Goal: Task Accomplishment & Management: Use online tool/utility

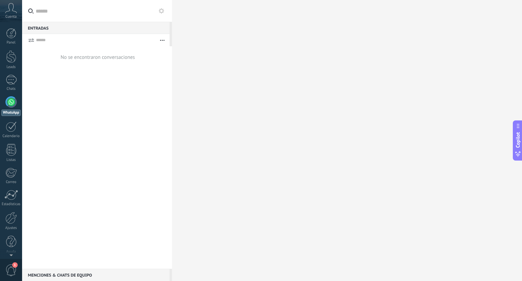
click at [11, 102] on div at bounding box center [11, 102] width 11 height 11
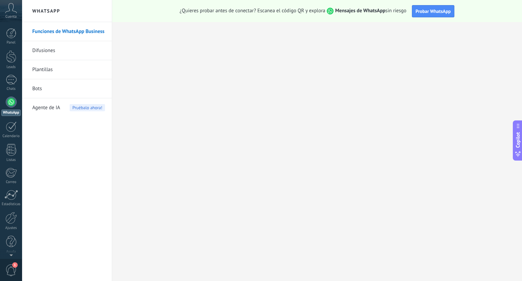
click at [43, 52] on link "Difusiones" at bounding box center [68, 50] width 73 height 19
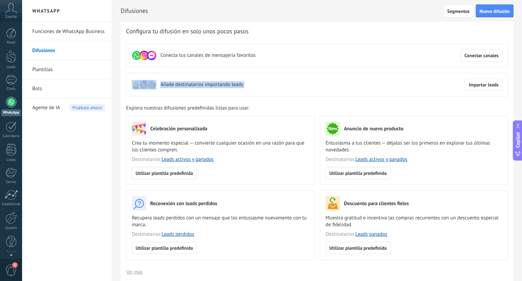
drag, startPoint x: 522, startPoint y: 58, endPoint x: 522, endPoint y: 75, distance: 16.7
click at [522, 75] on div "Difusiones Segmentos Nueva difusión Atrás Configura tu difusión en solo unos po…" at bounding box center [317, 140] width 410 height 281
click at [479, 84] on span "Importar leads" at bounding box center [484, 84] width 30 height 5
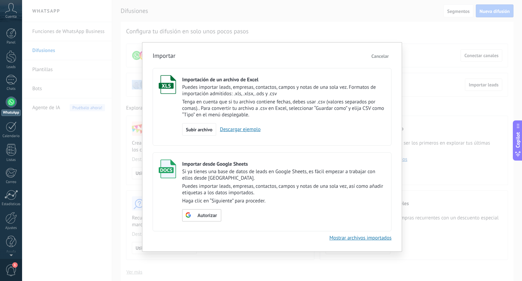
click at [380, 54] on span "Cancelar" at bounding box center [380, 56] width 17 height 6
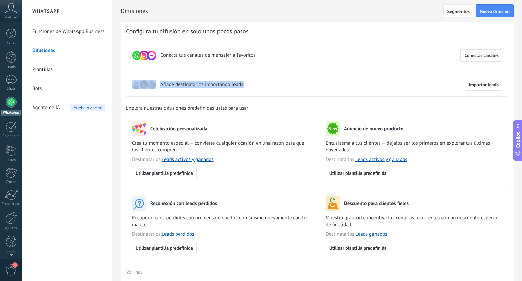
click at [251, 80] on div "Añade destinatarios importando leads Importar leads" at bounding box center [317, 85] width 382 height 24
click at [214, 86] on span "Añade destinatarios importando leads" at bounding box center [202, 84] width 83 height 7
drag, startPoint x: 522, startPoint y: 85, endPoint x: 522, endPoint y: 55, distance: 29.9
click at [522, 55] on div "Difusiones Segmentos Nueva difusión Atrás Configura tu difusión en solo unos po…" at bounding box center [317, 140] width 410 height 281
drag, startPoint x: 522, startPoint y: 55, endPoint x: 516, endPoint y: 57, distance: 7.0
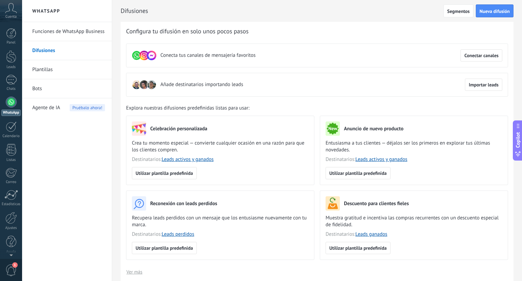
click at [516, 57] on div "Difusiones Segmentos Nueva difusión Atrás Configura tu difusión en solo unos po…" at bounding box center [317, 140] width 410 height 281
click at [499, 9] on span "Nueva difusión" at bounding box center [495, 11] width 30 height 5
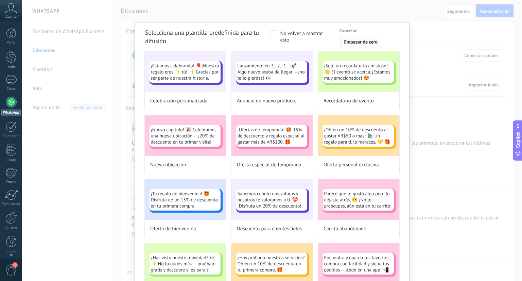
drag, startPoint x: 362, startPoint y: 47, endPoint x: 362, endPoint y: 44, distance: 3.8
click at [362, 44] on button "Empezar de cero" at bounding box center [360, 42] width 41 height 12
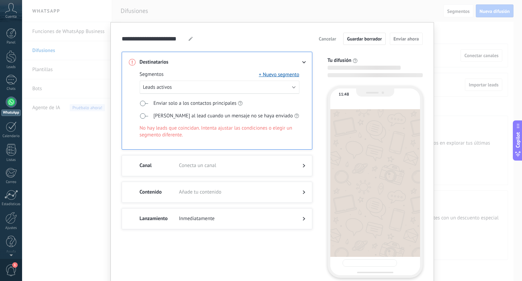
click at [362, 44] on button "Guardar borrador" at bounding box center [365, 39] width 43 height 12
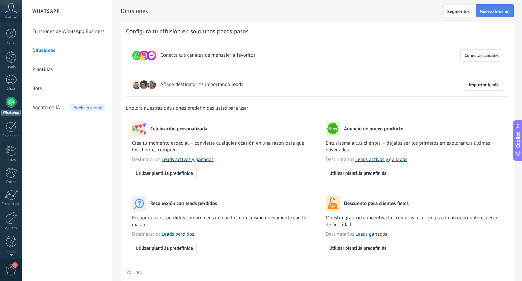
click at [506, 7] on button "Nueva difusión" at bounding box center [495, 10] width 38 height 13
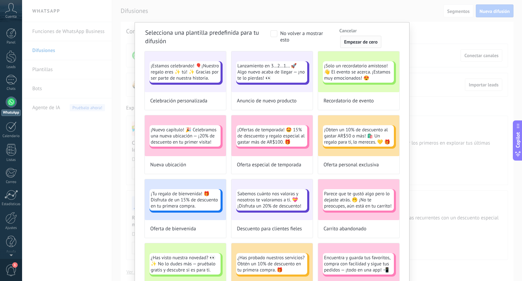
click at [369, 44] on span "Empezar de cero" at bounding box center [361, 41] width 34 height 5
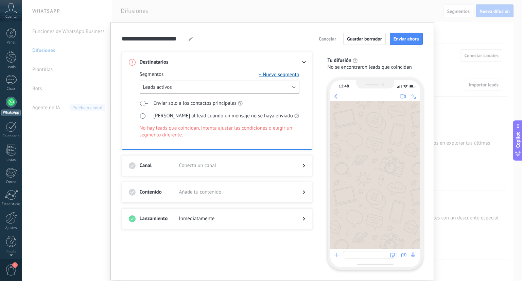
click at [169, 86] on span "Leads activos" at bounding box center [157, 87] width 29 height 6
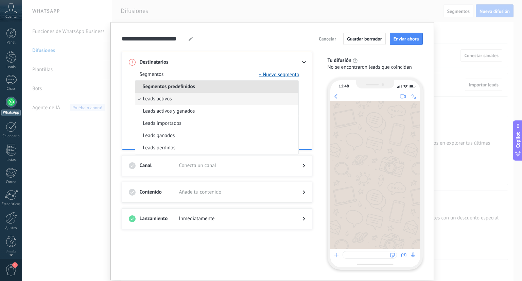
click at [205, 70] on div "Segmentos + Nuevo segmento Segmentos predefinidos Leads activos Leads activos y…" at bounding box center [217, 108] width 177 height 84
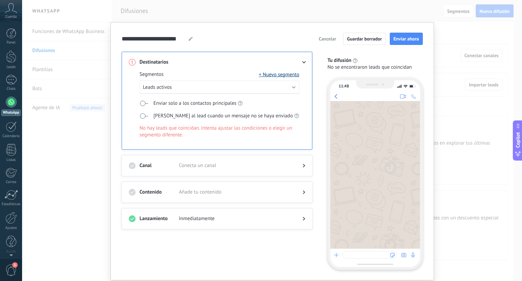
click at [266, 76] on button "+ Nuevo segmento" at bounding box center [279, 74] width 40 height 7
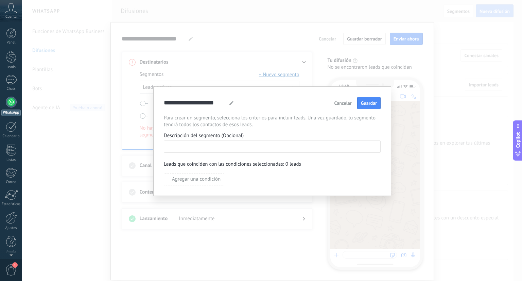
click at [231, 145] on input at bounding box center [272, 146] width 216 height 11
click at [212, 179] on span "Agregar una condición" at bounding box center [196, 179] width 49 height 5
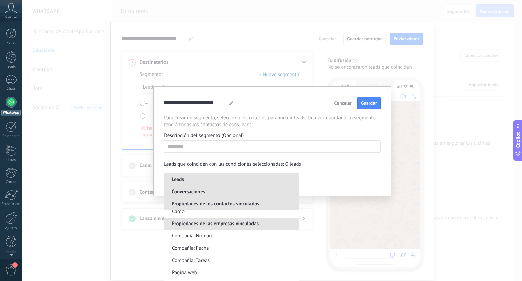
scroll to position [386, 0]
click at [296, 110] on div "**********" at bounding box center [272, 141] width 217 height 88
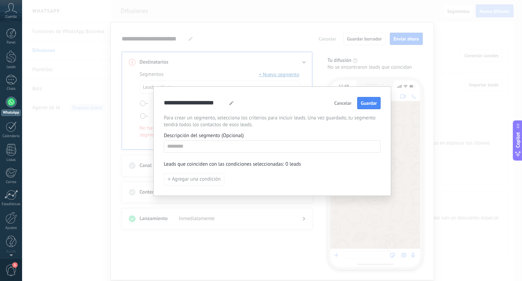
click at [342, 106] on button "Cancelar" at bounding box center [343, 103] width 23 height 10
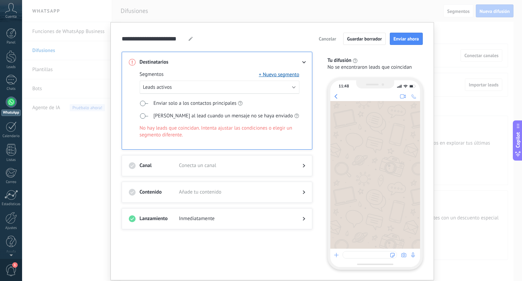
click at [201, 191] on span "Añade tu contenido" at bounding box center [235, 192] width 113 height 7
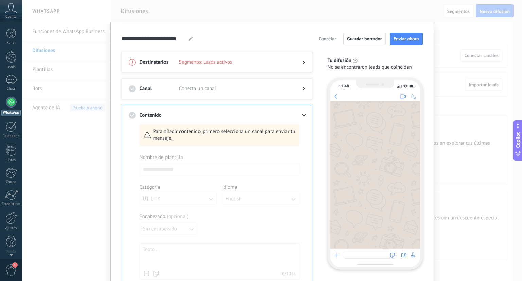
click at [231, 167] on div at bounding box center [220, 247] width 160 height 186
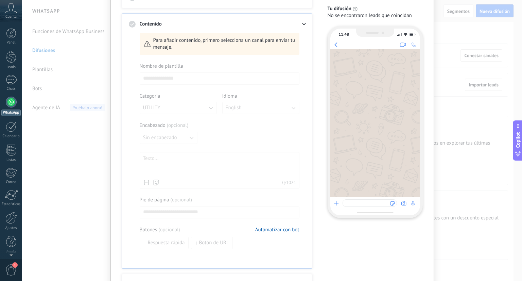
scroll to position [95, 0]
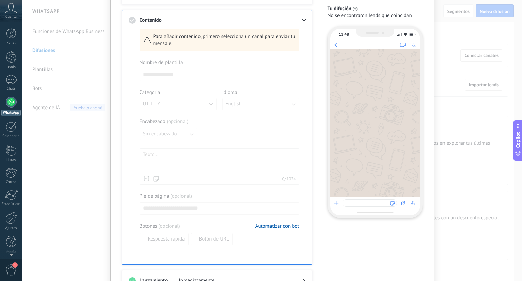
click at [250, 153] on div at bounding box center [220, 152] width 160 height 186
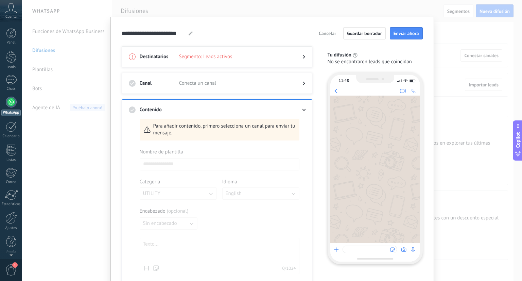
scroll to position [0, 0]
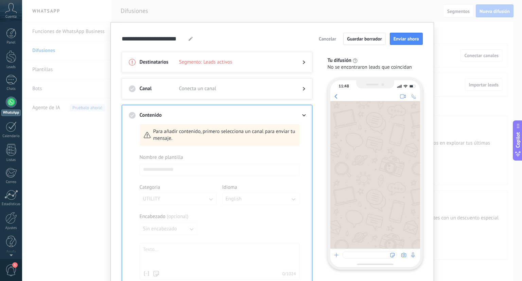
click at [260, 57] on div "Destinatarios Segmento: Leads activos" at bounding box center [217, 62] width 191 height 21
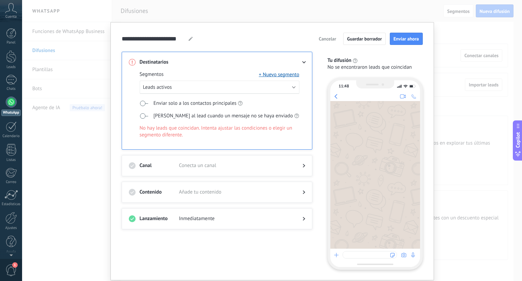
click at [193, 169] on div at bounding box center [217, 172] width 177 height 7
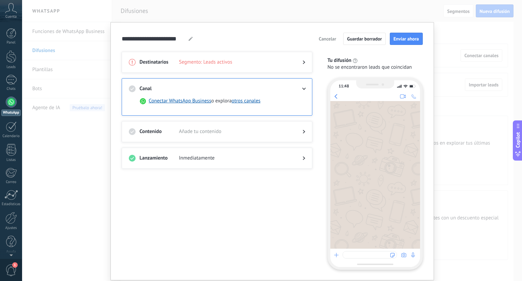
click at [216, 126] on div "Contenido Añade tu contenido" at bounding box center [217, 131] width 191 height 21
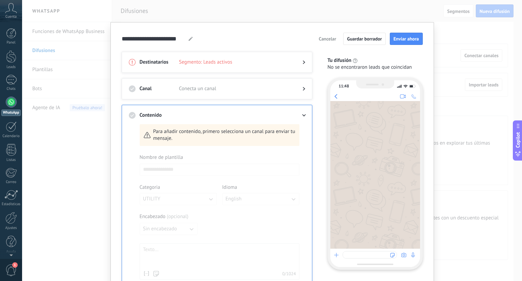
click at [207, 81] on div "Canal Conecta un canal" at bounding box center [217, 88] width 191 height 21
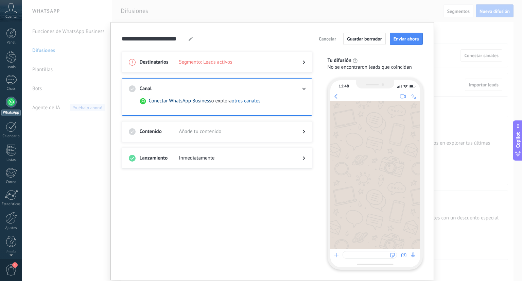
click at [193, 101] on button "Conectar WhatsApp Business" at bounding box center [180, 101] width 63 height 7
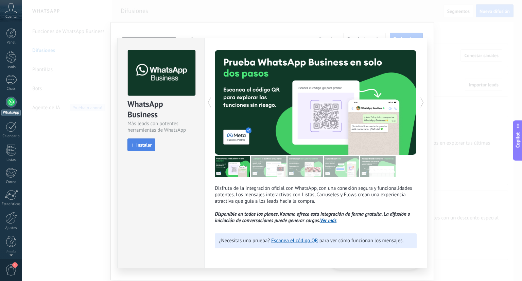
click at [144, 144] on span "Instalar" at bounding box center [143, 145] width 15 height 5
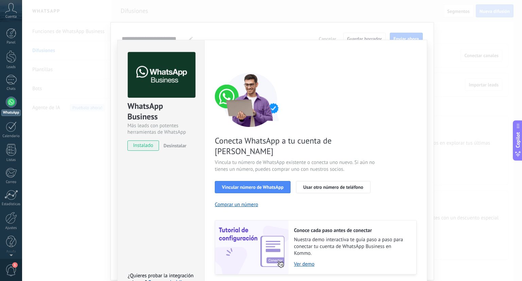
scroll to position [13, 0]
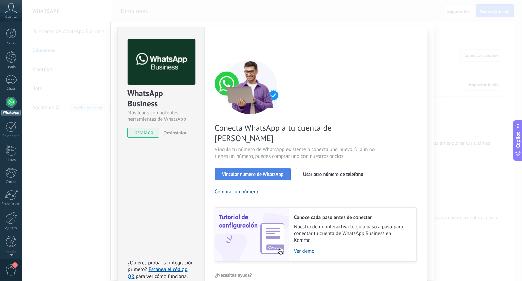
click at [244, 168] on button "Vincular número de WhatsApp" at bounding box center [253, 174] width 76 height 12
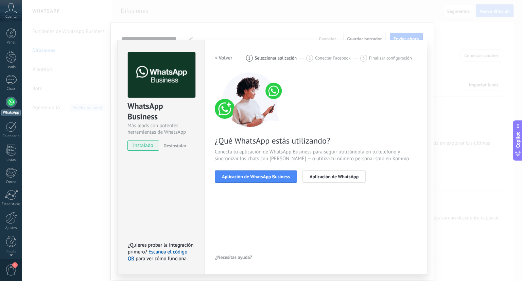
scroll to position [0, 0]
click at [260, 176] on span "Aplicación de WhatsApp Business" at bounding box center [256, 176] width 68 height 5
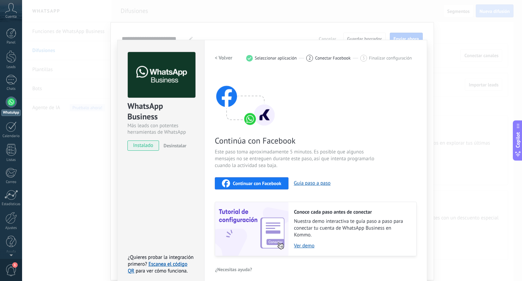
scroll to position [5, 0]
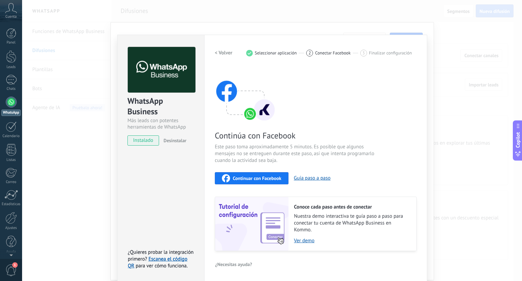
click at [139, 141] on span "instalado" at bounding box center [143, 140] width 31 height 10
click at [304, 241] on link "Ver demo" at bounding box center [352, 240] width 116 height 6
click at [14, 97] on link "WhatsApp" at bounding box center [11, 106] width 22 height 19
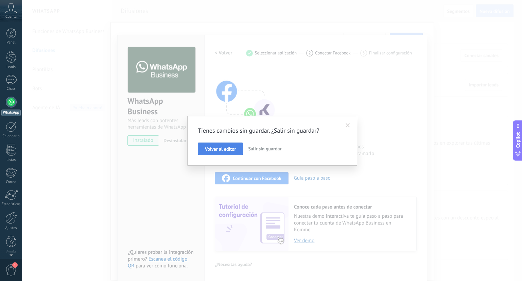
click at [231, 151] on span "Volver al editor" at bounding box center [220, 149] width 31 height 5
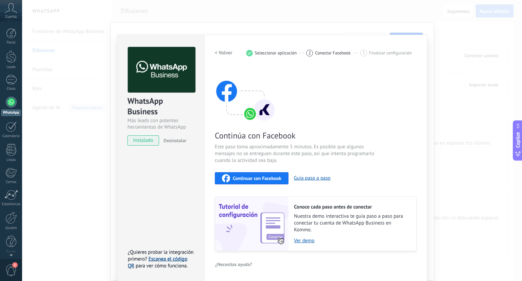
click at [160, 257] on link "Escanea el código QR" at bounding box center [158, 262] width 60 height 13
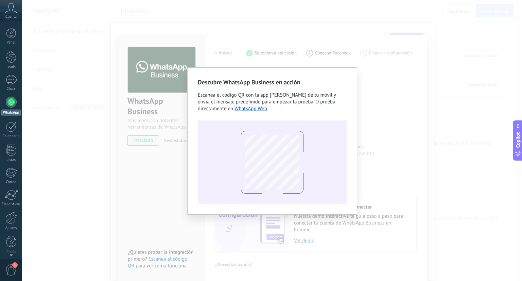
click at [138, 206] on div "Descubre WhatsApp Business en acción Escanea el código QR con la app de cámara …" at bounding box center [272, 140] width 500 height 281
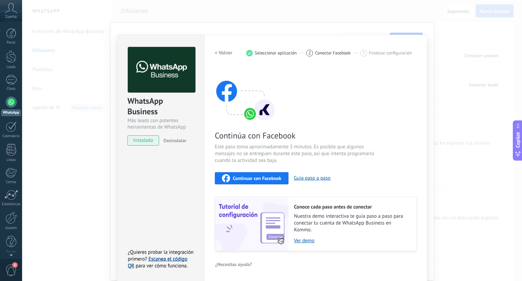
click at [157, 259] on link "Escanea el código QR" at bounding box center [158, 262] width 60 height 13
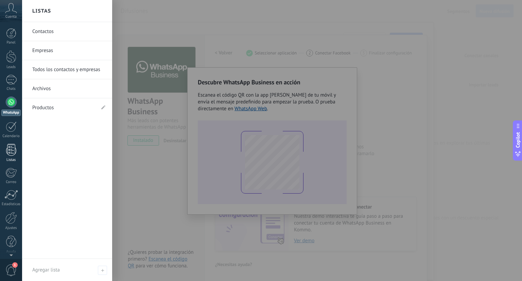
click at [13, 149] on div at bounding box center [11, 150] width 10 height 12
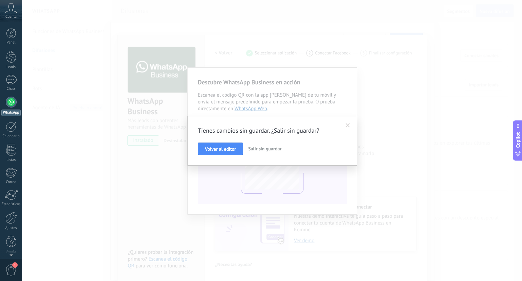
click at [14, 106] on div at bounding box center [11, 102] width 11 height 11
click at [254, 146] on span "Salir sin guardar" at bounding box center [264, 149] width 33 height 6
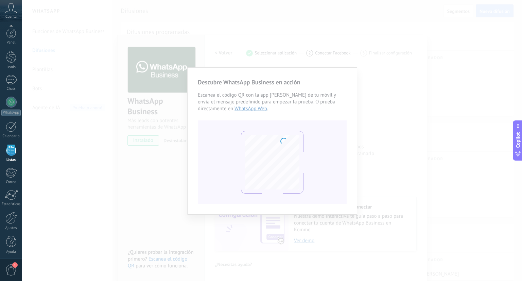
scroll to position [2, 0]
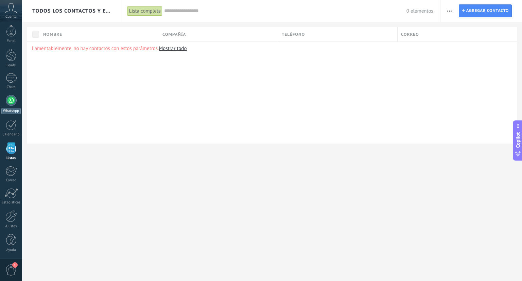
click at [11, 104] on div at bounding box center [11, 100] width 11 height 11
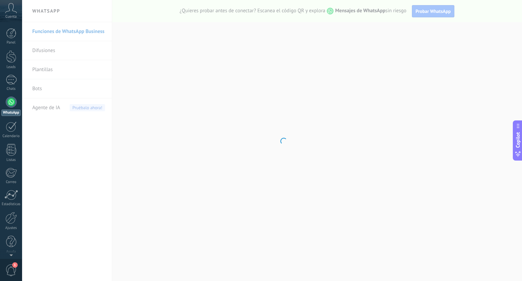
click at [54, 50] on body ".abccls-1,.abccls-2{fill-rule:evenodd}.abccls-2{fill:#fff} .abfcls-1{fill:none}…" at bounding box center [261, 140] width 522 height 281
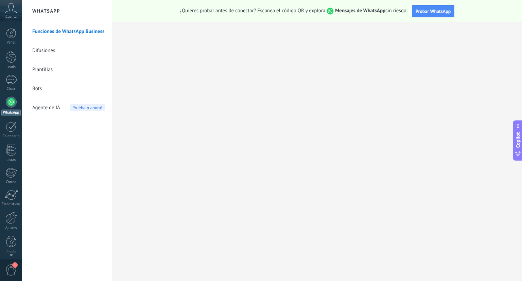
click at [44, 64] on link "Plantillas" at bounding box center [68, 69] width 73 height 19
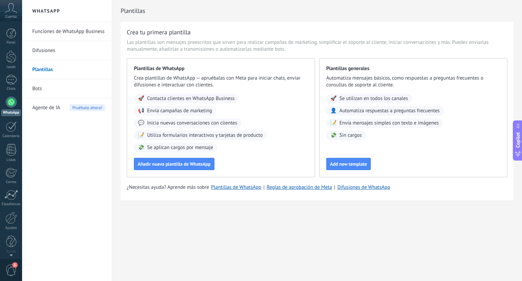
click at [39, 91] on link "Bots" at bounding box center [68, 88] width 73 height 19
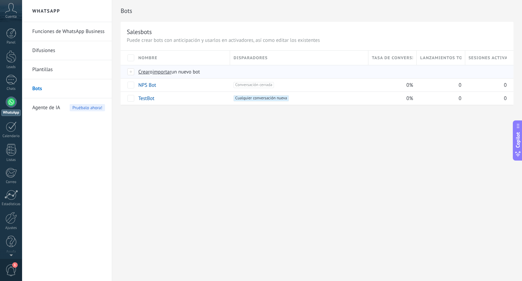
click at [141, 71] on span "Crear" at bounding box center [144, 72] width 12 height 6
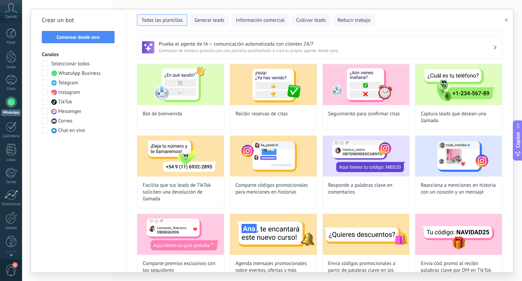
click at [93, 72] on span "WhatsApp Business" at bounding box center [80, 73] width 42 height 7
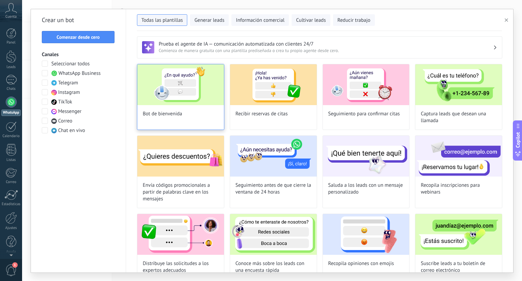
click at [183, 100] on img at bounding box center [180, 84] width 87 height 41
type input "**********"
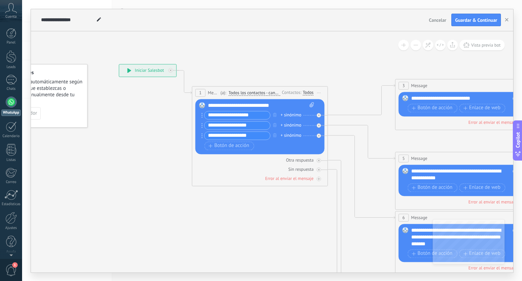
drag, startPoint x: 224, startPoint y: 130, endPoint x: 135, endPoint y: 101, distance: 93.3
click at [135, 101] on icon at bounding box center [479, 237] width 1060 height 687
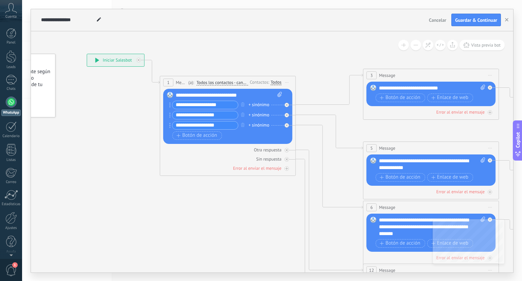
click at [135, 101] on icon at bounding box center [447, 227] width 1060 height 687
drag, startPoint x: 135, startPoint y: 101, endPoint x: 119, endPoint y: 96, distance: 16.6
click at [119, 96] on icon at bounding box center [447, 227] width 1060 height 687
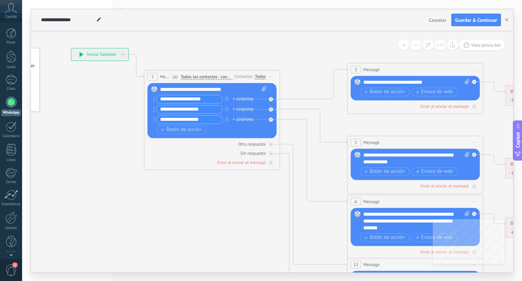
click at [231, 90] on div "**********" at bounding box center [213, 89] width 107 height 7
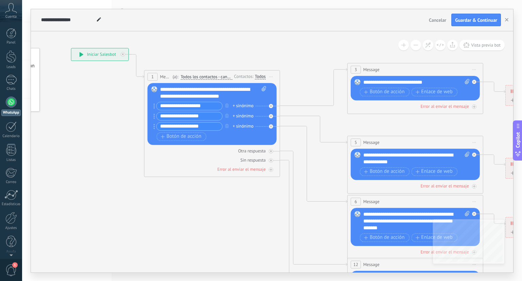
click at [169, 106] on input "**********" at bounding box center [190, 106] width 66 height 8
click at [267, 89] on div "Reemplazar Quitar Convertir a mensaje de voz Arrastre la imagen aquí para adjun…" at bounding box center [212, 114] width 129 height 62
click at [265, 89] on icon at bounding box center [264, 88] width 4 height 5
click input "Subir" at bounding box center [0, 0] width 0 height 0
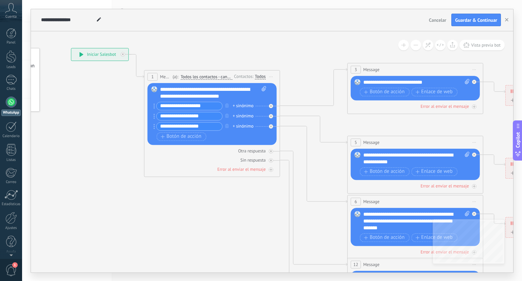
click at [263, 88] on icon at bounding box center [264, 88] width 4 height 5
click input "Subir" at bounding box center [0, 0] width 0 height 0
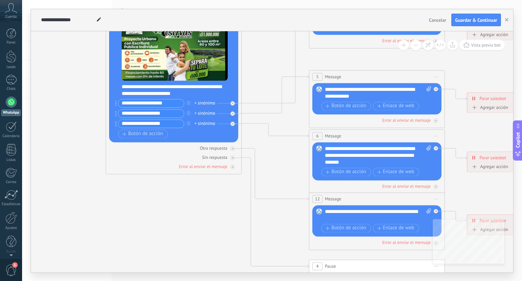
drag, startPoint x: 212, startPoint y: 260, endPoint x: 174, endPoint y: 194, distance: 76.1
click at [174, 194] on icon at bounding box center [393, 155] width 1060 height 687
click at [164, 102] on input "**********" at bounding box center [151, 103] width 66 height 8
click at [187, 101] on icon "button" at bounding box center [188, 103] width 3 height 4
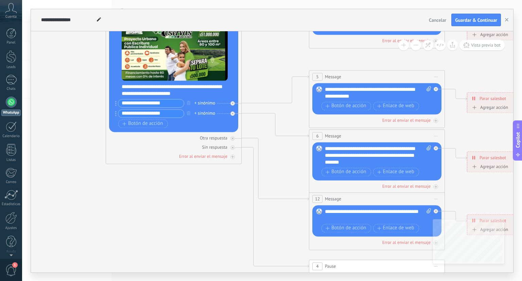
click at [166, 115] on input "**********" at bounding box center [151, 114] width 66 height 8
type input "*"
type input "**********"
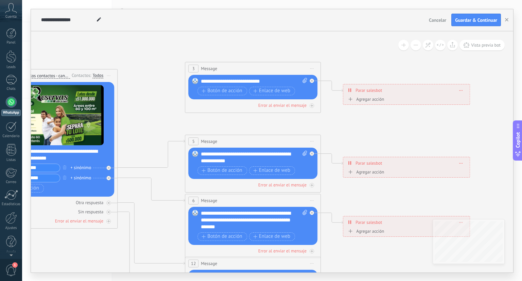
drag, startPoint x: 305, startPoint y: 120, endPoint x: 181, endPoint y: 184, distance: 139.8
click at [181, 184] on icon at bounding box center [268, 220] width 1060 height 687
click at [302, 79] on span at bounding box center [303, 81] width 6 height 7
click input "Subir" at bounding box center [0, 0] width 0 height 0
click at [220, 91] on span "Botón de acción" at bounding box center [221, 90] width 41 height 5
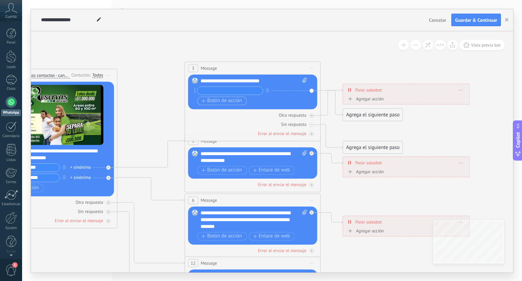
click at [225, 103] on span "Botón de acción" at bounding box center [221, 100] width 41 height 5
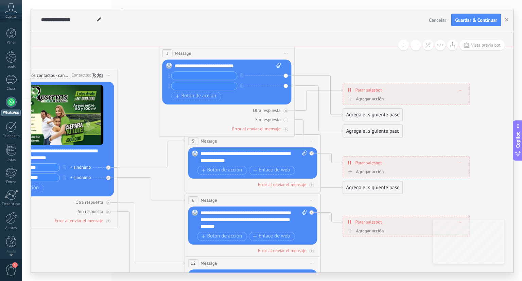
drag, startPoint x: 292, startPoint y: 64, endPoint x: 265, endPoint y: 47, distance: 31.7
click at [265, 47] on div "3 Message ******* (a): Todos los contactos - canales seleccionados Todos los co…" at bounding box center [226, 53] width 135 height 13
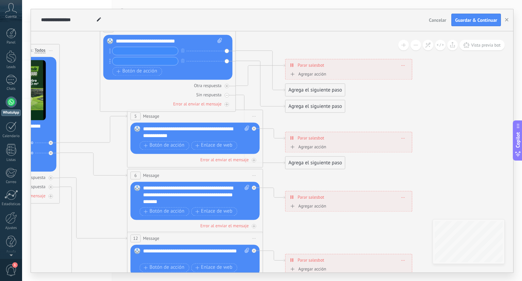
drag, startPoint x: 258, startPoint y: 35, endPoint x: 200, endPoint y: 10, distance: 63.1
click at [200, 10] on div "**********" at bounding box center [272, 140] width 483 height 263
click at [338, 160] on div "Agrega el siguiente paso" at bounding box center [315, 162] width 60 height 11
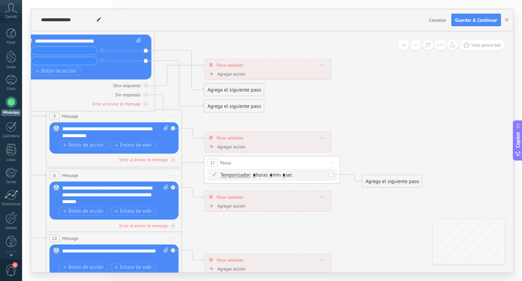
click at [370, 177] on div "Agrega el siguiente paso" at bounding box center [393, 181] width 60 height 11
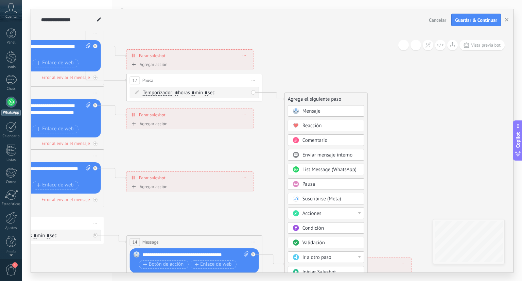
drag, startPoint x: 412, startPoint y: 147, endPoint x: 329, endPoint y: 59, distance: 120.5
click at [329, 59] on icon at bounding box center [52, 112] width 1060 height 687
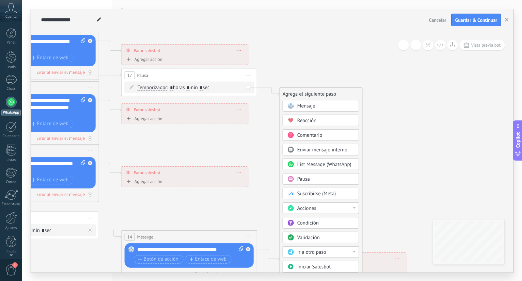
click at [322, 210] on div "Acciones" at bounding box center [326, 208] width 57 height 7
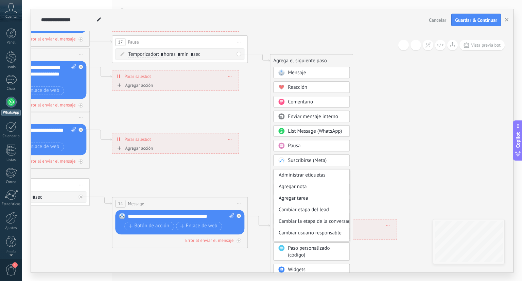
drag, startPoint x: 396, startPoint y: 138, endPoint x: 384, endPoint y: 74, distance: 64.4
click at [384, 74] on icon at bounding box center [37, 74] width 1060 height 687
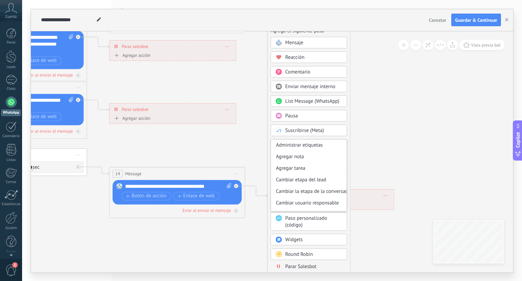
click at [351, 94] on icon at bounding box center [34, 44] width 1060 height 687
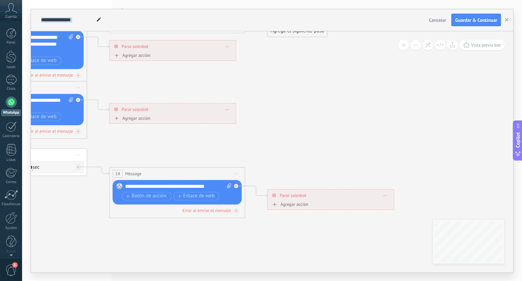
click at [351, 94] on icon at bounding box center [34, 44] width 1060 height 687
click at [307, 33] on div "Agrega el siguiente paso" at bounding box center [298, 30] width 60 height 11
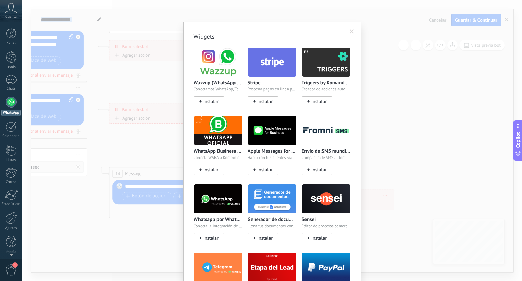
click at [306, 237] on body ".abccls-1,.abccls-2{fill-rule:evenodd}.abccls-2{fill:#fff} .abfcls-1{fill:none}…" at bounding box center [261, 140] width 522 height 281
click at [355, 27] on span at bounding box center [352, 32] width 11 height 12
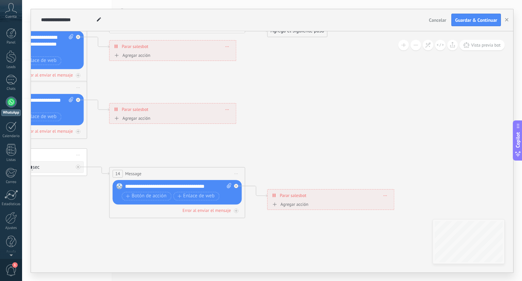
click at [322, 32] on div "Agrega el siguiente paso" at bounding box center [298, 30] width 60 height 11
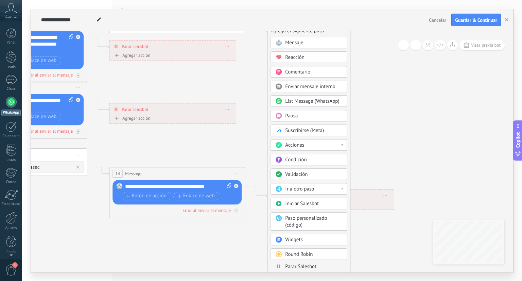
click at [311, 45] on div "Mensaje" at bounding box center [313, 42] width 57 height 7
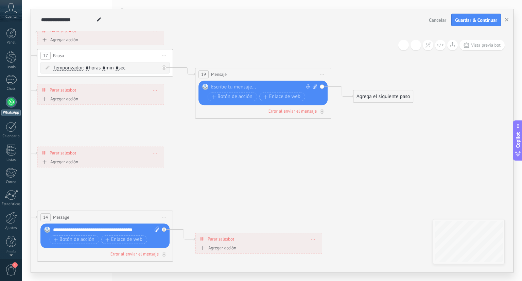
drag, startPoint x: 311, startPoint y: 81, endPoint x: 301, endPoint y: 124, distance: 44.9
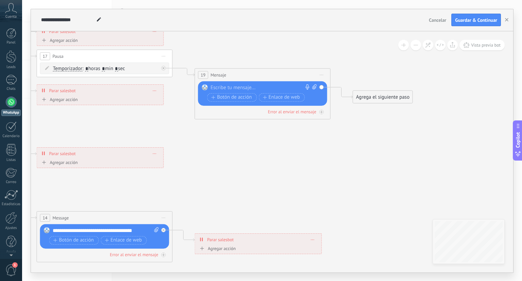
click at [315, 86] on icon at bounding box center [315, 86] width 4 height 5
click input "Subir" at bounding box center [0, 0] width 0 height 0
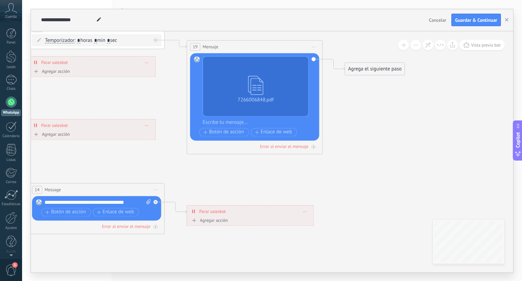
drag, startPoint x: 284, startPoint y: 209, endPoint x: 276, endPoint y: 181, distance: 29.2
click at [225, 135] on button "Botón de acción" at bounding box center [224, 132] width 50 height 9
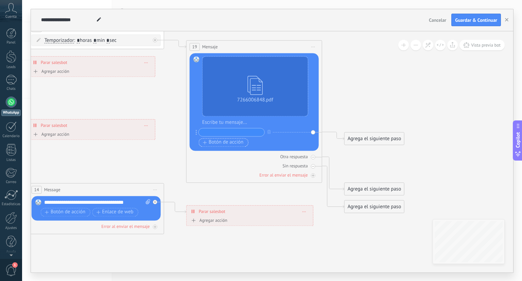
click at [225, 135] on input "text" at bounding box center [232, 132] width 66 height 8
type input "**********"
click at [225, 136] on div "**********" at bounding box center [254, 133] width 110 height 10
click at [227, 140] on span "Botón de acción" at bounding box center [223, 142] width 41 height 5
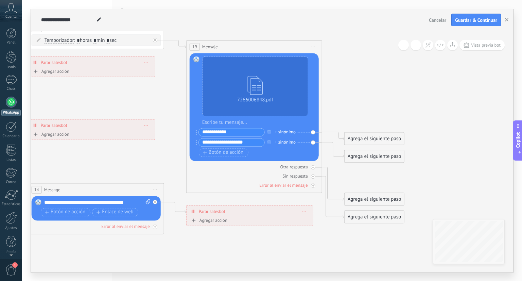
type input "**********"
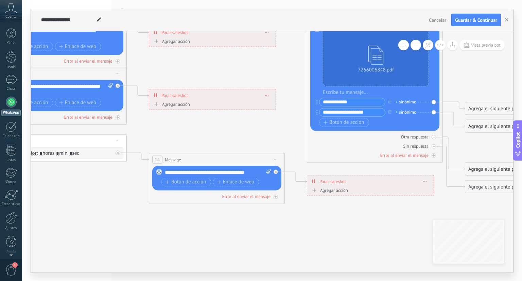
drag, startPoint x: 352, startPoint y: 110, endPoint x: 466, endPoint y: 83, distance: 116.8
click at [466, 83] on icon at bounding box center [108, 30] width 1128 height 687
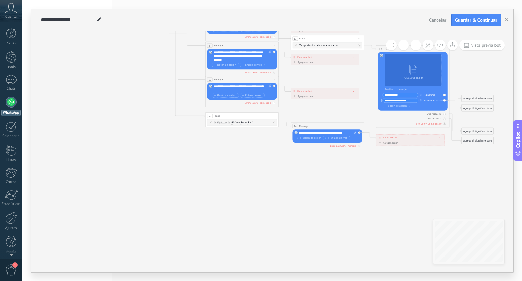
click at [359, 100] on icon at bounding box center [268, 56] width 609 height 371
click at [337, 157] on icon at bounding box center [268, 56] width 609 height 371
drag, startPoint x: 401, startPoint y: 67, endPoint x: 480, endPoint y: 45, distance: 81.7
click at [480, 45] on div "**********" at bounding box center [272, 151] width 483 height 241
click at [480, 45] on span "Vista previa bot" at bounding box center [486, 45] width 30 height 6
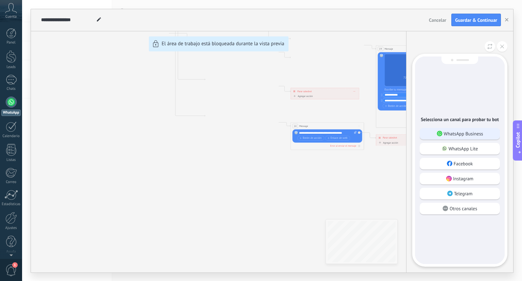
click at [461, 132] on p "WhatsApp Business" at bounding box center [463, 134] width 39 height 6
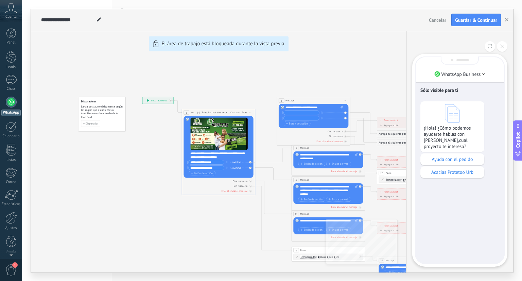
click at [445, 112] on use at bounding box center [452, 113] width 15 height 19
click at [442, 177] on div "Acacias Protetoo Urb" at bounding box center [453, 172] width 64 height 12
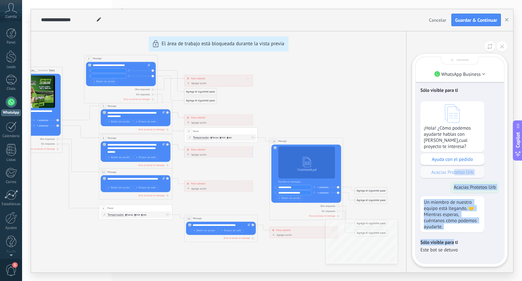
drag, startPoint x: 453, startPoint y: 239, endPoint x: 455, endPoint y: 172, distance: 67.0
click at [455, 172] on div "Sólo visible para ti ¡Hola! ¿Cómo podemos ayudarte hablas con Nicol.,cual proye…" at bounding box center [460, 160] width 88 height 206
click at [455, 172] on div "¡Hola! ¿Cómo podemos ayudarte hablas con Nicol.,cual proyecto te interesa? Ayud…" at bounding box center [460, 139] width 79 height 77
drag, startPoint x: 452, startPoint y: 229, endPoint x: 422, endPoint y: 201, distance: 40.7
click at [422, 201] on div "Un miembro de nuestro equipo está llegando. 🤝 Mientras esperas, cuéntanos cómo …" at bounding box center [453, 214] width 64 height 36
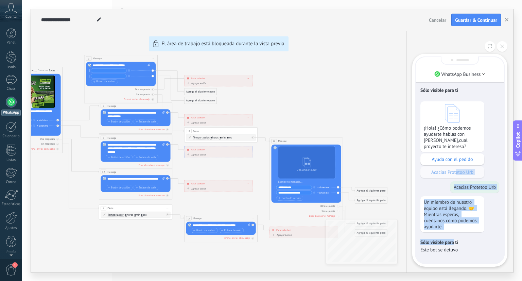
copy p "Un miembro de nuestro equipo está llegando. 🤝 Mientras esperas, cuéntanos cómo …"
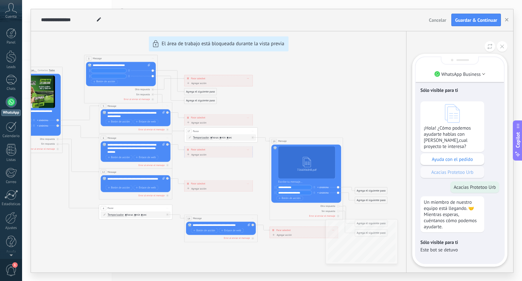
click at [387, 137] on div "**********" at bounding box center [272, 140] width 483 height 263
drag, startPoint x: 324, startPoint y: 121, endPoint x: 336, endPoint y: 100, distance: 25.0
click at [336, 100] on div "**********" at bounding box center [272, 140] width 483 height 263
click at [433, 19] on span "Cancelar" at bounding box center [437, 20] width 17 height 6
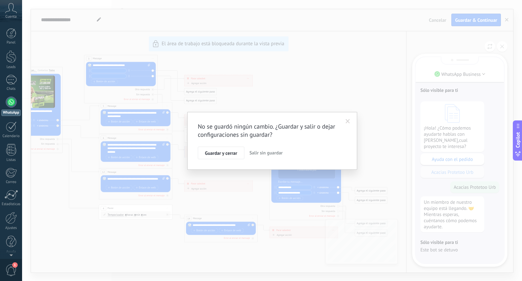
click at [223, 160] on div "No se guardó ningún cambio. ¿Guardar y salir o dejar configuraciones sin guarda…" at bounding box center [272, 141] width 170 height 58
click at [220, 157] on button "Guardar y cerrar" at bounding box center [221, 153] width 47 height 13
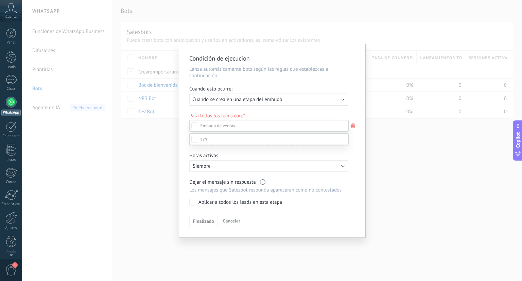
click at [268, 99] on div at bounding box center [272, 140] width 500 height 281
click at [268, 99] on span "Cuando se crea en una etapa del embudo" at bounding box center [238, 99] width 90 height 6
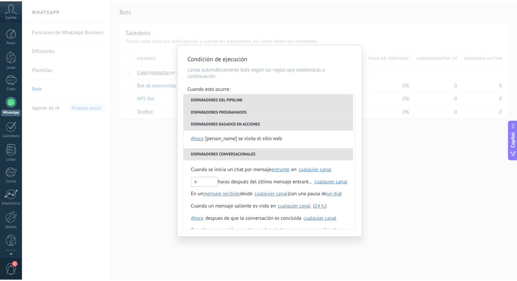
scroll to position [161, 0]
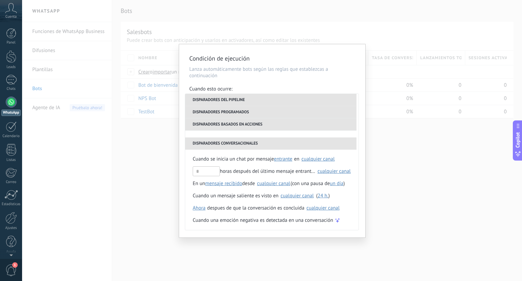
click at [397, 137] on div "**********" at bounding box center [272, 140] width 500 height 281
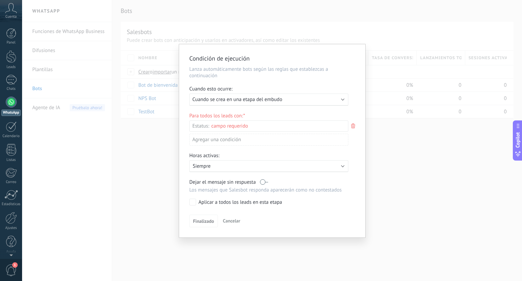
click at [0, 0] on div "Leads Entrantes Contactado Solicitud procesada Servicio reservado Especialista …" at bounding box center [0, 0] width 0 height 0
click at [0, 0] on label "Leads Entrantes" at bounding box center [0, 0] width 0 height 0
click at [233, 100] on div at bounding box center [272, 140] width 500 height 281
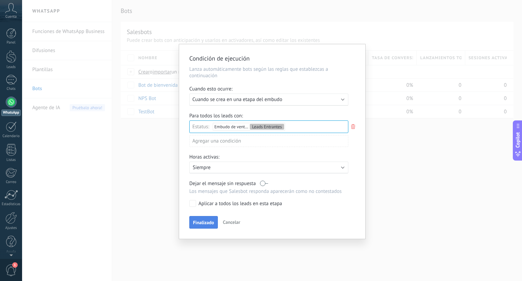
click at [200, 222] on span "Finalizado" at bounding box center [203, 222] width 21 height 5
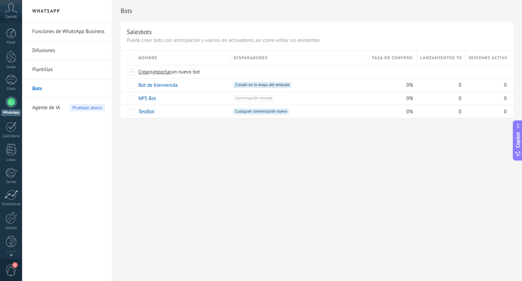
click at [200, 222] on div "Bots Salesbots Puede crear bots con anticipación y usarlos en activadores, así …" at bounding box center [317, 140] width 410 height 281
click at [50, 49] on link "Difusiones" at bounding box center [68, 50] width 73 height 19
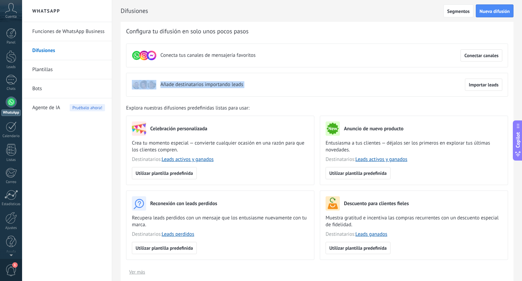
drag, startPoint x: 522, startPoint y: 61, endPoint x: 519, endPoint y: 92, distance: 31.4
click at [519, 92] on div "Difusiones Segmentos Nueva difusión Atrás Configura tu difusión en solo unos po…" at bounding box center [317, 140] width 410 height 281
click at [483, 12] on span "Nueva difusión" at bounding box center [495, 11] width 30 height 5
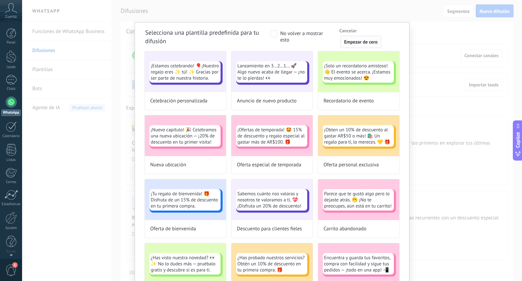
click at [358, 37] on button "Empezar de cero" at bounding box center [360, 42] width 41 height 12
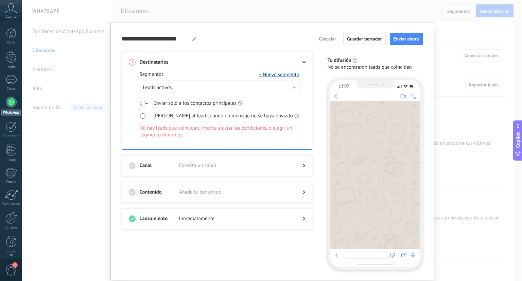
click at [232, 82] on button "Leads activos" at bounding box center [220, 88] width 160 height 14
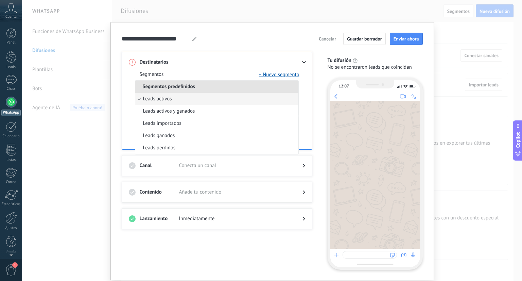
click at [222, 66] on div "Segmentos + Nuevo segmento Segmentos predefinidos Leads activos Leads activos y…" at bounding box center [217, 108] width 177 height 84
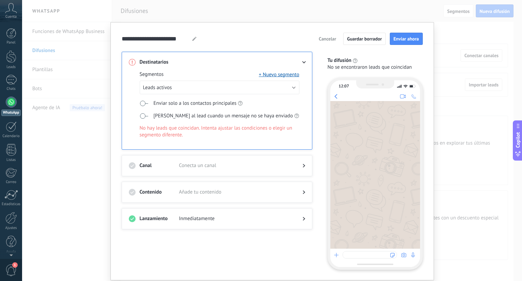
click at [203, 218] on span "Inmediatamente" at bounding box center [235, 218] width 113 height 7
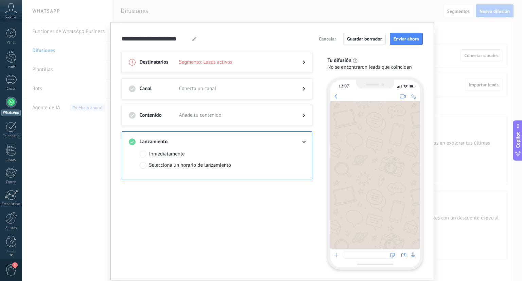
click at [188, 165] on div "Selecciona un horario de lanzamiento" at bounding box center [190, 165] width 82 height 7
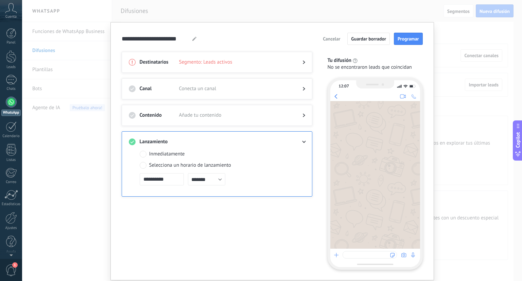
click at [215, 119] on div at bounding box center [217, 122] width 177 height 7
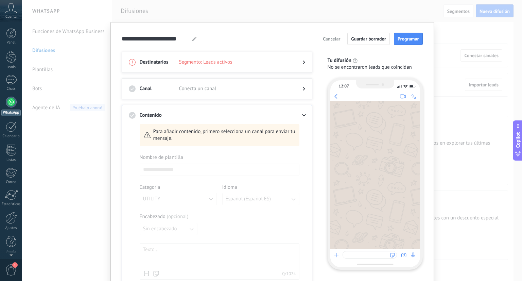
click at [199, 259] on div at bounding box center [220, 247] width 160 height 186
click at [183, 223] on div at bounding box center [220, 247] width 160 height 186
click at [210, 92] on div at bounding box center [217, 95] width 177 height 7
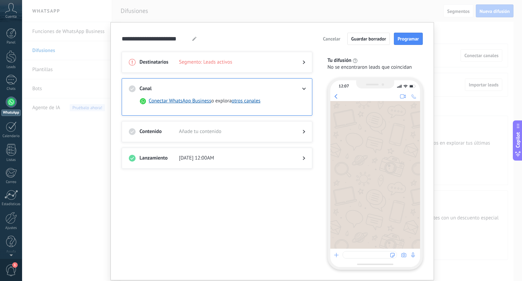
click at [204, 132] on span "Añade tu contenido" at bounding box center [235, 131] width 113 height 7
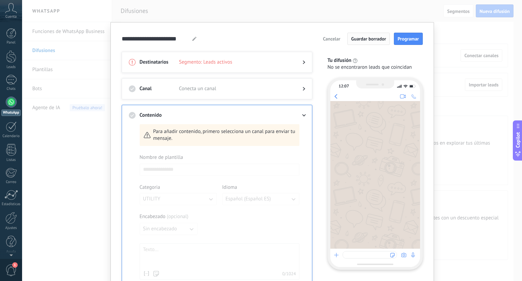
click at [356, 34] on button "Guardar borrador" at bounding box center [369, 39] width 43 height 12
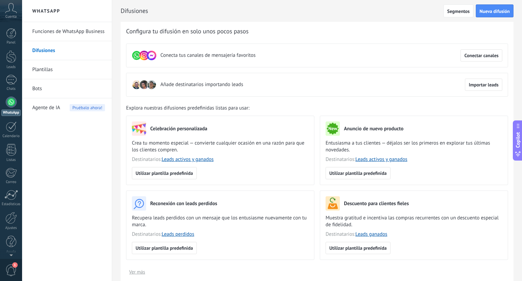
click at [33, 88] on link "Bots" at bounding box center [68, 88] width 73 height 19
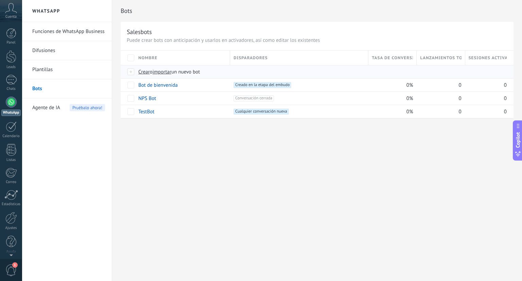
click at [145, 72] on span "Crear" at bounding box center [144, 72] width 12 height 6
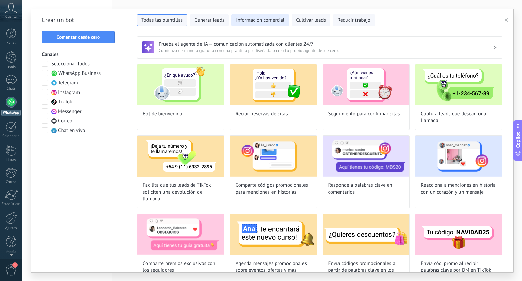
click at [258, 20] on span "Información comercial" at bounding box center [260, 20] width 49 height 7
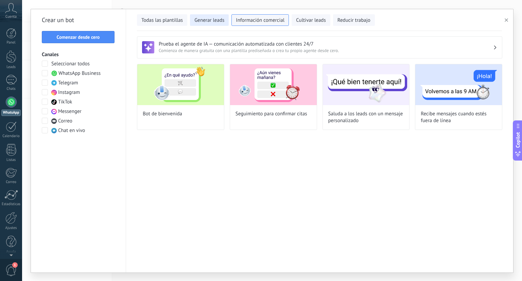
click at [205, 22] on span "Generar leads" at bounding box center [210, 20] width 30 height 7
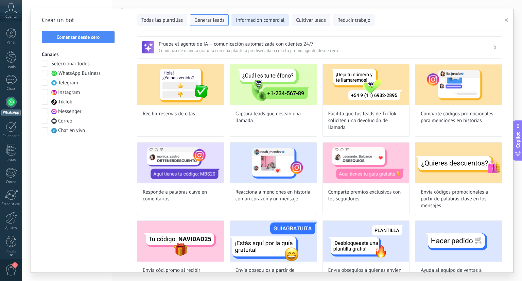
click at [247, 15] on button "Información comercial" at bounding box center [260, 20] width 57 height 12
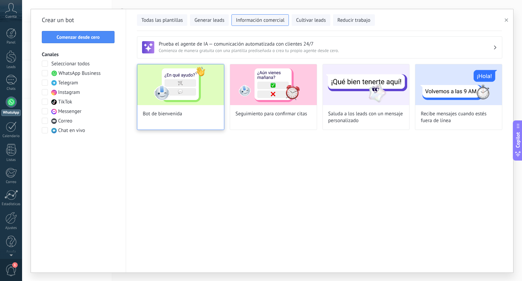
click at [204, 115] on div "Bot de bienvenida" at bounding box center [180, 97] width 87 height 66
type input "**********"
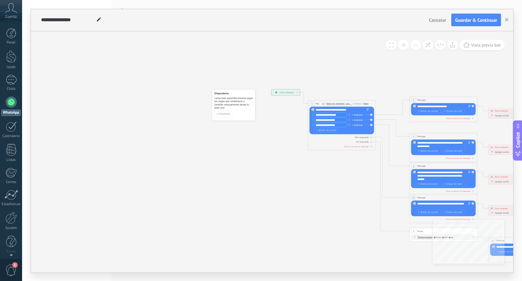
click at [438, 22] on span "Cancelar" at bounding box center [437, 20] width 17 height 6
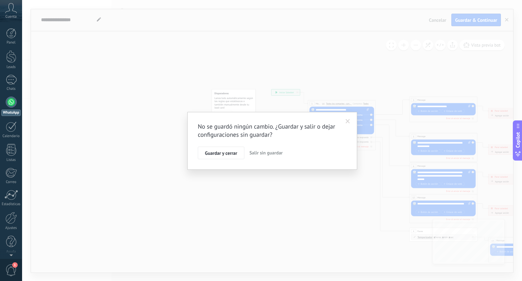
click at [272, 152] on span "Salir sin guardar" at bounding box center [266, 153] width 33 height 6
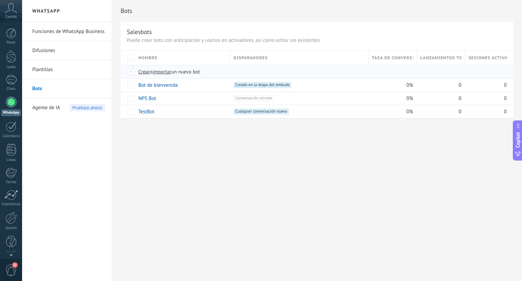
click at [144, 73] on span "Crear" at bounding box center [144, 72] width 12 height 6
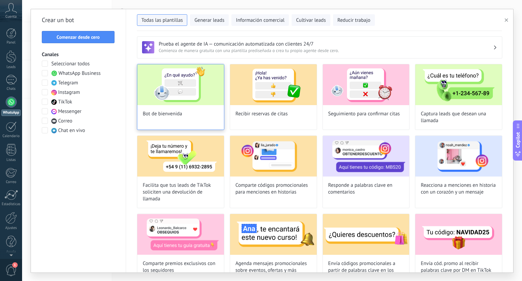
click at [188, 87] on img at bounding box center [180, 84] width 87 height 41
type input "**********"
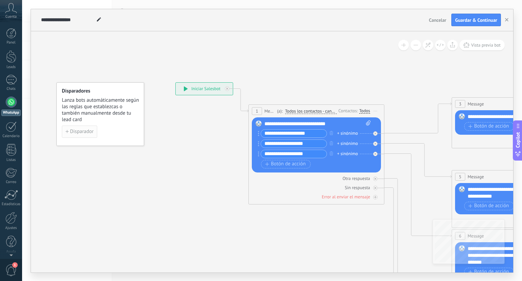
click at [81, 129] on span "Disparador" at bounding box center [81, 131] width 23 height 5
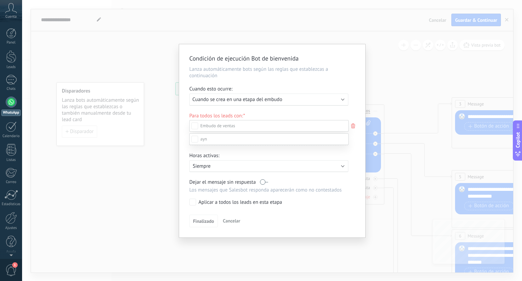
drag, startPoint x: 355, startPoint y: 161, endPoint x: 287, endPoint y: 204, distance: 79.9
click at [287, 204] on div "Leads Entrantes Contactado Solicitud procesada Servicio reservado Especialista …" at bounding box center [272, 140] width 500 height 281
click at [243, 102] on div "Ejecutar: Cuando se crea en una etapa del embudo" at bounding box center [268, 100] width 159 height 12
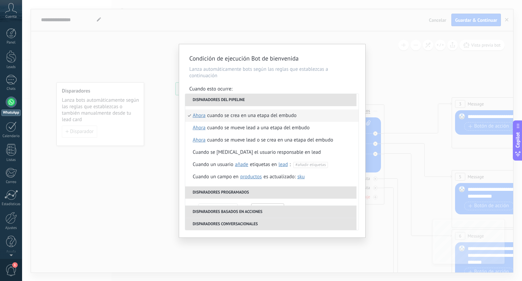
click at [335, 36] on div "Condición de ejecución Bot de bienvenida Lanza automáticamente bots según las r…" at bounding box center [272, 140] width 500 height 281
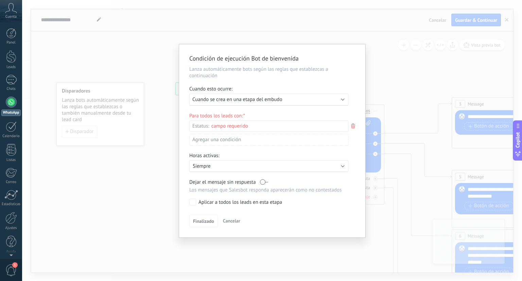
click at [125, 136] on div "Condición de ejecución Bot de bienvenida Lanza automáticamente bots según las r…" at bounding box center [272, 140] width 500 height 281
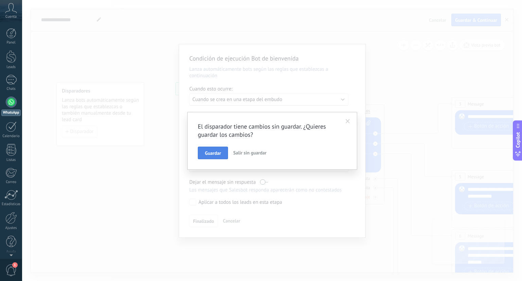
click at [207, 154] on span "Guardar" at bounding box center [213, 153] width 16 height 5
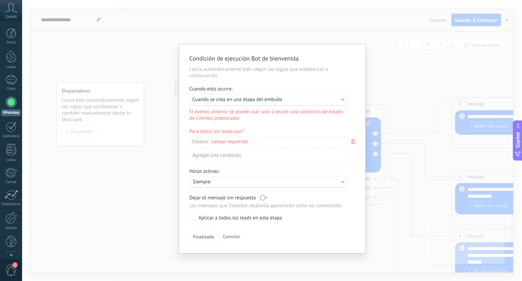
click at [214, 182] on p "Siempre" at bounding box center [252, 182] width 119 height 6
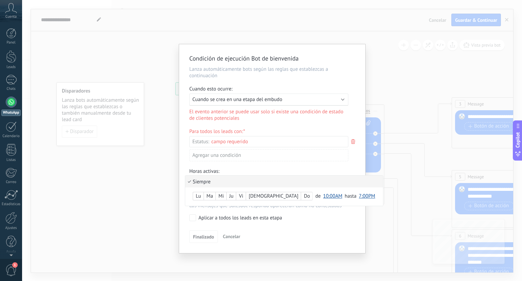
click at [234, 169] on div at bounding box center [272, 148] width 186 height 209
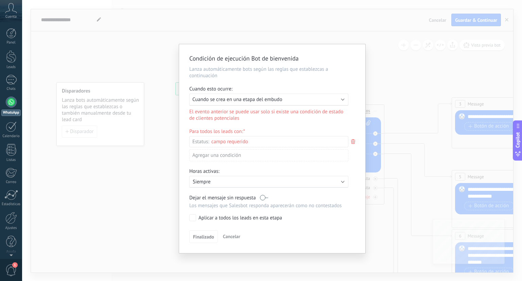
click at [252, 153] on div "Agregar una condición" at bounding box center [268, 155] width 159 height 12
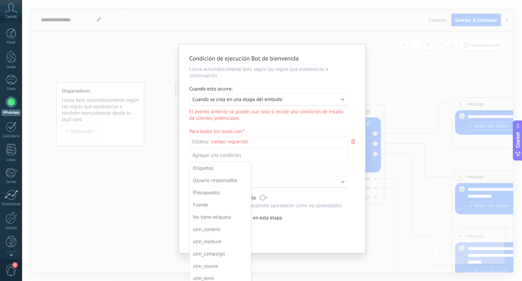
click at [261, 135] on div at bounding box center [272, 148] width 186 height 209
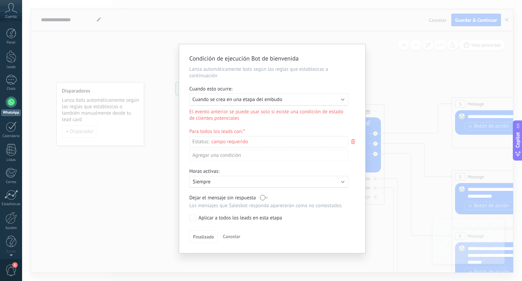
click at [0, 0] on div "Leads Entrantes Contactado Solicitud procesada Servicio reservado Especialista …" at bounding box center [0, 0] width 0 height 0
click at [0, 0] on label "Leads Entrantes" at bounding box center [0, 0] width 0 height 0
click at [260, 123] on div at bounding box center [272, 140] width 500 height 281
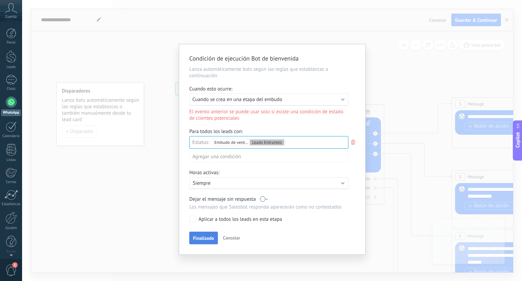
click at [202, 236] on span "Finalizado" at bounding box center [203, 238] width 21 height 5
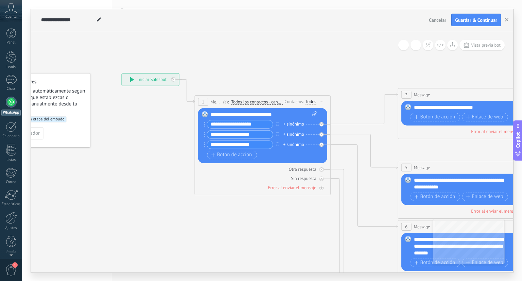
drag, startPoint x: 204, startPoint y: 186, endPoint x: 137, endPoint y: 173, distance: 68.2
click at [137, 173] on icon at bounding box center [482, 246] width 1060 height 687
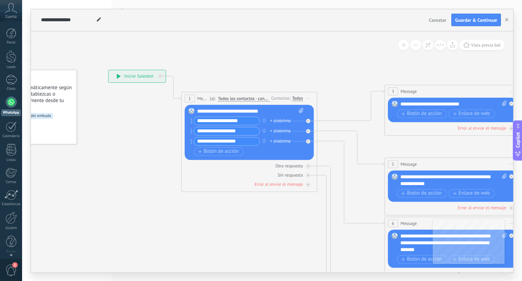
click at [230, 87] on icon at bounding box center [468, 243] width 1060 height 687
click at [162, 77] on div at bounding box center [162, 74] width 8 height 8
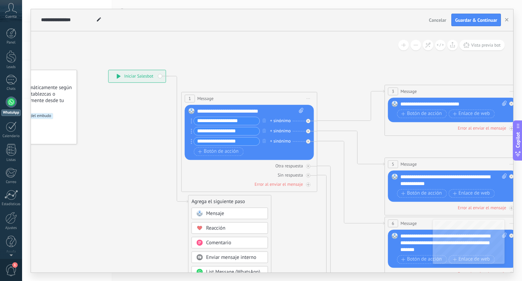
click at [162, 77] on div "**********" at bounding box center [136, 76] width 57 height 12
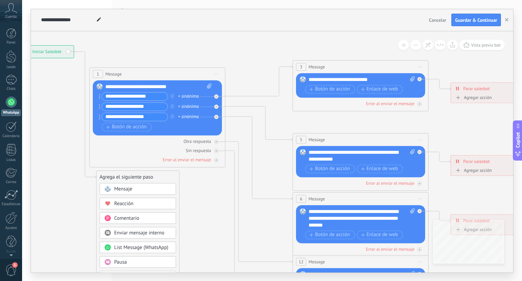
drag, startPoint x: 338, startPoint y: 74, endPoint x: 236, endPoint y: 43, distance: 106.5
click at [236, 43] on icon at bounding box center [376, 226] width 1060 height 702
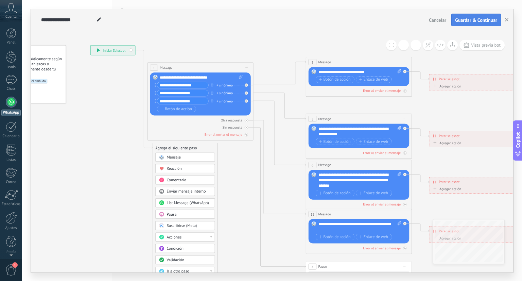
click at [483, 21] on span "Guardar & Continuar" at bounding box center [476, 20] width 42 height 5
click at [505, 19] on icon "button" at bounding box center [506, 19] width 3 height 3
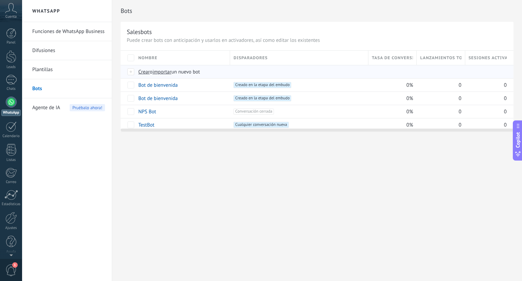
click at [146, 72] on span "Crear" at bounding box center [144, 72] width 12 height 6
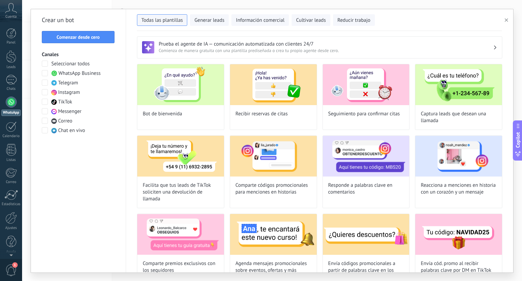
click at [87, 75] on span "WhatsApp Business" at bounding box center [80, 73] width 42 height 7
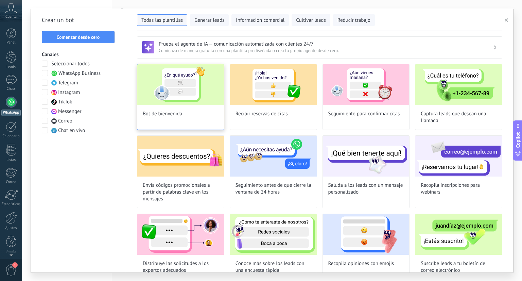
click at [179, 90] on img at bounding box center [180, 84] width 87 height 41
type input "**********"
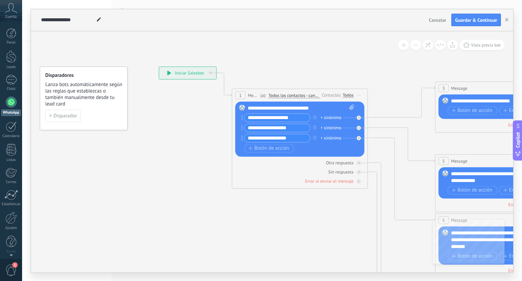
drag, startPoint x: 199, startPoint y: 142, endPoint x: 184, endPoint y: 126, distance: 22.4
click at [184, 126] on icon at bounding box center [519, 239] width 1060 height 687
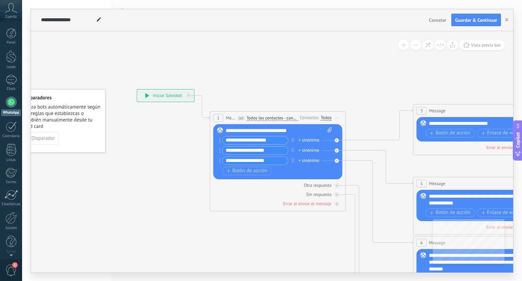
drag, startPoint x: 305, startPoint y: 60, endPoint x: 283, endPoint y: 83, distance: 32.0
click at [283, 83] on icon at bounding box center [497, 262] width 1060 height 687
click at [258, 128] on div "**********" at bounding box center [280, 130] width 107 height 7
click at [434, 26] on div "Cancelar Guardar & Continuar" at bounding box center [466, 20] width 79 height 13
click at [433, 19] on span "Cancelar" at bounding box center [437, 20] width 17 height 6
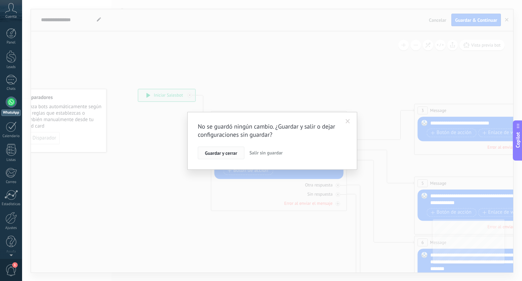
click at [221, 155] on span "Guardar y cerrar" at bounding box center [221, 153] width 32 height 5
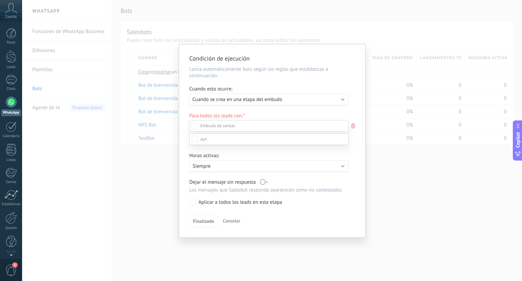
click at [0, 0] on label "Leads Entrantes" at bounding box center [0, 0] width 0 height 0
click at [0, 0] on div "Contactado" at bounding box center [0, 0] width 0 height 0
click at [355, 187] on div at bounding box center [272, 140] width 500 height 281
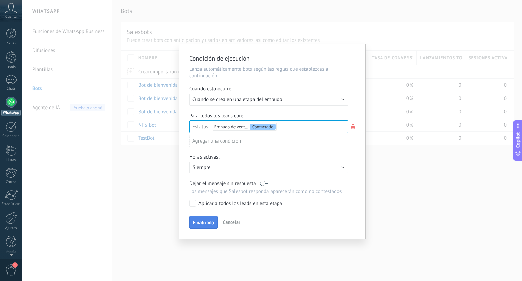
click at [204, 217] on button "Finalizado" at bounding box center [203, 222] width 29 height 13
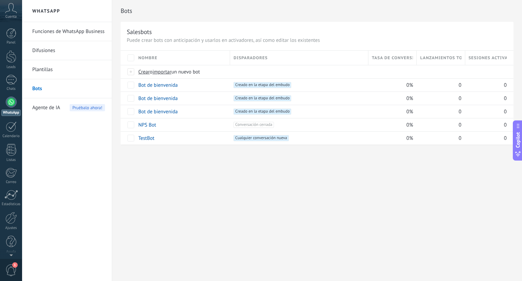
click at [204, 217] on div "Bots Salesbots Puede crear bots con anticipación y usarlos en activadores, así …" at bounding box center [317, 140] width 410 height 281
click at [149, 137] on link "TestBot" at bounding box center [146, 138] width 16 height 6
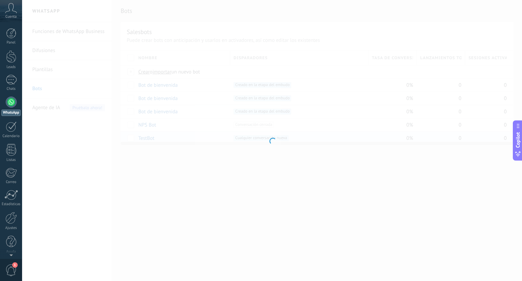
type input "*******"
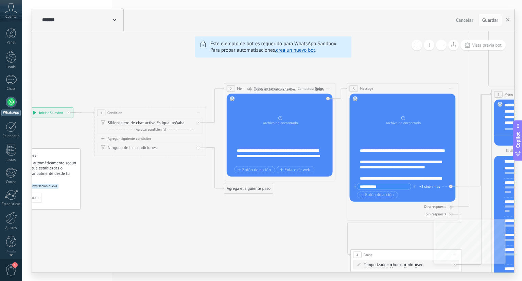
drag, startPoint x: 136, startPoint y: 99, endPoint x: 198, endPoint y: 85, distance: 63.6
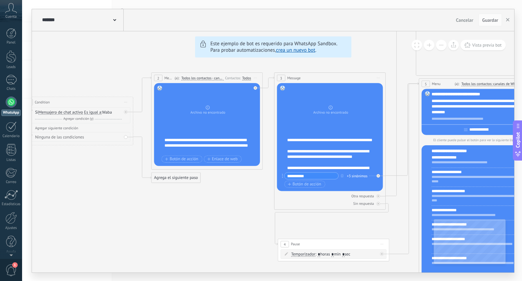
drag, startPoint x: 192, startPoint y: 183, endPoint x: 123, endPoint y: 173, distance: 70.1
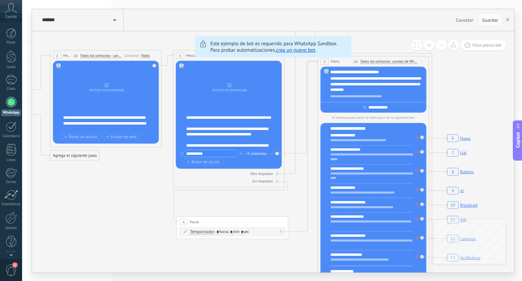
drag, startPoint x: 182, startPoint y: 225, endPoint x: 81, endPoint y: 202, distance: 103.8
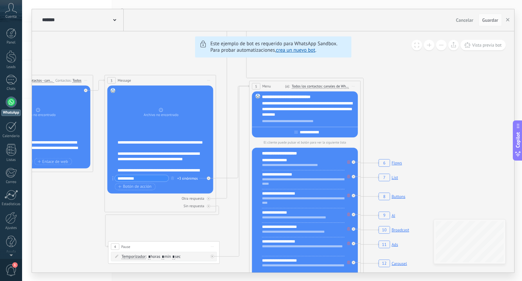
drag, startPoint x: 136, startPoint y: 224, endPoint x: 68, endPoint y: 250, distance: 72.3
click at [385, 162] on rect at bounding box center [390, 162] width 27 height 11
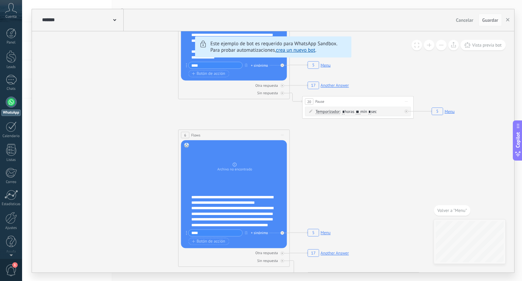
drag, startPoint x: 385, startPoint y: 162, endPoint x: 344, endPoint y: 139, distance: 47.1
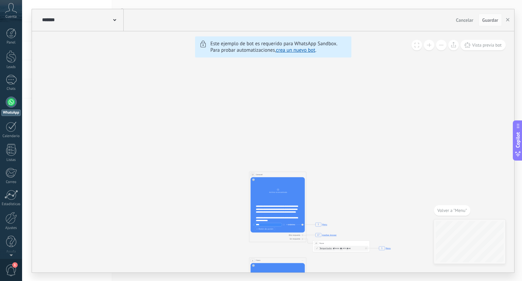
drag, startPoint x: 344, startPoint y: 139, endPoint x: 262, endPoint y: 191, distance: 97.7
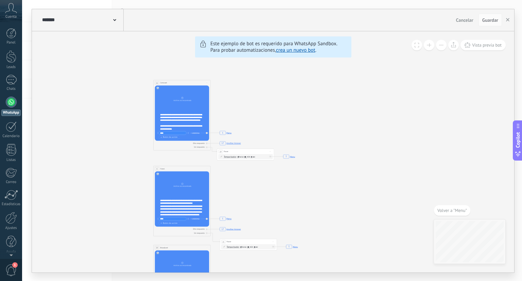
drag, startPoint x: 351, startPoint y: 145, endPoint x: 315, endPoint y: 73, distance: 80.3
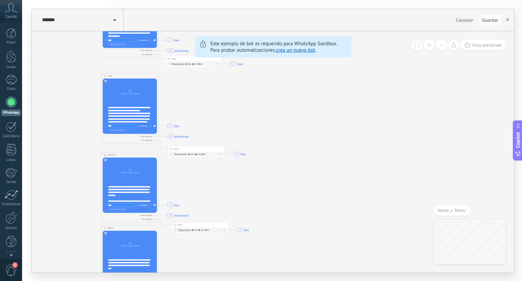
drag, startPoint x: 303, startPoint y: 143, endPoint x: 257, endPoint y: 50, distance: 104.2
click at [257, 50] on div "**********" at bounding box center [273, 151] width 483 height 241
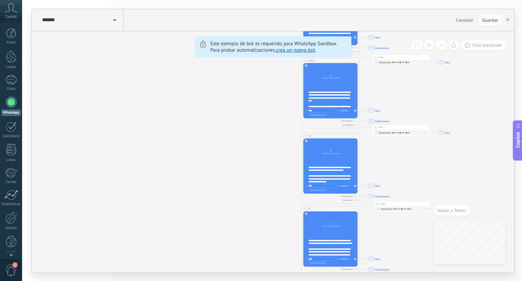
drag, startPoint x: 285, startPoint y: 181, endPoint x: 469, endPoint y: 5, distance: 254.5
click at [469, 5] on div "******* TestBot Cancelar Actualización Cancelar Guardar 6 Flows 7 List 8 Button…" at bounding box center [272, 140] width 500 height 281
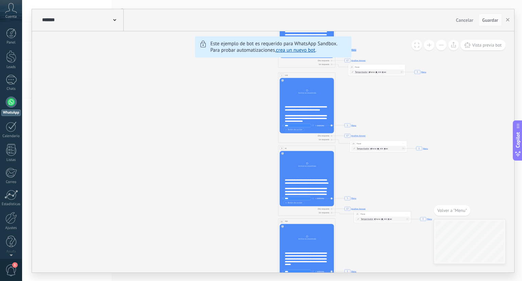
click at [91, 27] on div "******* TestBot" at bounding box center [81, 20] width 83 height 22
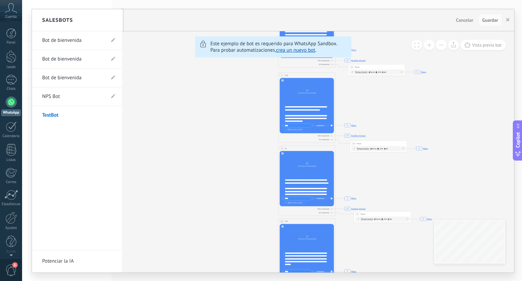
click at [53, 23] on h2 "Salesbots" at bounding box center [57, 20] width 31 height 21
click at [53, 16] on h2 "Salesbots" at bounding box center [57, 20] width 31 height 21
click at [509, 18] on div at bounding box center [273, 140] width 483 height 263
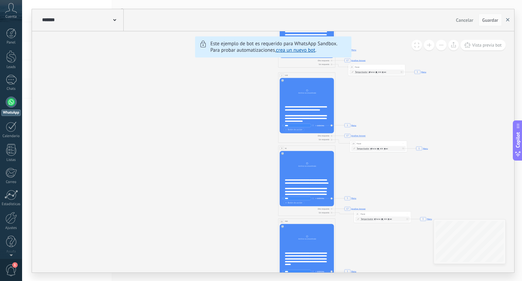
click at [509, 18] on icon "button" at bounding box center [507, 19] width 3 height 3
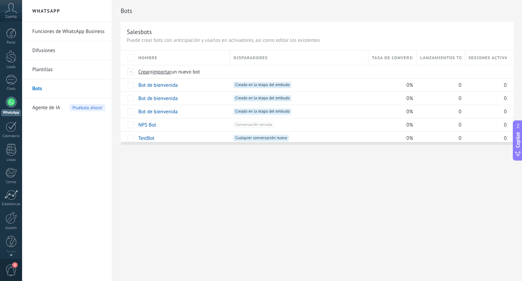
click at [509, 18] on div "Bots" at bounding box center [317, 11] width 393 height 22
click at [184, 186] on div "Bots Salesbots Puede crear bots con anticipación y usarlos en activadores, así …" at bounding box center [317, 140] width 410 height 281
click at [11, 40] on div "Panel" at bounding box center [11, 42] width 20 height 4
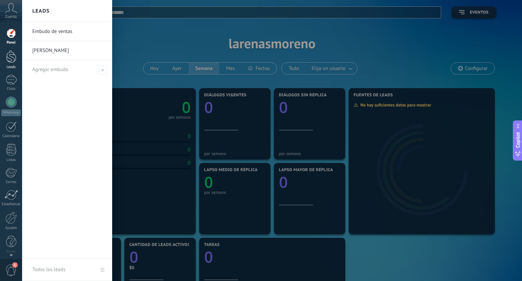
click at [11, 60] on div at bounding box center [11, 56] width 10 height 13
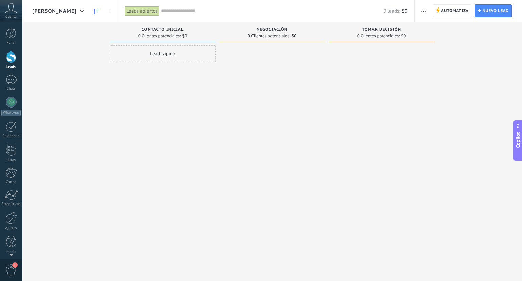
click at [8, 27] on div "Panel Leads Chats WhatsApp Clientes" at bounding box center [22, 140] width 44 height 237
click at [9, 32] on div at bounding box center [11, 33] width 10 height 10
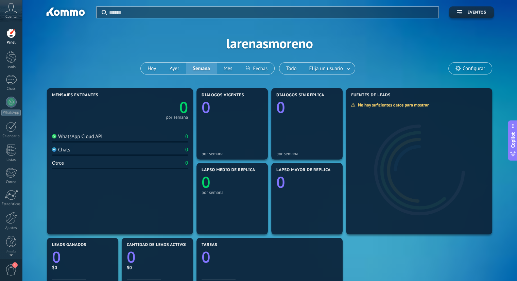
click at [16, 10] on icon at bounding box center [11, 8] width 12 height 10
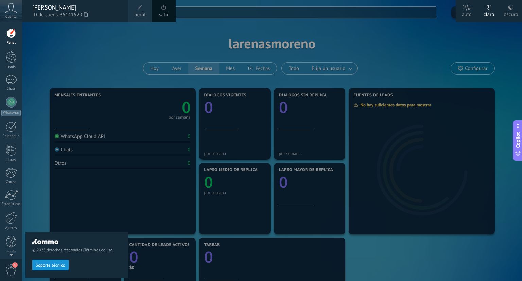
click at [8, 33] on div at bounding box center [11, 33] width 10 height 10
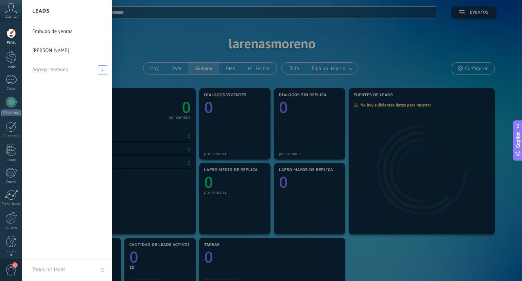
click at [63, 69] on span "Agregar embudo" at bounding box center [50, 69] width 36 height 6
type input "**********"
click at [63, 33] on link "Embudo de ventas" at bounding box center [68, 31] width 73 height 19
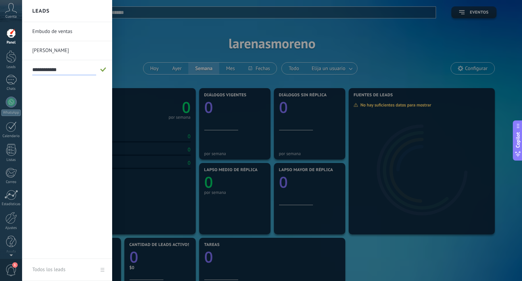
click at [63, 33] on link "Embudo de ventas" at bounding box center [68, 31] width 73 height 19
click at [128, 29] on div at bounding box center [283, 140] width 522 height 281
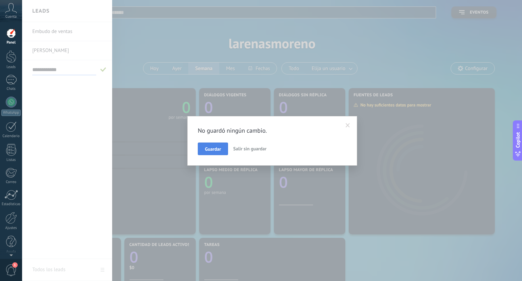
click at [222, 147] on button "Guardar" at bounding box center [213, 149] width 30 height 13
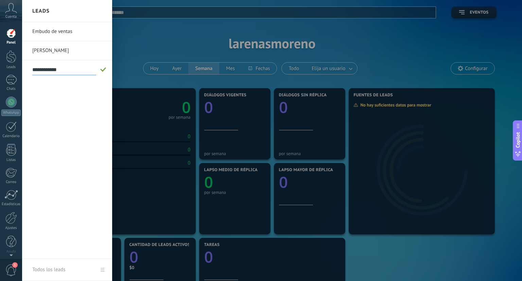
click at [49, 72] on input "**********" at bounding box center [64, 69] width 64 height 11
click at [60, 35] on link "Embudo de ventas" at bounding box center [68, 31] width 73 height 19
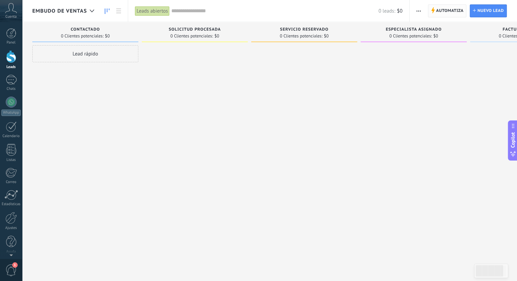
click at [437, 13] on span "Automatiza" at bounding box center [450, 11] width 28 height 12
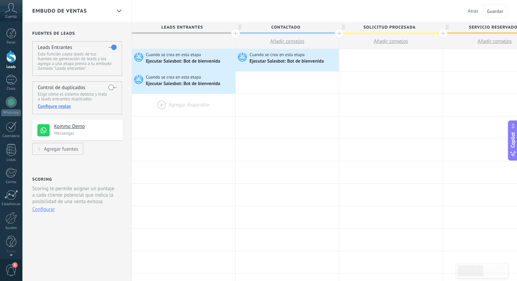
click at [165, 106] on div at bounding box center [183, 105] width 103 height 22
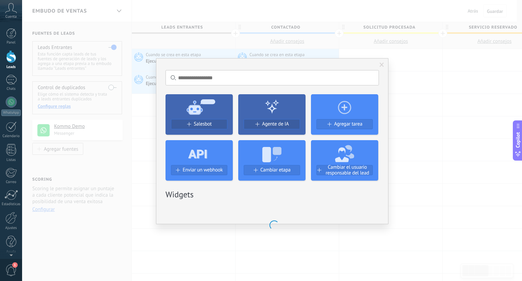
click at [184, 117] on icon at bounding box center [199, 106] width 67 height 24
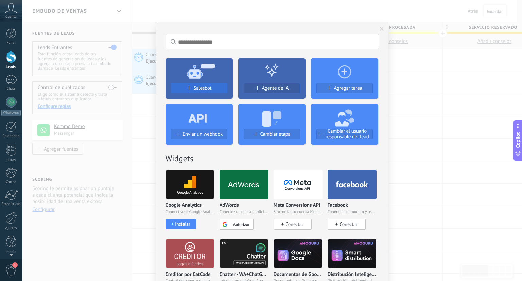
click at [213, 85] on div "Salesbot" at bounding box center [199, 88] width 56 height 6
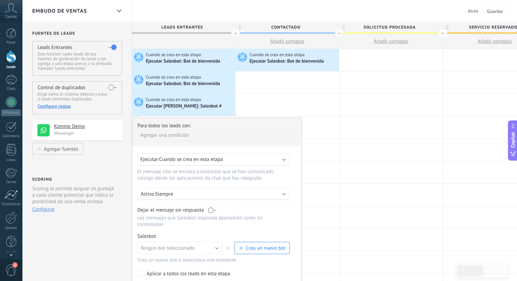
click at [192, 163] on div "Ejecutar: Cuando se crea en esta etapa" at bounding box center [213, 159] width 152 height 12
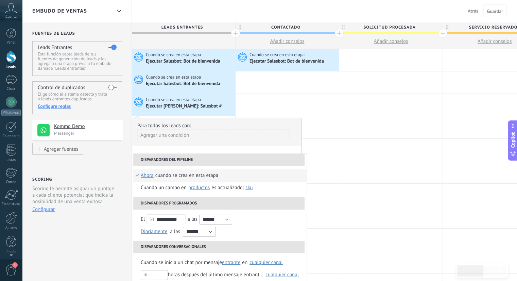
drag, startPoint x: 260, startPoint y: 128, endPoint x: 261, endPoint y: 119, distance: 8.6
click at [261, 122] on div "Para todos los leads con: Agregar una condición" at bounding box center [216, 134] width 159 height 24
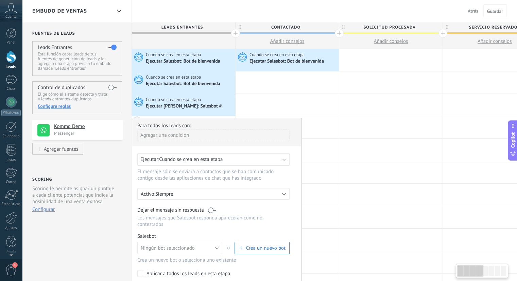
click at [253, 135] on div "Agregar una condición" at bounding box center [213, 135] width 152 height 12
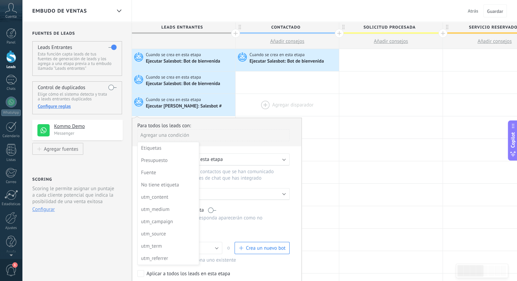
click at [246, 113] on div at bounding box center [287, 105] width 103 height 22
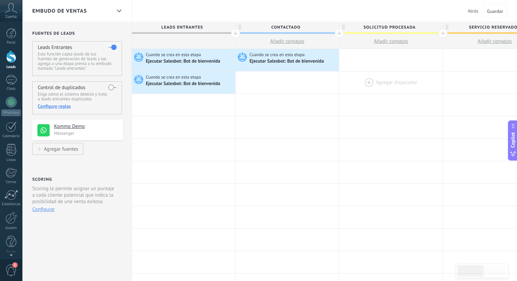
click at [408, 79] on div at bounding box center [390, 82] width 103 height 22
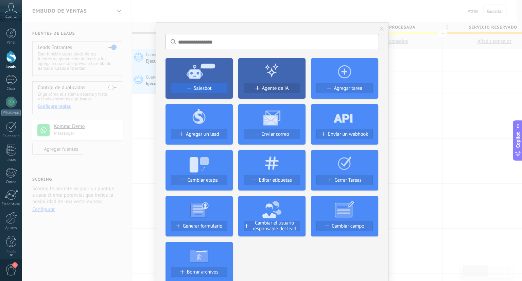
click at [206, 86] on span "Salesbot" at bounding box center [203, 88] width 18 height 6
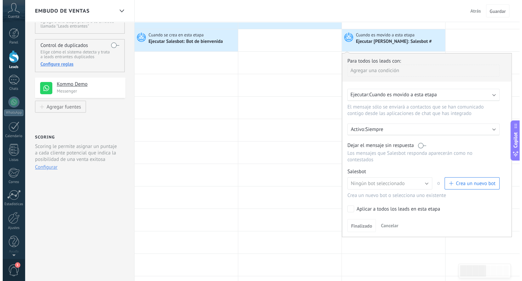
scroll to position [63, 0]
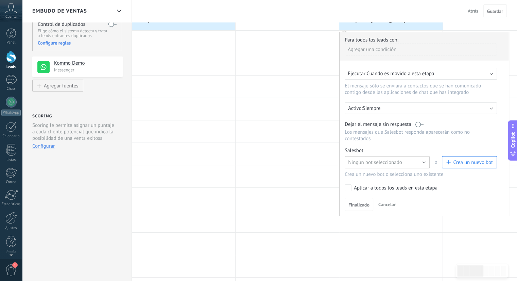
click at [401, 159] on span "Ningún bot seleccionado" at bounding box center [375, 162] width 54 height 6
click at [401, 159] on span "Ningún bot seleccionado" at bounding box center [384, 162] width 87 height 6
click at [458, 159] on span "Crea un nuevo bot" at bounding box center [473, 162] width 40 height 6
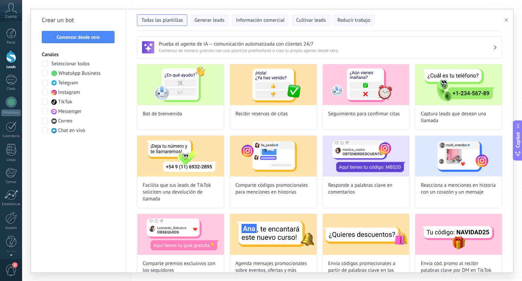
click at [97, 72] on span "WhatsApp Business" at bounding box center [80, 73] width 42 height 7
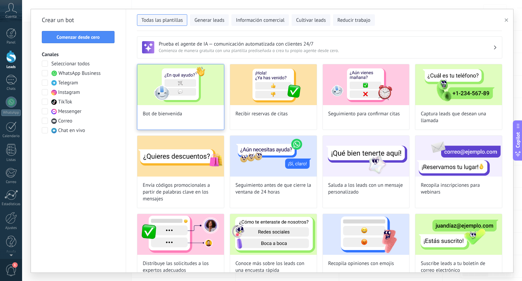
click at [168, 83] on img at bounding box center [180, 84] width 87 height 41
type input "**********"
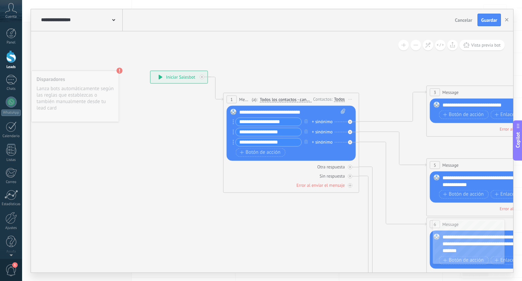
drag, startPoint x: 185, startPoint y: 145, endPoint x: 160, endPoint y: 134, distance: 27.7
click at [160, 134] on icon at bounding box center [510, 243] width 1060 height 687
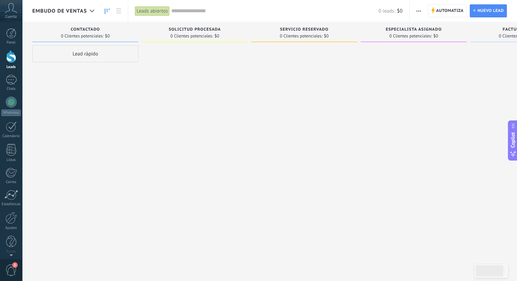
click at [246, 82] on div at bounding box center [195, 141] width 106 height 192
click at [439, 10] on span "Automatiza" at bounding box center [450, 11] width 28 height 12
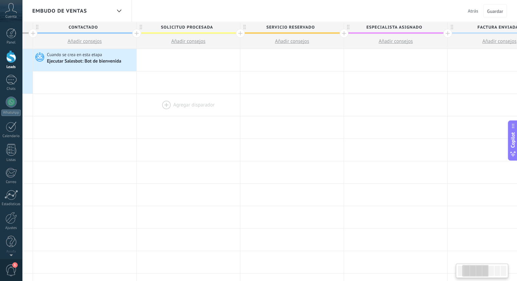
drag, startPoint x: 351, startPoint y: 114, endPoint x: 65, endPoint y: 112, distance: 286.7
click at [137, 112] on div at bounding box center [188, 105] width 103 height 22
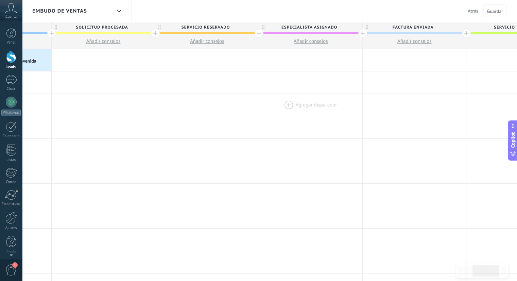
click at [281, 112] on div at bounding box center [310, 105] width 103 height 22
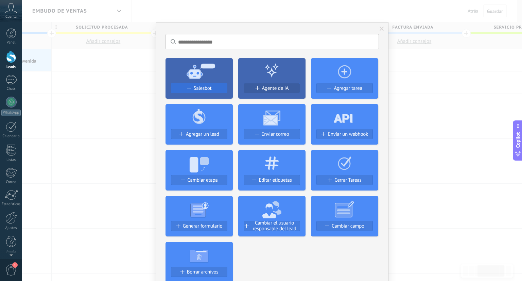
click at [205, 89] on span "Salesbot" at bounding box center [203, 88] width 18 height 6
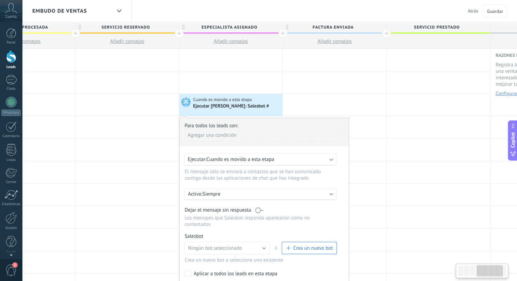
drag, startPoint x: 312, startPoint y: 78, endPoint x: 232, endPoint y: 22, distance: 97.3
click at [232, 22] on div "**********" at bounding box center [179, 282] width 830 height 521
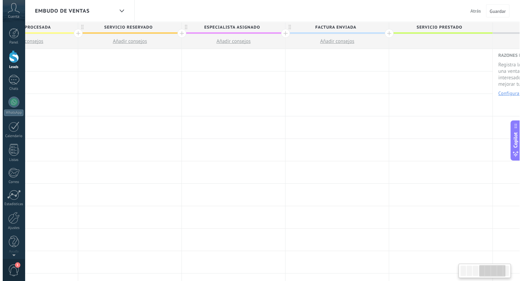
scroll to position [0, 369]
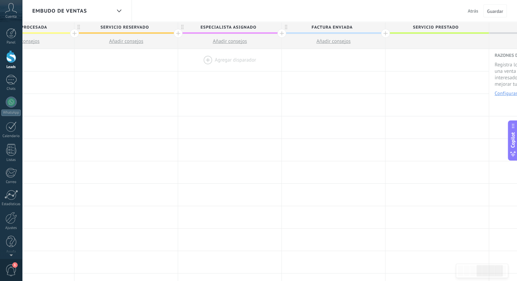
click at [241, 55] on div at bounding box center [229, 60] width 103 height 22
click at [246, 79] on div at bounding box center [229, 82] width 103 height 22
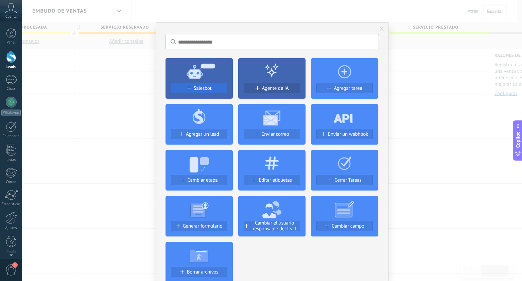
click at [193, 84] on button "Salesbot" at bounding box center [199, 88] width 56 height 10
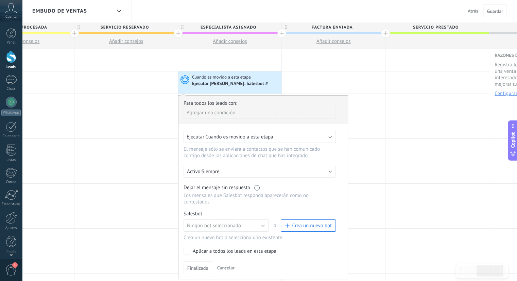
click at [303, 222] on span "Crea un nuevo bot" at bounding box center [312, 225] width 40 height 6
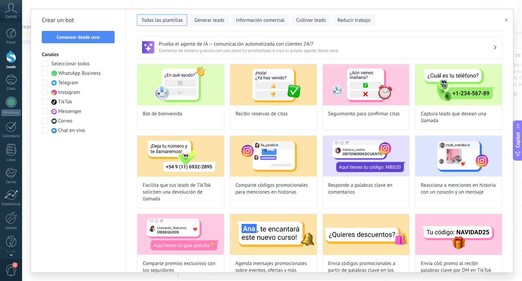
click at [513, 71] on div "Prueba el agente de IA — comunicación automatizada con clientes 24/7 Comienza d…" at bounding box center [319, 151] width 387 height 241
click at [280, 15] on button "Información comercial" at bounding box center [260, 20] width 57 height 12
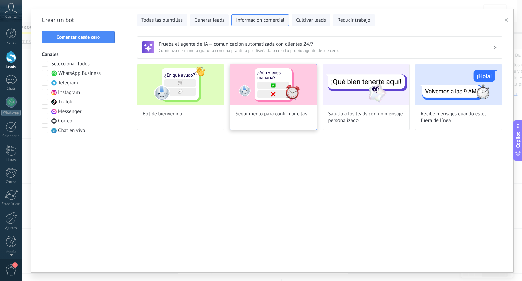
click at [252, 108] on div "Seguimiento para confirmar citas" at bounding box center [273, 97] width 87 height 66
type input "**********"
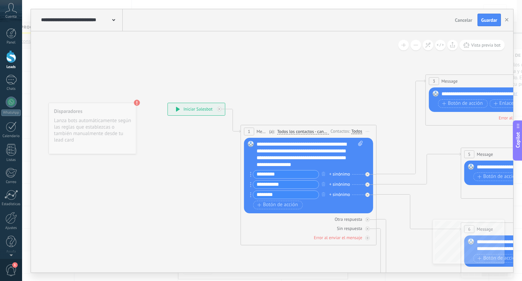
drag, startPoint x: 233, startPoint y: 124, endPoint x: 195, endPoint y: 105, distance: 42.9
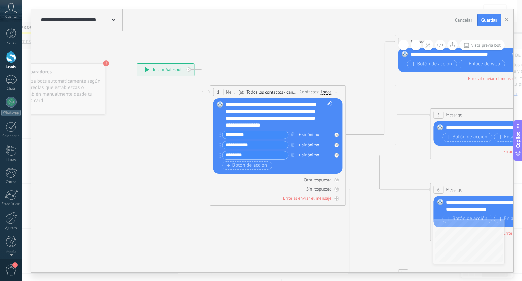
click at [249, 110] on div "**********" at bounding box center [279, 114] width 107 height 27
click at [273, 136] on input "*********" at bounding box center [255, 135] width 66 height 8
click at [234, 163] on span "Botón de acción" at bounding box center [247, 165] width 41 height 5
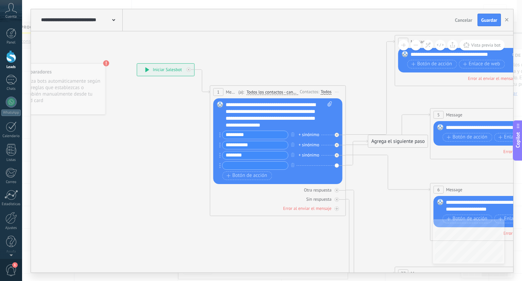
click at [241, 168] on input "text" at bounding box center [255, 166] width 66 height 8
click at [242, 173] on span "Botón de acción" at bounding box center [247, 175] width 41 height 5
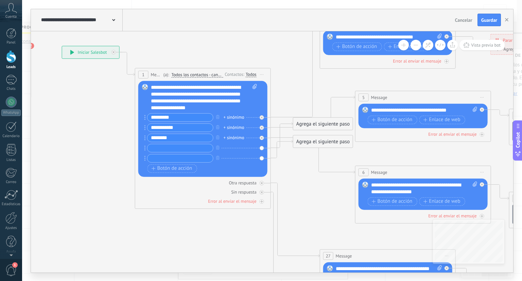
drag, startPoint x: 353, startPoint y: 98, endPoint x: 273, endPoint y: 79, distance: 82.0
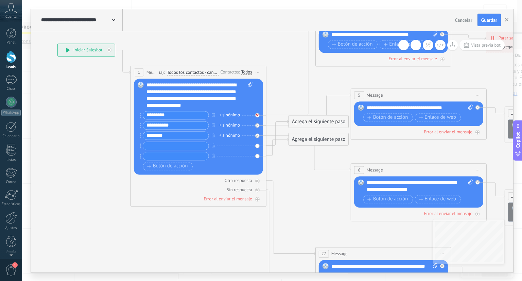
click at [258, 114] on icon at bounding box center [257, 115] width 2 height 2
click at [258, 114] on div "Reemplazar Quitar Convertir a mensaje de voz Arrastre la imagen aquí para adjun…" at bounding box center [198, 127] width 129 height 96
click at [258, 123] on div at bounding box center [257, 125] width 4 height 4
click at [258, 132] on div at bounding box center [259, 134] width 8 height 8
click at [258, 147] on div "Reemplazar Quitar Convertir a mensaje de voz Arrastre la imagen aquí para adjun…" at bounding box center [198, 127] width 129 height 96
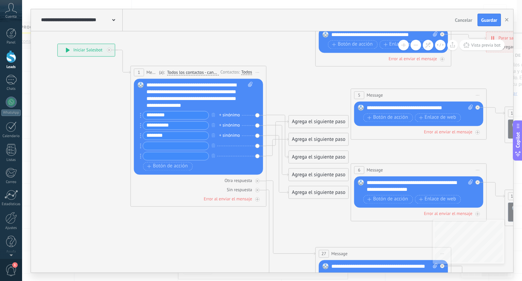
click at [258, 137] on div "Reemplazar Quitar Convertir a mensaje de voz Arrastre la imagen aquí para adjun…" at bounding box center [198, 127] width 129 height 96
click at [258, 134] on div "Reemplazar Quitar Convertir a mensaje de voz Arrastre la imagen aquí para adjun…" at bounding box center [198, 127] width 129 height 96
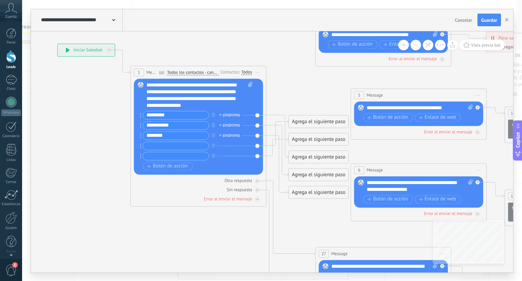
click at [258, 134] on div "Reemplazar Quitar Convertir a mensaje de voz Arrastre la imagen aquí para adjun…" at bounding box center [198, 127] width 129 height 96
drag, startPoint x: 258, startPoint y: 134, endPoint x: 311, endPoint y: 119, distance: 54.8
click at [57, 44] on div "**********" at bounding box center [57, 44] width 0 height 0
click at [311, 119] on div "Agrega el siguiente paso" at bounding box center [319, 121] width 60 height 11
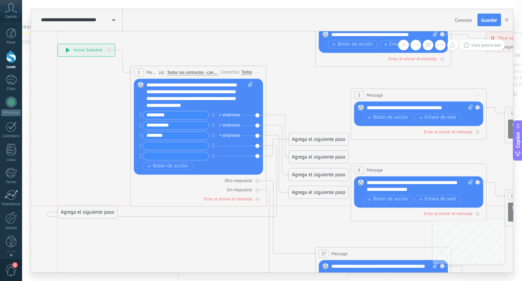
drag, startPoint x: 298, startPoint y: 122, endPoint x: 68, endPoint y: 215, distance: 248.0
click at [68, 215] on div "Agrega el siguiente paso" at bounding box center [88, 211] width 60 height 11
drag, startPoint x: 107, startPoint y: 209, endPoint x: 89, endPoint y: 178, distance: 36.1
click at [89, 178] on div "Agrega el siguiente paso" at bounding box center [70, 180] width 60 height 11
click at [216, 199] on div "Error al enviar el mensaje" at bounding box center [228, 199] width 48 height 6
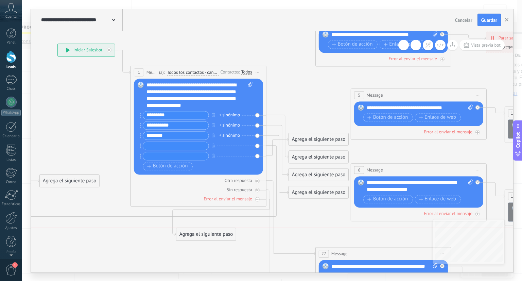
drag, startPoint x: 306, startPoint y: 236, endPoint x: 194, endPoint y: 236, distance: 112.2
click at [194, 236] on div "Agrega el siguiente paso" at bounding box center [207, 234] width 60 height 11
click at [217, 233] on div "Agrega el siguiente paso" at bounding box center [207, 234] width 60 height 11
click at [217, 233] on div "Agrega el siguiente paso" at bounding box center [218, 234] width 83 height 11
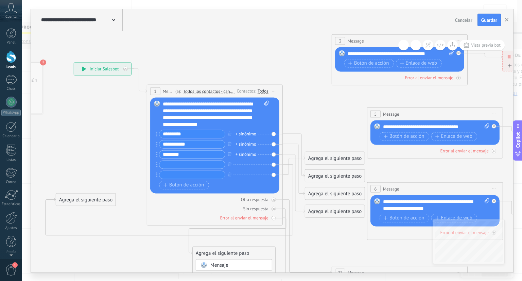
drag, startPoint x: 298, startPoint y: 213, endPoint x: 340, endPoint y: 208, distance: 43.2
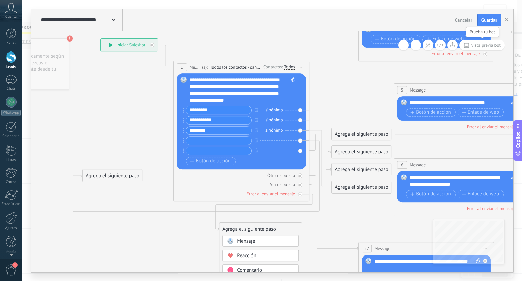
click at [470, 41] on button "Vista previa bot" at bounding box center [482, 45] width 45 height 11
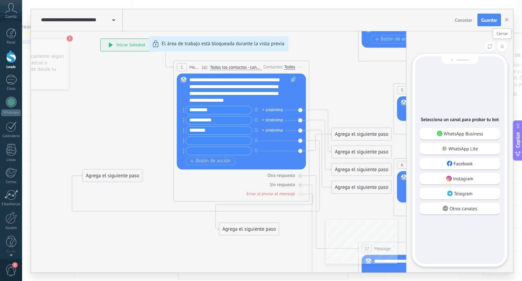
click at [498, 47] on button at bounding box center [502, 46] width 11 height 11
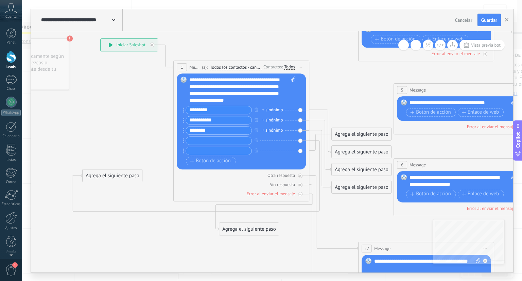
click at [463, 17] on span "Cancelar" at bounding box center [463, 20] width 17 height 6
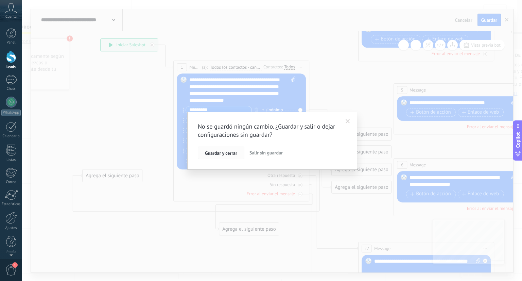
click at [228, 156] on button "Guardar y cerrar" at bounding box center [221, 153] width 47 height 13
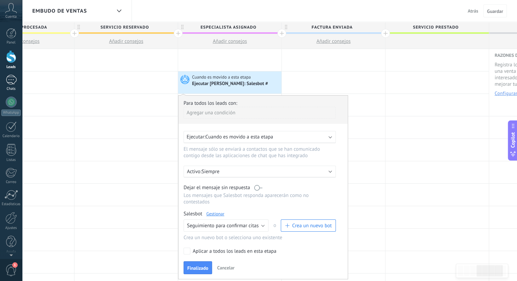
click at [14, 86] on link "Chats" at bounding box center [11, 83] width 22 height 16
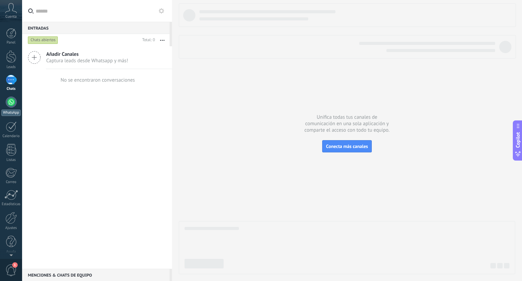
click at [14, 105] on div at bounding box center [11, 102] width 11 height 11
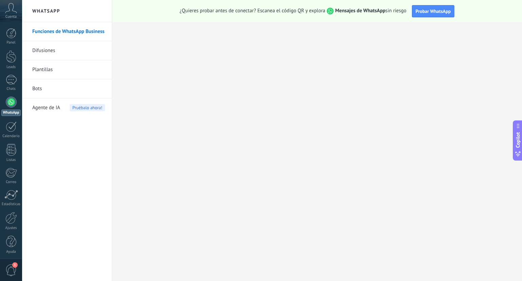
drag, startPoint x: 0, startPoint y: 0, endPoint x: 39, endPoint y: 91, distance: 98.7
click at [39, 91] on link "Bots" at bounding box center [68, 88] width 73 height 19
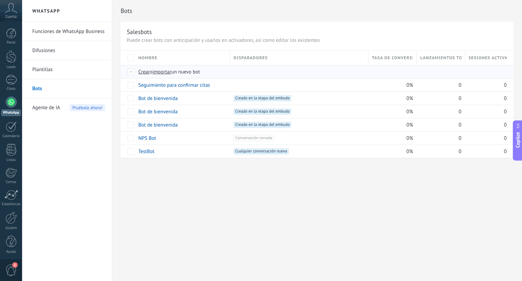
click at [128, 71] on div at bounding box center [131, 72] width 7 height 6
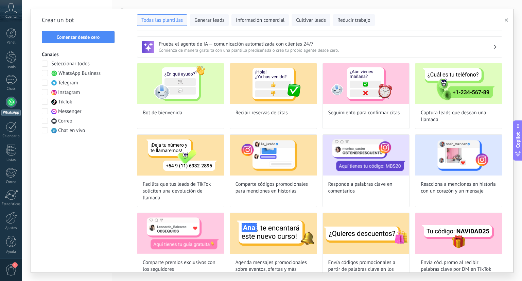
type input "**********"
click at [75, 40] on button "Comenzar desde cero" at bounding box center [78, 37] width 73 height 12
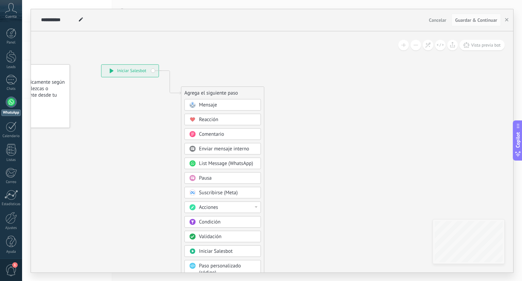
drag, startPoint x: 181, startPoint y: 120, endPoint x: 106, endPoint y: 102, distance: 77.1
click at [106, 102] on icon at bounding box center [159, 186] width 457 height 585
click at [194, 101] on rect at bounding box center [192, 104] width 6 height 6
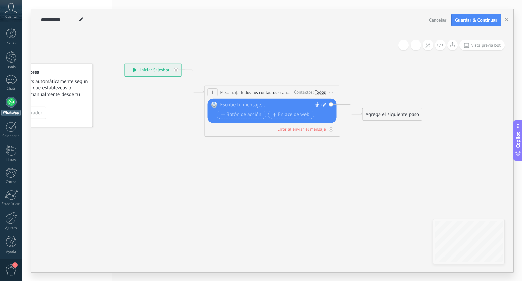
click at [234, 101] on div at bounding box center [270, 104] width 101 height 7
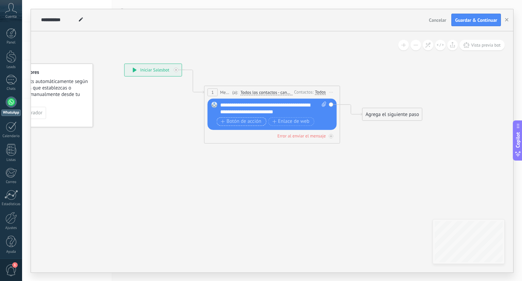
click at [233, 121] on span "Botón de acción" at bounding box center [241, 121] width 41 height 5
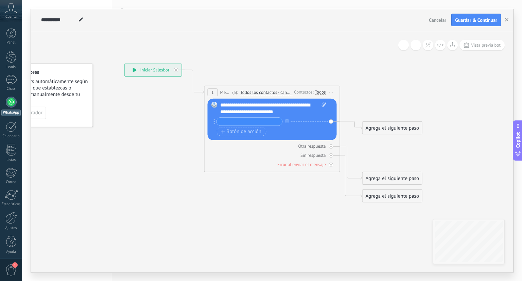
click at [237, 122] on input "text" at bounding box center [250, 121] width 66 height 8
click at [286, 119] on icon "button" at bounding box center [287, 121] width 3 height 4
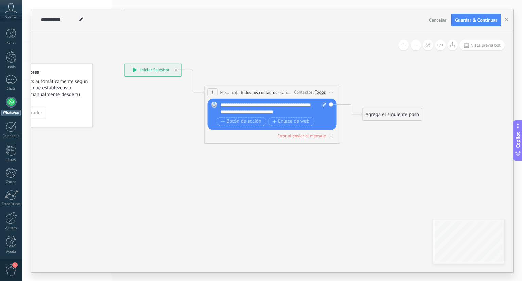
click at [375, 115] on div "Agrega el siguiente paso" at bounding box center [393, 113] width 60 height 11
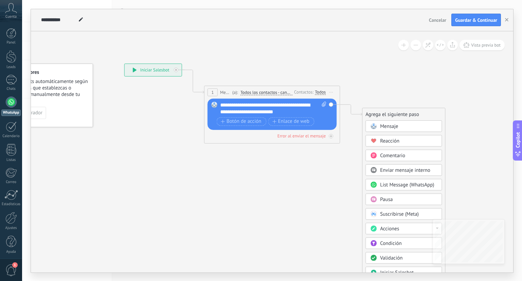
click at [387, 151] on div "Comentario" at bounding box center [404, 155] width 77 height 12
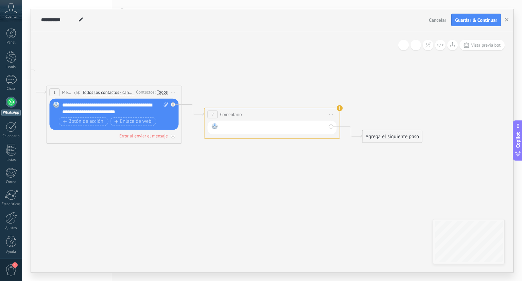
click at [289, 125] on div at bounding box center [274, 127] width 106 height 9
click at [174, 105] on icon at bounding box center [173, 104] width 2 height 2
click at [226, 123] on div at bounding box center [274, 127] width 106 height 9
click at [300, 91] on icon at bounding box center [182, 108] width 773 height 431
click at [330, 115] on span "Iniciar vista previa aquí Cambiar nombre Duplicar Borrar" at bounding box center [331, 114] width 11 height 10
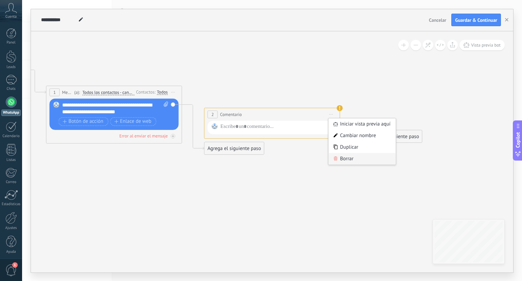
click at [341, 159] on div "Borrar" at bounding box center [362, 159] width 67 height 12
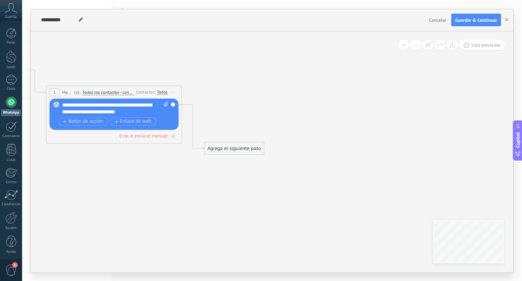
click at [238, 148] on div "Agrega el siguiente paso" at bounding box center [235, 148] width 60 height 11
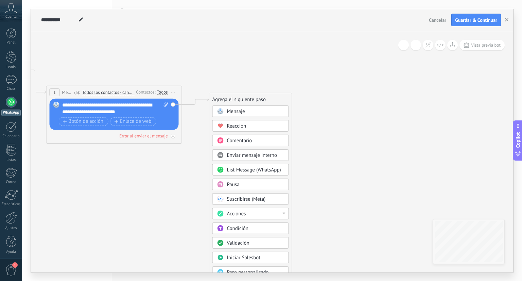
drag, startPoint x: 240, startPoint y: 148, endPoint x: 245, endPoint y: 99, distance: 49.2
click at [245, 99] on div "Agrega el siguiente paso" at bounding box center [251, 99] width 83 height 11
click at [223, 227] on circle at bounding box center [220, 228] width 6 height 6
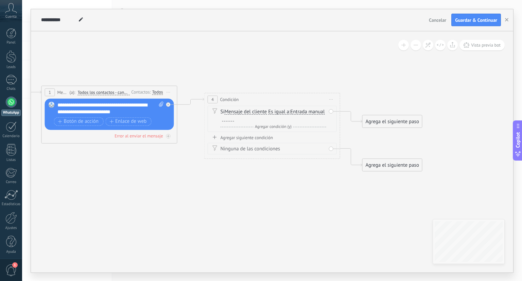
click at [333, 98] on span "Iniciar vista previa aquí Cambiar nombre Duplicar Borrar" at bounding box center [331, 99] width 11 height 10
click at [341, 145] on div "Borrar" at bounding box center [362, 144] width 67 height 12
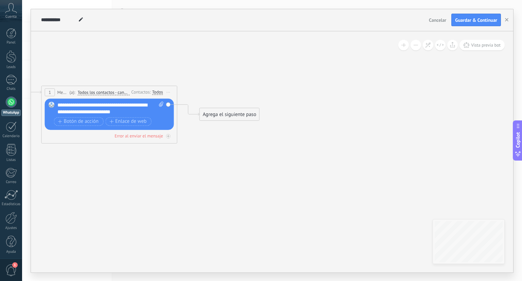
click at [206, 119] on div "Agrega el siguiente paso" at bounding box center [230, 113] width 60 height 11
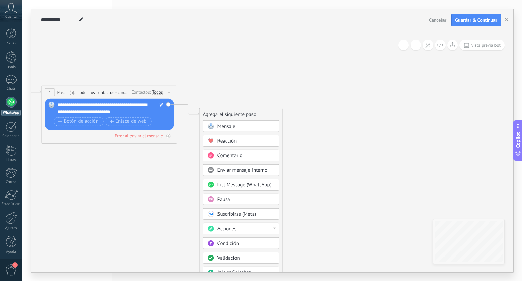
drag, startPoint x: 220, startPoint y: 131, endPoint x: 217, endPoint y: 128, distance: 3.6
click at [217, 128] on div "Mensaje" at bounding box center [241, 126] width 77 height 12
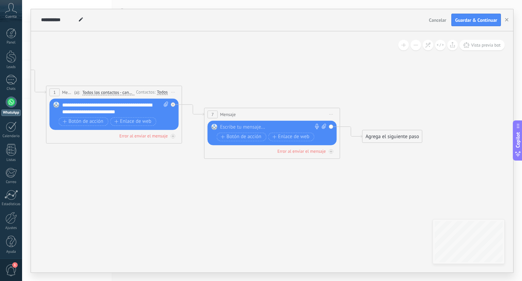
click at [217, 128] on div "Reemplazar Quitar Convertir a mensaje de voz Arrastre la imagen aquí para adjun…" at bounding box center [272, 132] width 129 height 24
click at [228, 137] on span "Botón de acción" at bounding box center [241, 136] width 41 height 5
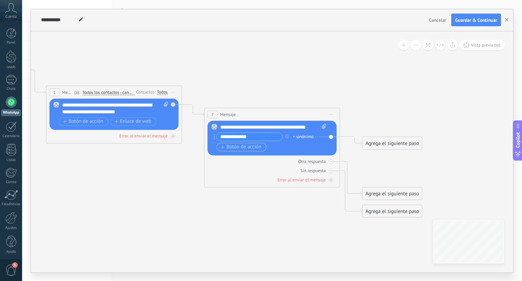
type input "**********"
click at [233, 150] on button "Botón de acción" at bounding box center [242, 147] width 50 height 9
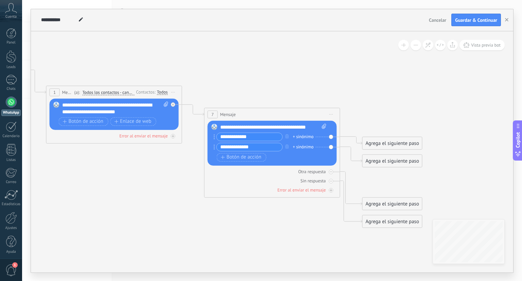
type input "**********"
click at [199, 215] on icon at bounding box center [182, 145] width 773 height 504
click at [333, 134] on div "Reemplazar Quitar Convertir a mensaje de voz Arrastre la imagen aquí para adjun…" at bounding box center [272, 142] width 129 height 45
click at [383, 139] on div "Agrega el siguiente paso" at bounding box center [393, 142] width 60 height 11
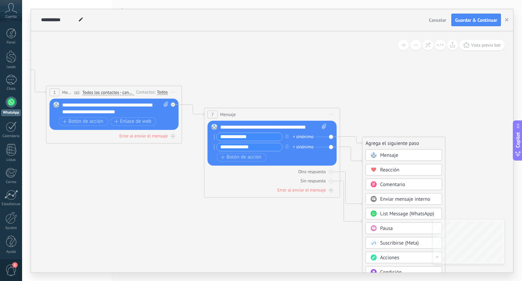
click at [381, 150] on div "Mensaje" at bounding box center [404, 155] width 77 height 12
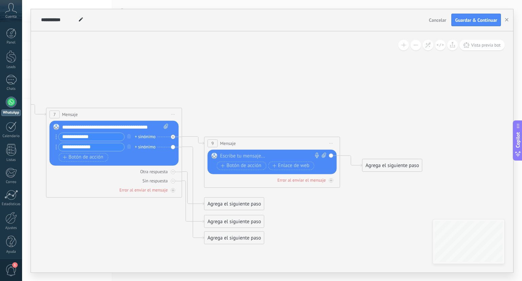
click at [262, 157] on div at bounding box center [270, 155] width 101 height 7
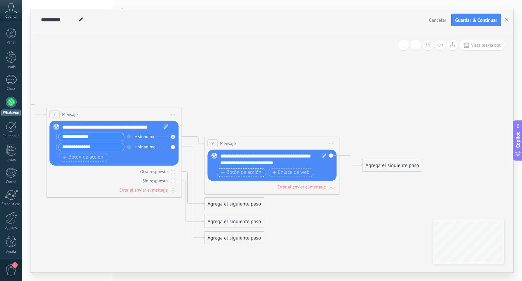
click at [249, 174] on span "Botón de acción" at bounding box center [241, 172] width 41 height 5
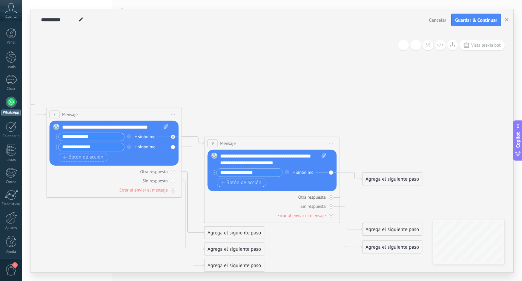
type input "**********"
click at [252, 180] on span "Botón de acción" at bounding box center [241, 182] width 41 height 5
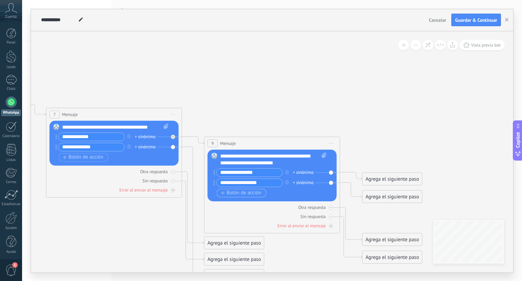
type input "**********"
click at [250, 194] on span "Botón de acción" at bounding box center [241, 192] width 41 height 5
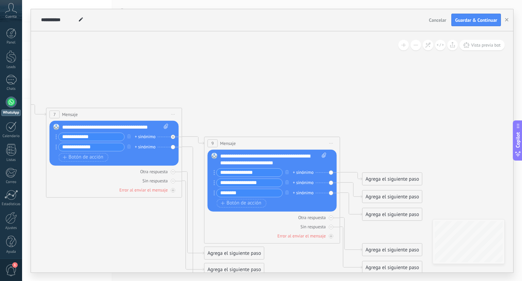
type input "*******"
click at [323, 155] on icon at bounding box center [324, 154] width 4 height 5
click input "Subir" at bounding box center [0, 0] width 0 height 0
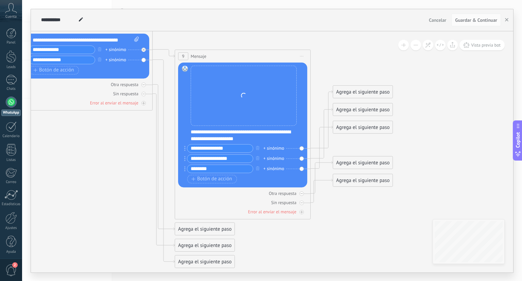
drag, startPoint x: 300, startPoint y: 114, endPoint x: 269, endPoint y: 26, distance: 92.8
click at [269, 26] on div "**********" at bounding box center [272, 140] width 483 height 263
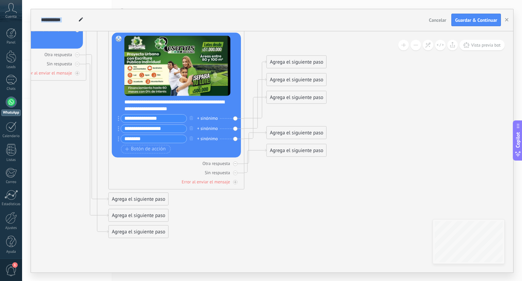
drag, startPoint x: 247, startPoint y: 235, endPoint x: 180, endPoint y: 204, distance: 73.4
click at [180, 204] on icon at bounding box center [8, 60] width 932 height 569
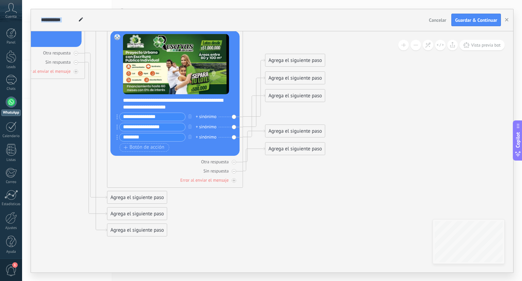
click at [234, 35] on div "Reemplazar Quitar Convertir a mensaje de voz Arrastre la imagen aquí para adjun…" at bounding box center [175, 93] width 129 height 125
click at [228, 170] on div "Sin respuesta" at bounding box center [215, 171] width 25 height 6
click at [235, 170] on icon at bounding box center [233, 170] width 3 height 3
click at [235, 170] on div at bounding box center [234, 171] width 4 height 4
click at [235, 170] on icon at bounding box center [233, 170] width 3 height 3
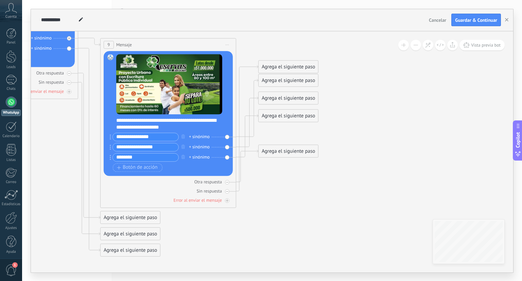
drag, startPoint x: 339, startPoint y: 151, endPoint x: 310, endPoint y: 233, distance: 86.5
click at [310, 233] on icon at bounding box center [0, 111] width 932 height 632
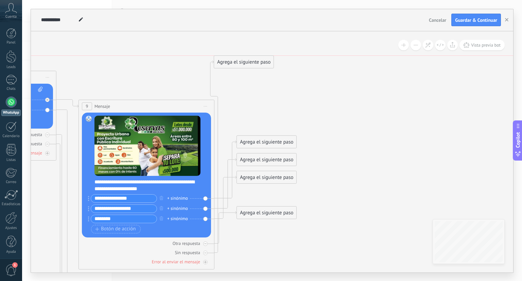
drag, startPoint x: 269, startPoint y: 128, endPoint x: 246, endPoint y: 60, distance: 71.7
click at [246, 60] on div "Agrega el siguiente paso" at bounding box center [244, 61] width 60 height 11
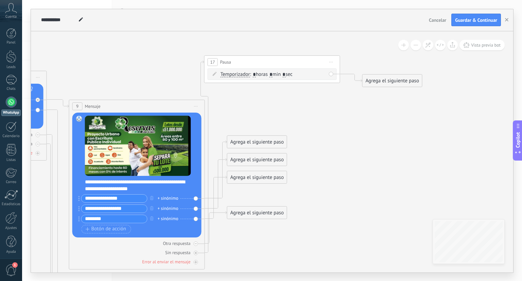
click at [246, 60] on div "17 Pausa ***** Iniciar vista previa aquí Cambiar nombre Duplicar Borrar" at bounding box center [272, 62] width 135 height 13
click at [231, 76] on span "Temporizador" at bounding box center [236, 74] width 30 height 5
click at [231, 76] on button "Temporizador" at bounding box center [259, 74] width 85 height 12
click at [231, 76] on span "Temporizador" at bounding box center [254, 74] width 82 height 7
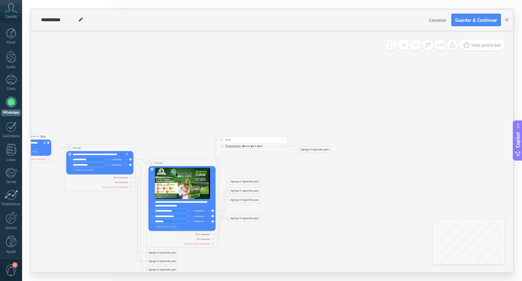
drag, startPoint x: 324, startPoint y: 142, endPoint x: 268, endPoint y: 155, distance: 56.9
click at [268, 155] on icon at bounding box center [129, 197] width 555 height 329
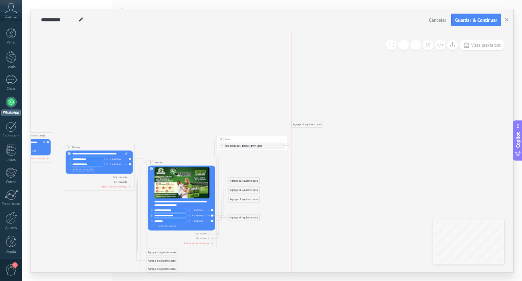
drag, startPoint x: 307, startPoint y: 149, endPoint x: 298, endPoint y: 125, distance: 26.3
click at [298, 125] on div "Agrega el siguiente paso" at bounding box center [307, 124] width 31 height 6
click at [298, 125] on div "Agrega el siguiente paso" at bounding box center [305, 124] width 31 height 6
click at [346, 142] on icon at bounding box center [125, 196] width 546 height 329
click at [319, 121] on div "Agrega el siguiente paso" at bounding box center [305, 124] width 31 height 6
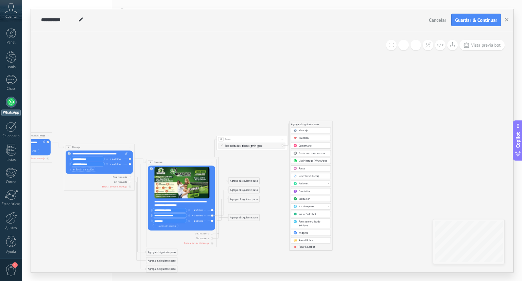
click at [312, 206] on span "Ir a otro paso" at bounding box center [306, 206] width 15 height 3
click at [318, 240] on div "Round Robin" at bounding box center [314, 240] width 30 height 3
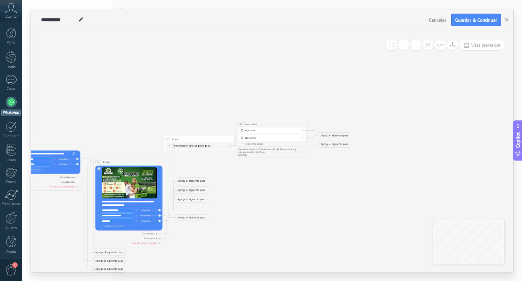
click at [319, 179] on icon at bounding box center [113, 196] width 628 height 329
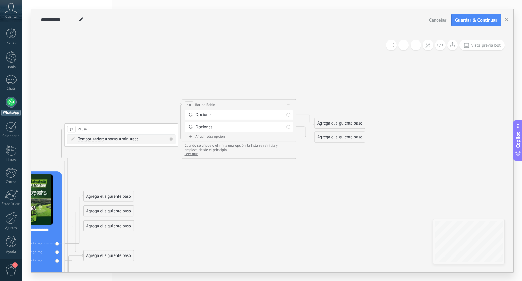
drag, startPoint x: 314, startPoint y: 149, endPoint x: 218, endPoint y: 211, distance: 114.7
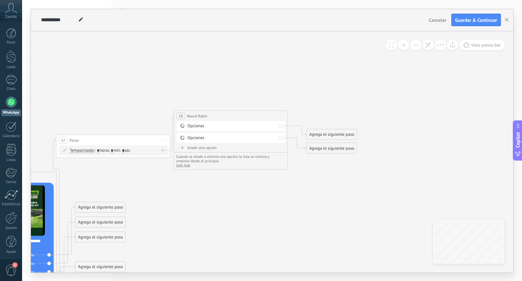
click at [189, 117] on span "Round Robin" at bounding box center [197, 115] width 20 height 5
click at [279, 114] on span "Iniciar vista previa aquí Cambiar nombre Duplicar Borrar" at bounding box center [280, 116] width 9 height 8
click at [291, 151] on div "Borrar" at bounding box center [306, 153] width 56 height 10
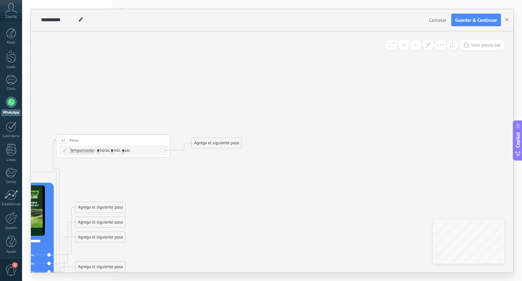
drag, startPoint x: 204, startPoint y: 151, endPoint x: 206, endPoint y: 137, distance: 13.9
click at [206, 138] on div "Agrega el siguiente paso" at bounding box center [217, 143] width 50 height 10
click at [206, 137] on div "Agrega el siguiente paso" at bounding box center [217, 140] width 50 height 10
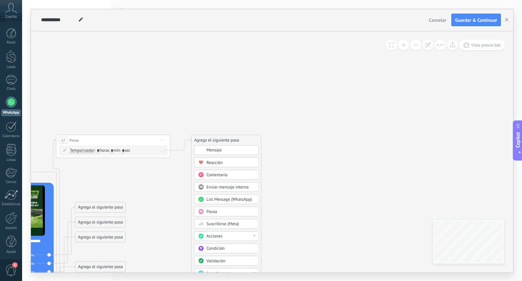
drag, startPoint x: 259, startPoint y: 153, endPoint x: 255, endPoint y: 138, distance: 15.9
click at [255, 138] on div "Agrega el siguiente paso Mensaje Mensaje Mensaje Reacción Comentario Enviar men…" at bounding box center [226, 239] width 70 height 210
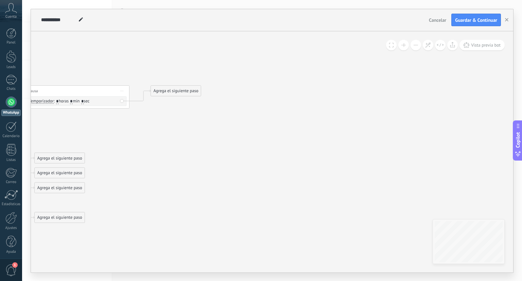
drag, startPoint x: 255, startPoint y: 138, endPoint x: 230, endPoint y: 59, distance: 82.5
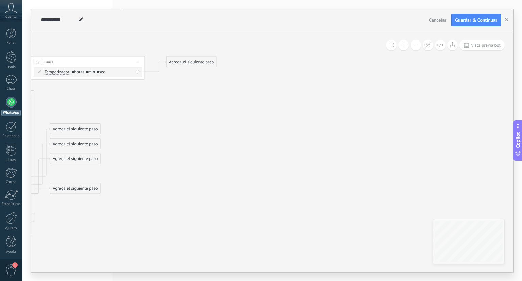
click at [208, 62] on div "Agrega el siguiente paso" at bounding box center [191, 62] width 50 height 10
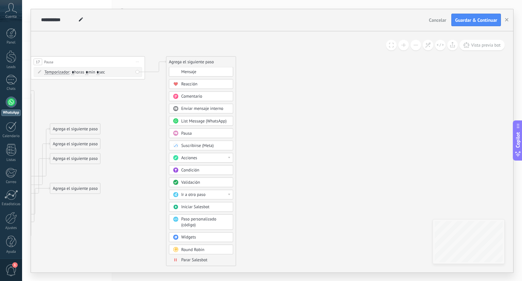
click at [203, 180] on div "Validación" at bounding box center [205, 183] width 48 height 6
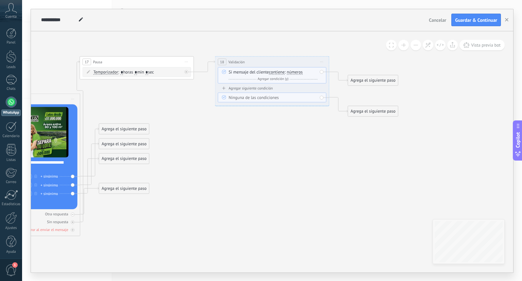
click at [300, 71] on span "números" at bounding box center [295, 72] width 16 height 4
click at [300, 71] on button "números" at bounding box center [319, 72] width 71 height 10
click at [297, 128] on icon at bounding box center [6, 149] width 1032 height 520
click at [331, 56] on icon at bounding box center [6, 149] width 1032 height 520
click at [322, 62] on icon at bounding box center [321, 62] width 3 height 1
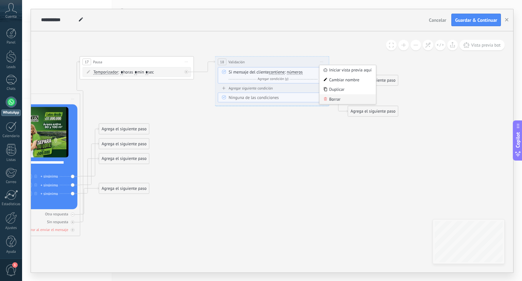
click at [329, 102] on div "Borrar" at bounding box center [348, 99] width 56 height 10
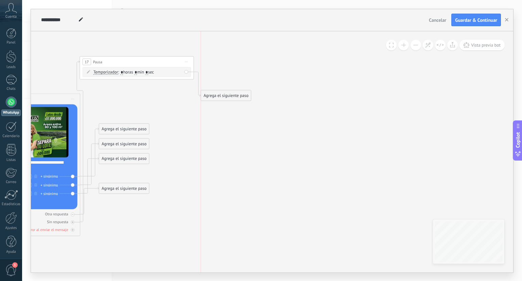
drag, startPoint x: 230, startPoint y: 75, endPoint x: 218, endPoint y: 94, distance: 21.9
click at [218, 94] on div "Agrega el siguiente paso" at bounding box center [226, 96] width 50 height 10
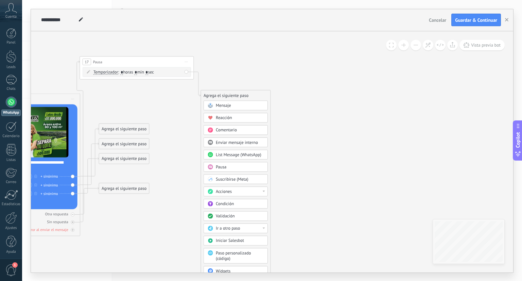
click at [224, 105] on span "Mensaje" at bounding box center [223, 105] width 15 height 5
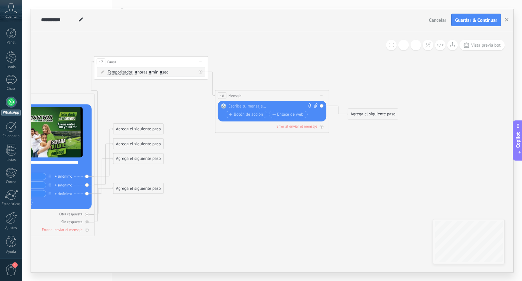
click at [291, 104] on div at bounding box center [271, 106] width 85 height 6
click at [316, 104] on icon at bounding box center [316, 105] width 4 height 4
click input "Subir" at bounding box center [0, 0] width 0 height 0
click at [488, 48] on button "Vista previa bot" at bounding box center [482, 45] width 45 height 11
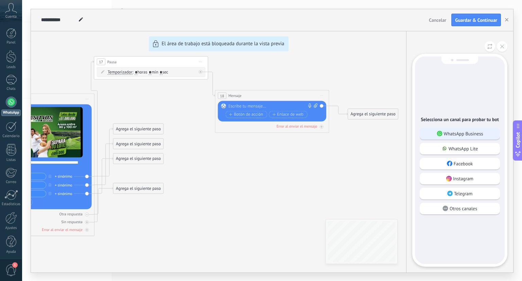
click at [486, 132] on div "WhatsApp Business" at bounding box center [460, 134] width 80 height 12
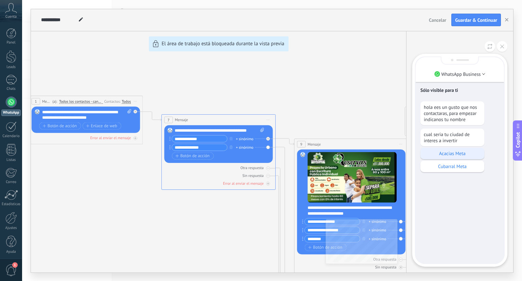
click at [464, 151] on p "Acacias Meta" at bounding box center [452, 153] width 57 height 6
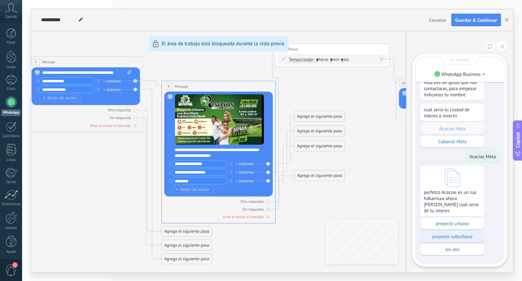
click at [447, 236] on p "proyecto suburbano" at bounding box center [452, 236] width 57 height 6
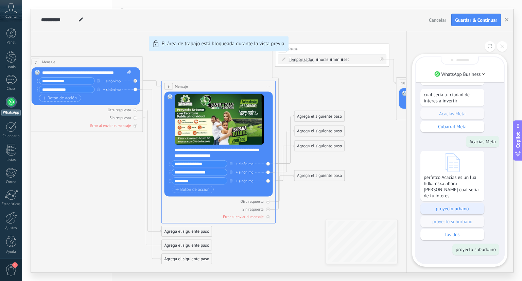
click at [440, 209] on p "proyecto urbano" at bounding box center [452, 208] width 57 height 6
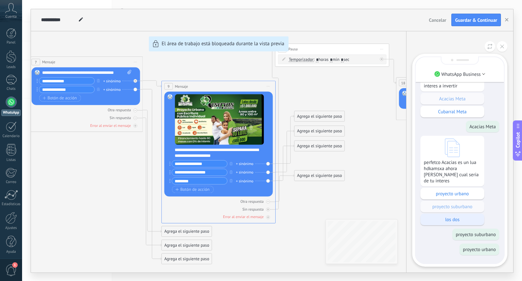
click at [442, 215] on div "los dos" at bounding box center [453, 220] width 64 height 12
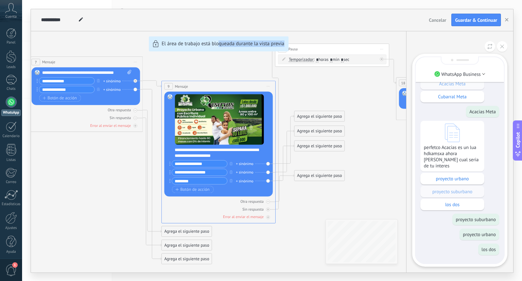
drag, startPoint x: 339, startPoint y: 208, endPoint x: 218, endPoint y: 147, distance: 135.8
click at [218, 147] on div "**********" at bounding box center [272, 140] width 483 height 263
click at [503, 46] on use at bounding box center [503, 47] width 4 height 4
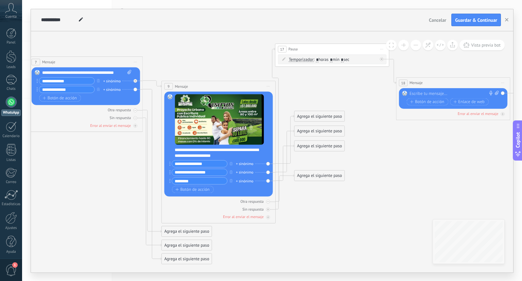
drag, startPoint x: 411, startPoint y: 77, endPoint x: 347, endPoint y: 83, distance: 64.0
click at [347, 83] on div "**********" at bounding box center [272, 140] width 483 height 263
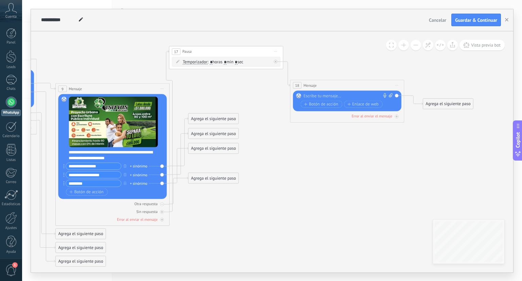
drag, startPoint x: 347, startPoint y: 83, endPoint x: 175, endPoint y: 83, distance: 172.4
click at [175, 83] on icon at bounding box center [88, 144] width 1017 height 531
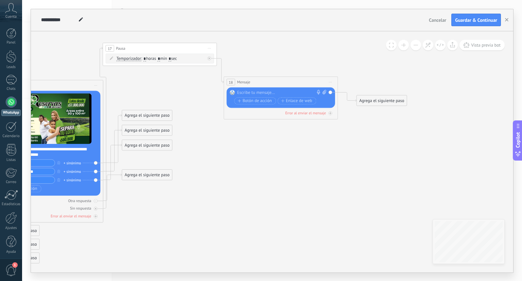
click at [276, 93] on div at bounding box center [279, 93] width 85 height 6
click at [325, 90] on icon at bounding box center [325, 92] width 4 height 4
click input "Subir" at bounding box center [0, 0] width 0 height 0
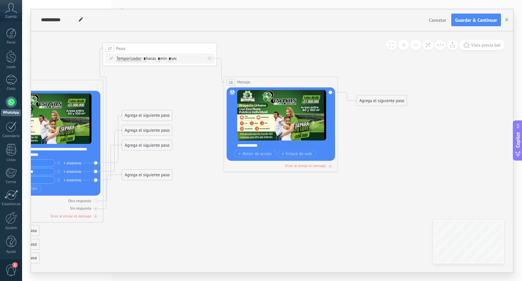
click at [331, 82] on icon at bounding box center [330, 82] width 3 height 1
click at [338, 110] on div "Duplicar" at bounding box center [357, 110] width 56 height 10
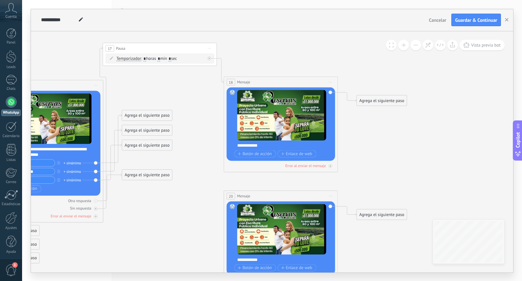
drag, startPoint x: 335, startPoint y: 171, endPoint x: 389, endPoint y: 159, distance: 56.0
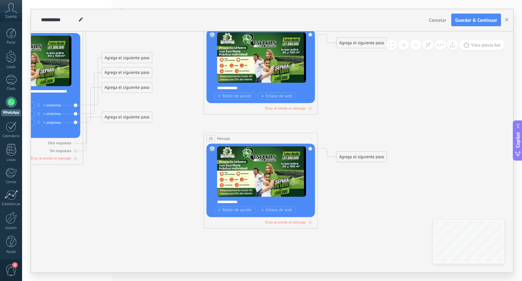
drag, startPoint x: 389, startPoint y: 159, endPoint x: 367, endPoint y: 94, distance: 68.5
click at [367, 94] on icon at bounding box center [1, 94] width 1017 height 553
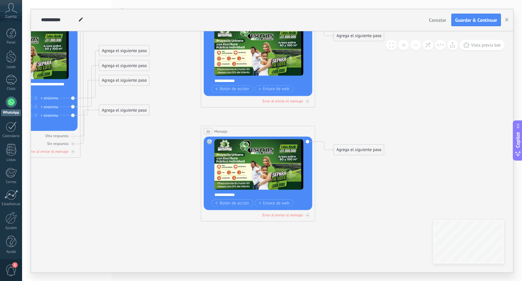
drag, startPoint x: 298, startPoint y: 140, endPoint x: 301, endPoint y: 133, distance: 7.2
click at [301, 133] on div "20 Mensaje ******* (a): Todos los contactos - canales seleccionados Todos los c…" at bounding box center [258, 174] width 114 height 96
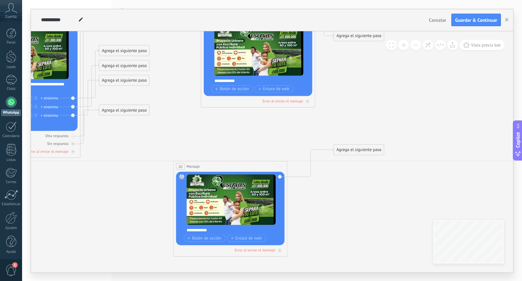
drag, startPoint x: 301, startPoint y: 133, endPoint x: 276, endPoint y: 159, distance: 35.6
click at [276, 161] on div "20 Mensaje ******* (a): Todos los contactos - canales seleccionados Todos los c…" at bounding box center [230, 166] width 114 height 11
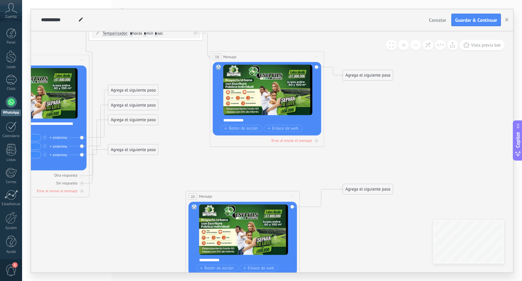
drag, startPoint x: 346, startPoint y: 124, endPoint x: 352, endPoint y: 187, distance: 62.5
click at [352, 187] on icon at bounding box center [7, 140] width 1017 height 580
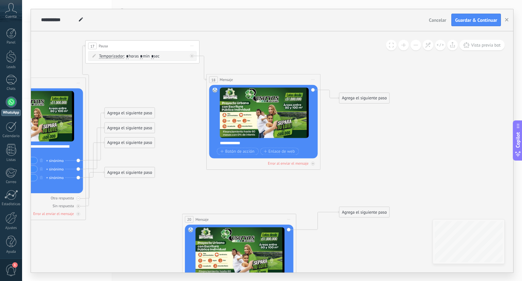
click at [290, 219] on icon at bounding box center [289, 219] width 3 height 1
click at [300, 254] on div "Borrar" at bounding box center [315, 257] width 56 height 10
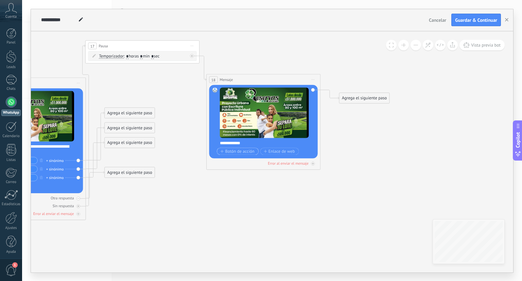
click at [239, 149] on span "Botón de acción" at bounding box center [237, 151] width 34 height 4
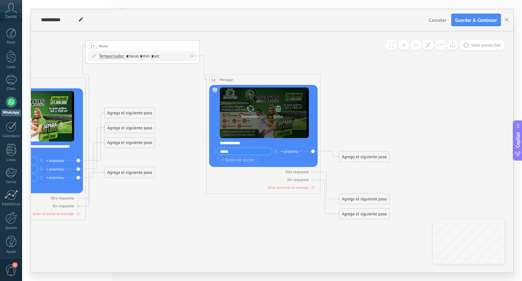
type input "*****"
click at [303, 107] on div "Reemplazar Quitar Convertir a mensaje de voz" at bounding box center [264, 112] width 89 height 51
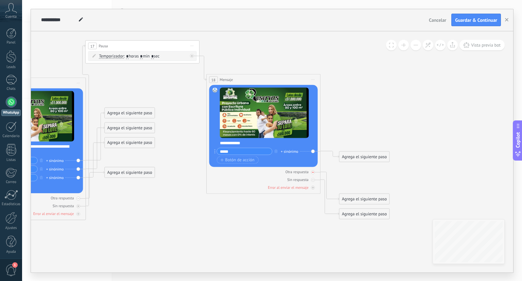
click at [297, 172] on div "Otra respuesta" at bounding box center [297, 171] width 23 height 5
click at [310, 173] on div "Otra respuesta" at bounding box center [263, 171] width 108 height 5
click at [369, 94] on div "Agrega el siguiente paso" at bounding box center [365, 98] width 50 height 10
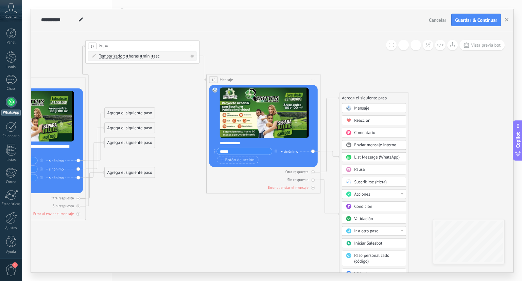
click at [368, 104] on div "Mensaje" at bounding box center [374, 108] width 64 height 10
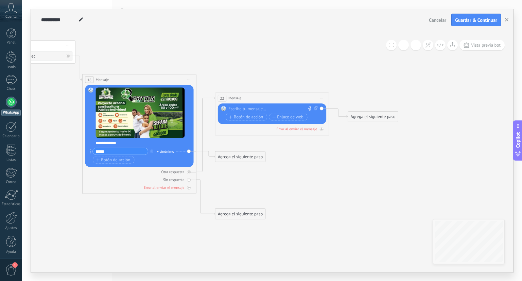
click at [252, 111] on div at bounding box center [271, 109] width 85 height 6
click at [253, 117] on span "Botón de acción" at bounding box center [246, 117] width 34 height 4
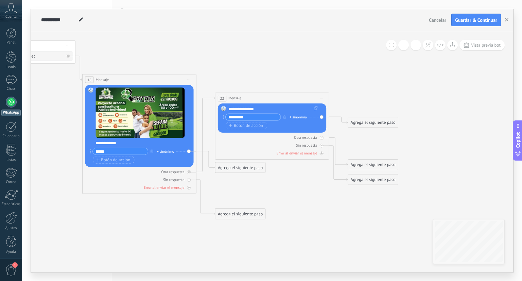
drag, startPoint x: 248, startPoint y: 115, endPoint x: 230, endPoint y: 118, distance: 17.9
click at [230, 118] on input "*********" at bounding box center [253, 117] width 55 height 6
type input "*"
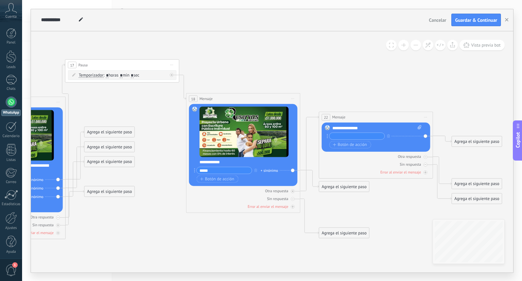
drag, startPoint x: 197, startPoint y: 86, endPoint x: 302, endPoint y: 107, distance: 106.9
click at [302, 107] on icon at bounding box center [51, 152] width 1150 height 520
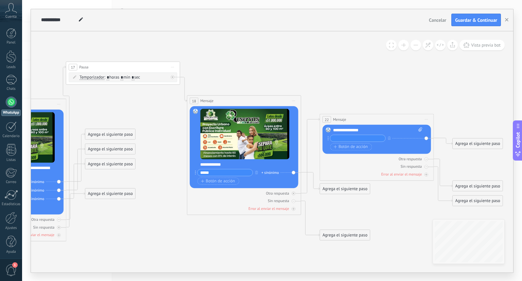
click at [173, 67] on span "Iniciar vista previa aquí Cambiar nombre Duplicar Borrar" at bounding box center [172, 67] width 9 height 8
click at [181, 104] on div "Borrar" at bounding box center [198, 104] width 56 height 10
click at [191, 107] on div "Reemplazar Quitar Convertir a mensaje de voz Arrastre la imagen aquí para adjun…" at bounding box center [244, 147] width 108 height 82
drag, startPoint x: 58, startPoint y: 219, endPoint x: 183, endPoint y: 130, distance: 153.8
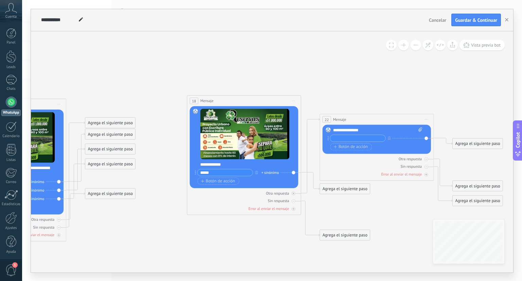
click at [183, 130] on icon at bounding box center [52, 159] width 1150 height 531
click at [125, 124] on div "Agrega el siguiente paso" at bounding box center [110, 123] width 50 height 10
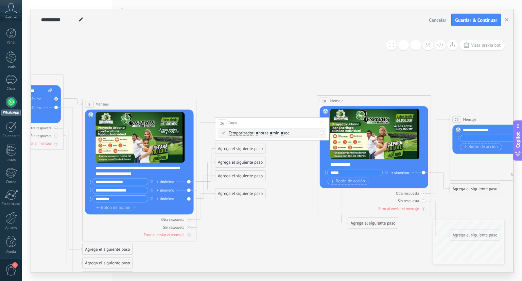
click at [320, 122] on span "Iniciar vista previa aquí Cambiar nombre Duplicar Borrar" at bounding box center [321, 123] width 9 height 8
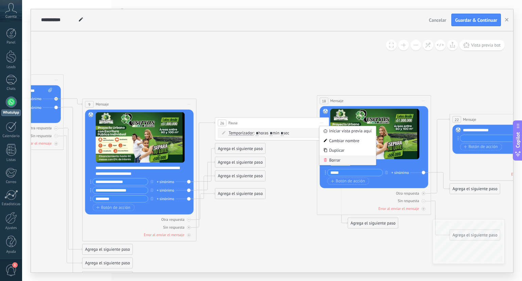
click at [336, 162] on div "Borrar" at bounding box center [348, 160] width 56 height 10
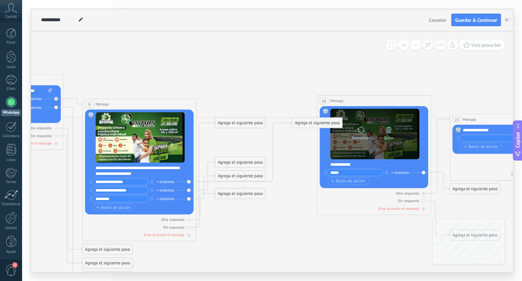
drag, startPoint x: 263, startPoint y: 147, endPoint x: 340, endPoint y: 120, distance: 82.2
click at [340, 120] on div "Agrega el siguiente paso" at bounding box center [318, 123] width 50 height 10
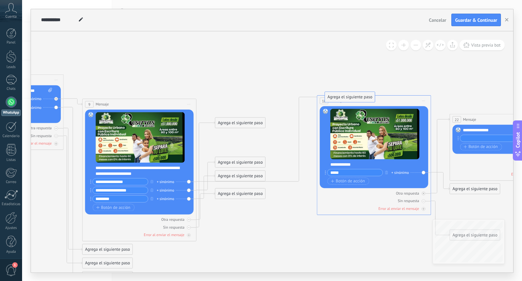
drag, startPoint x: 314, startPoint y: 223, endPoint x: 347, endPoint y: 97, distance: 130.3
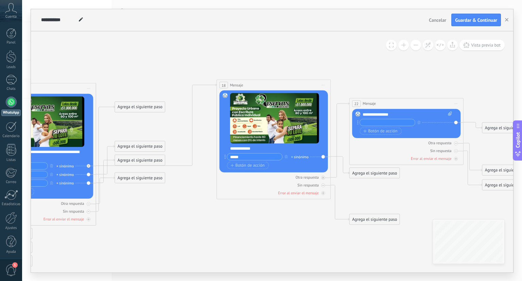
drag, startPoint x: 312, startPoint y: 237, endPoint x: 157, endPoint y: 214, distance: 155.9
click at [157, 214] on icon at bounding box center [81, 144] width 1150 height 531
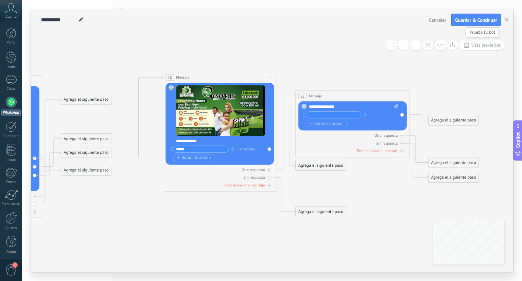
click at [491, 43] on span "Vista previa bot" at bounding box center [486, 45] width 30 height 6
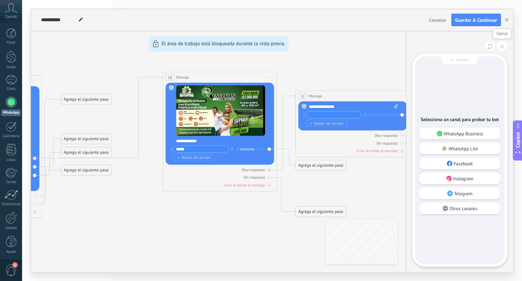
click at [507, 43] on button at bounding box center [502, 46] width 11 height 11
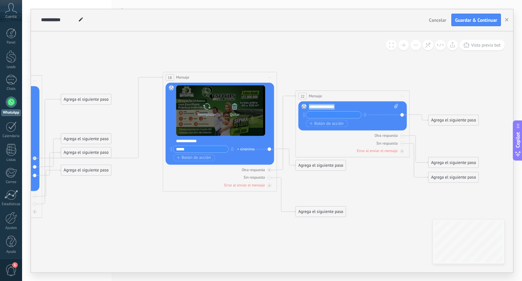
drag, startPoint x: 339, startPoint y: 107, endPoint x: 265, endPoint y: 107, distance: 73.5
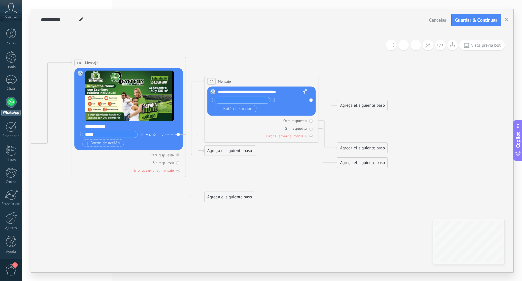
drag, startPoint x: 379, startPoint y: 213, endPoint x: 282, endPoint y: 195, distance: 98.1
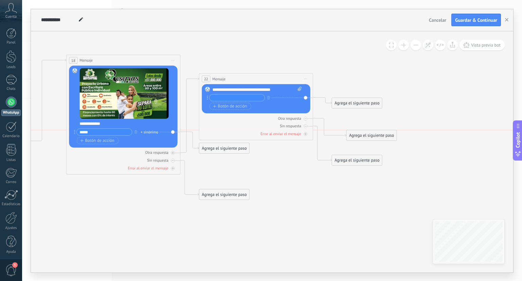
drag, startPoint x: 350, startPoint y: 147, endPoint x: 367, endPoint y: 139, distance: 18.4
click at [367, 139] on div "Agrega el siguiente paso" at bounding box center [372, 136] width 50 height 10
click at [367, 139] on div "Agrega el siguiente paso" at bounding box center [374, 136] width 50 height 10
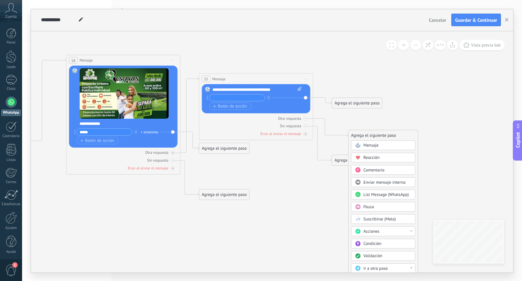
click at [369, 143] on span "Mensaje" at bounding box center [371, 145] width 15 height 5
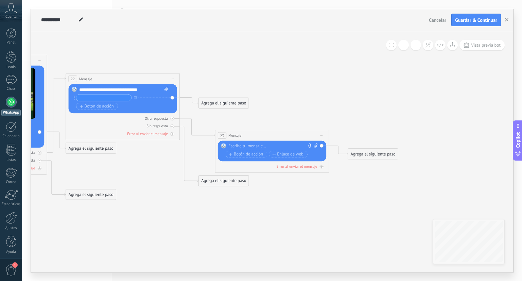
click at [284, 145] on div at bounding box center [271, 146] width 85 height 6
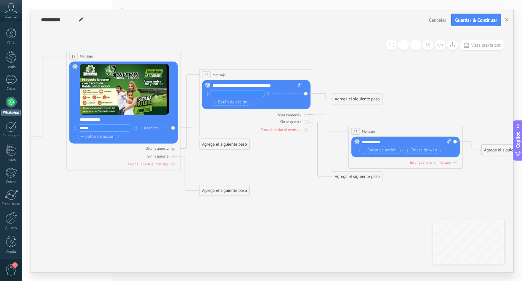
drag, startPoint x: 262, startPoint y: 79, endPoint x: 403, endPoint y: 75, distance: 140.5
click at [403, 75] on icon at bounding box center [6, 110] width 1300 height 520
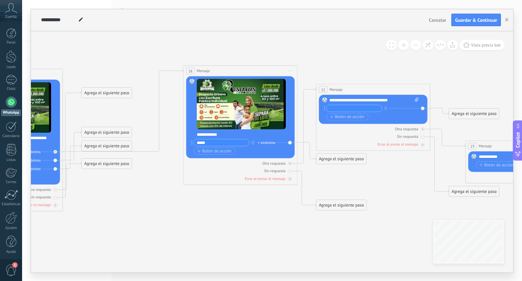
drag, startPoint x: 215, startPoint y: 41, endPoint x: 265, endPoint y: 34, distance: 50.8
click at [265, 34] on icon at bounding box center [123, 124] width 1300 height 520
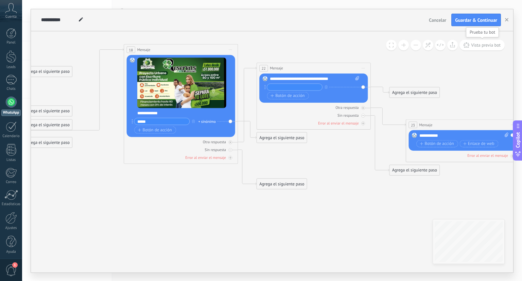
click at [481, 40] on button "Vista previa bot" at bounding box center [482, 45] width 45 height 11
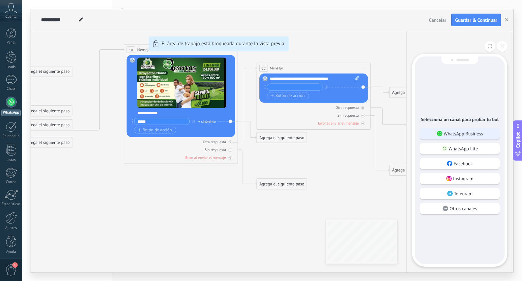
click at [473, 131] on p "WhatsApp Business" at bounding box center [463, 134] width 39 height 6
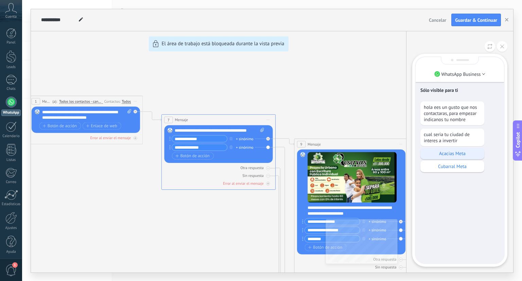
click at [458, 155] on p "Acacias Meta" at bounding box center [452, 153] width 57 height 6
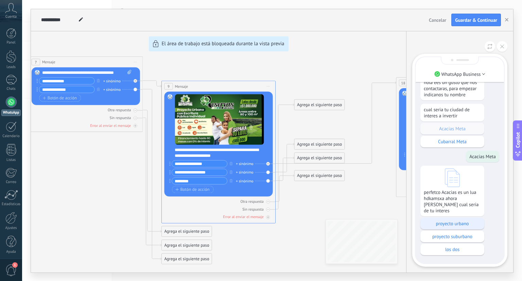
click at [446, 225] on p "proyecto urbano" at bounding box center [452, 223] width 57 height 6
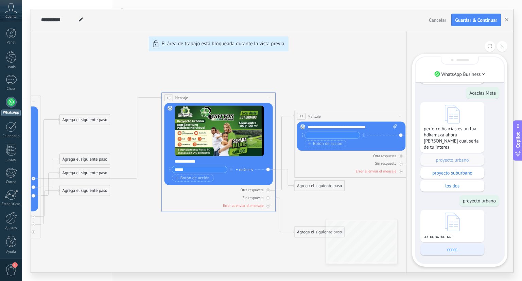
click at [471, 247] on p "ccccc" at bounding box center [452, 249] width 57 height 6
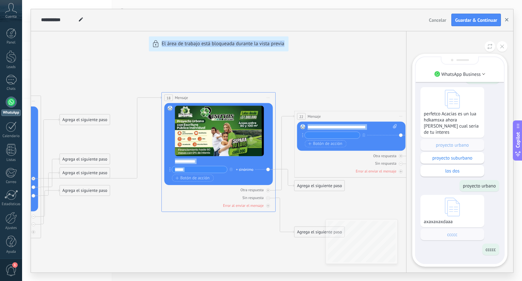
drag, startPoint x: 353, startPoint y: 114, endPoint x: 504, endPoint y: 21, distance: 176.7
click at [504, 21] on div "**********" at bounding box center [272, 140] width 483 height 263
click at [501, 48] on button at bounding box center [502, 46] width 11 height 11
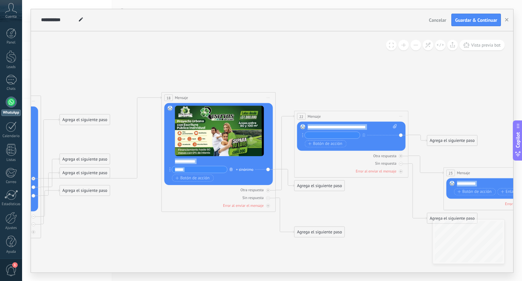
click at [231, 169] on icon "button" at bounding box center [231, 168] width 3 height 3
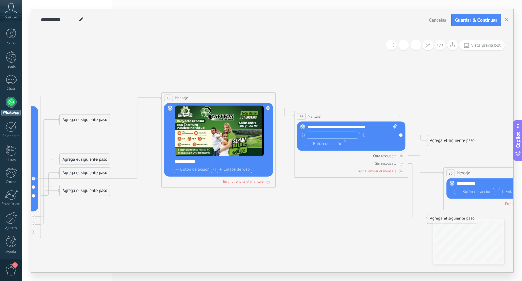
click at [242, 200] on icon at bounding box center [101, 151] width 1300 height 520
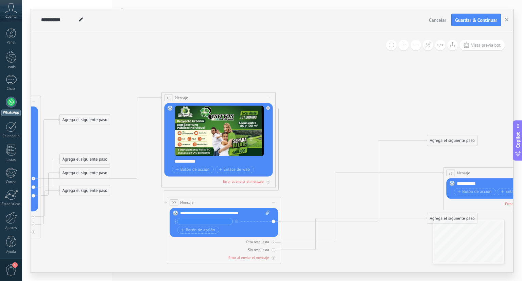
drag, startPoint x: 317, startPoint y: 119, endPoint x: 191, endPoint y: 205, distance: 152.1
click at [191, 205] on div "22 Mensaje ******* (a): Todos los contactos - canales seleccionados Todos los c…" at bounding box center [224, 202] width 114 height 11
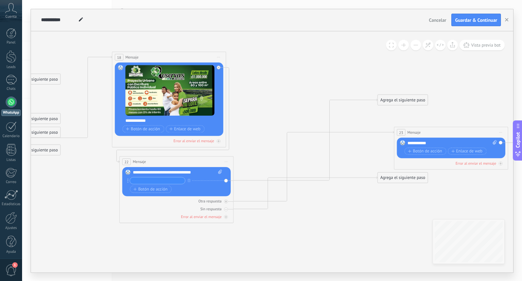
drag, startPoint x: 308, startPoint y: 97, endPoint x: 243, endPoint y: 41, distance: 85.8
click at [243, 41] on icon at bounding box center [51, 111] width 1300 height 520
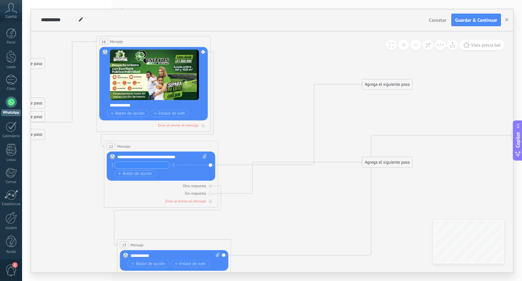
drag, startPoint x: 394, startPoint y: 116, endPoint x: 135, endPoint y: 243, distance: 288.9
click at [135, 243] on span "Mensaje" at bounding box center [137, 244] width 13 height 5
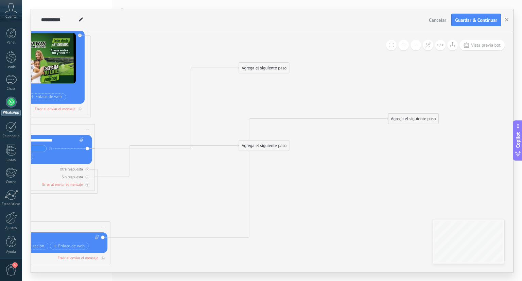
drag, startPoint x: 401, startPoint y: 187, endPoint x: 298, endPoint y: 170, distance: 104.8
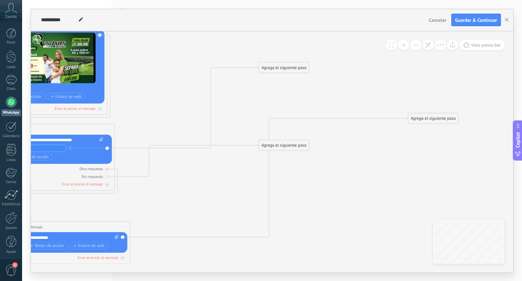
click at [454, 117] on div "Agrega el siguiente paso" at bounding box center [433, 119] width 50 height 10
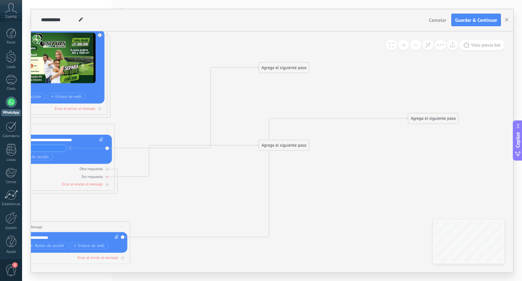
click at [107, 177] on icon at bounding box center [107, 177] width 2 height 1
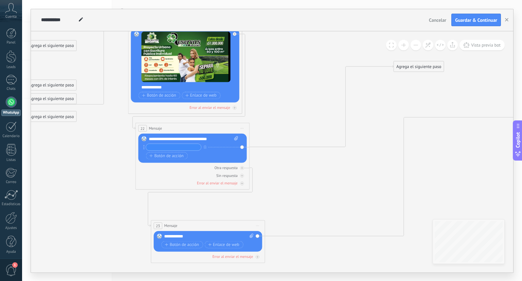
drag, startPoint x: 196, startPoint y: 165, endPoint x: 339, endPoint y: 168, distance: 143.2
click at [339, 168] on icon at bounding box center [68, 111] width 1300 height 588
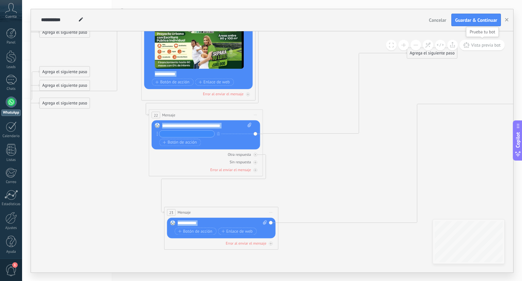
drag, startPoint x: 473, startPoint y: 60, endPoint x: 478, endPoint y: 43, distance: 16.9
click at [478, 43] on div "**********" at bounding box center [272, 151] width 483 height 241
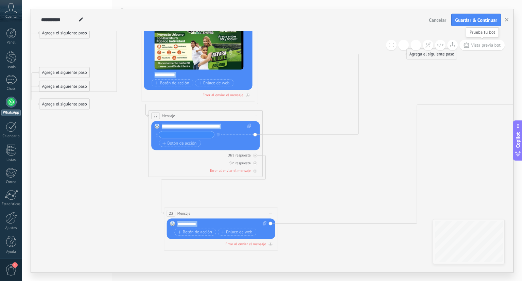
click at [478, 43] on span "Vista previa bot" at bounding box center [486, 45] width 30 height 6
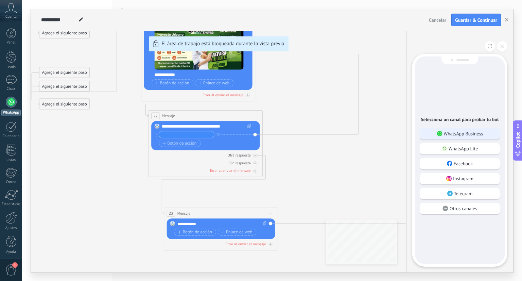
click at [468, 136] on div "WhatsApp Business" at bounding box center [460, 134] width 80 height 12
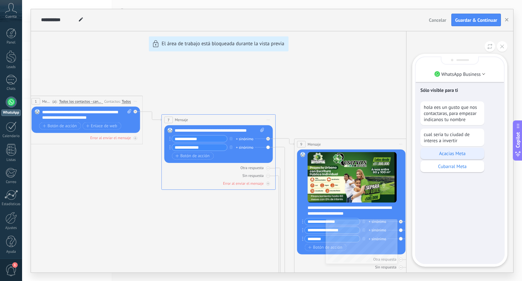
click at [448, 154] on p "Acacias Meta" at bounding box center [452, 153] width 57 height 6
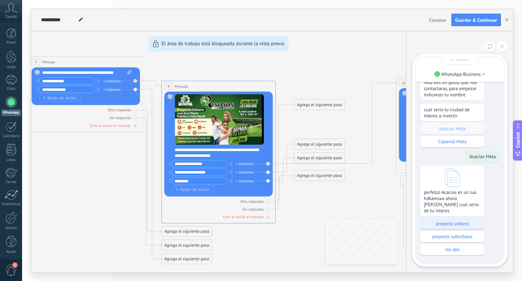
click at [453, 225] on p "proyecto urbano" at bounding box center [452, 223] width 57 height 6
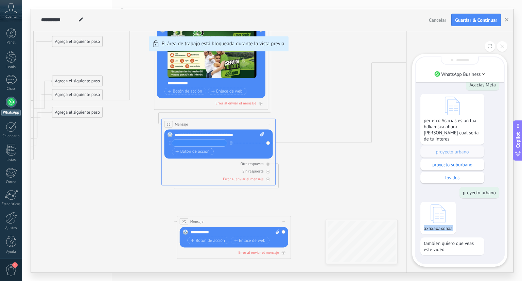
drag, startPoint x: 484, startPoint y: 232, endPoint x: 474, endPoint y: 204, distance: 29.4
click at [474, 204] on div "axaxaxaxdaaa" at bounding box center [460, 218] width 79 height 32
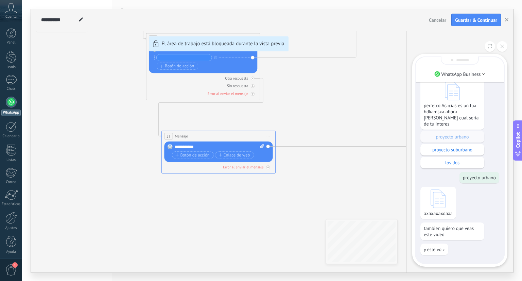
drag, startPoint x: 370, startPoint y: 205, endPoint x: 346, endPoint y: 185, distance: 32.1
click at [346, 185] on div "**********" at bounding box center [272, 140] width 483 height 263
drag, startPoint x: 313, startPoint y: 185, endPoint x: 322, endPoint y: 207, distance: 23.8
click at [322, 207] on div "**********" at bounding box center [272, 140] width 483 height 263
drag, startPoint x: 309, startPoint y: 132, endPoint x: 389, endPoint y: 194, distance: 101.2
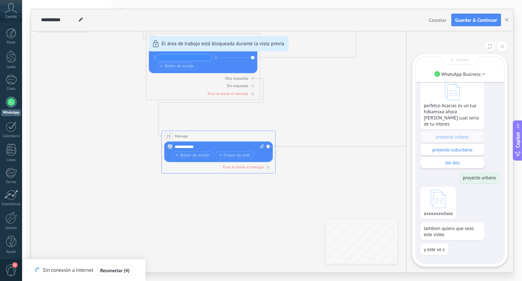
click at [389, 194] on div "**********" at bounding box center [272, 140] width 483 height 263
click at [504, 51] on button at bounding box center [502, 46] width 11 height 11
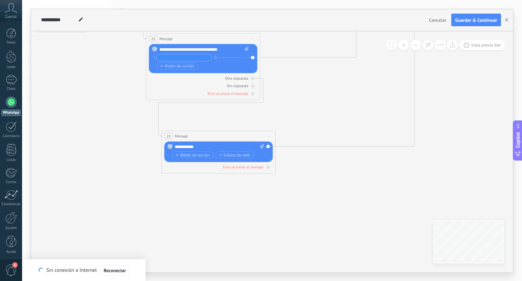
drag, startPoint x: 329, startPoint y: 116, endPoint x: 385, endPoint y: 170, distance: 77.7
click at [385, 170] on div "**********" at bounding box center [272, 140] width 483 height 263
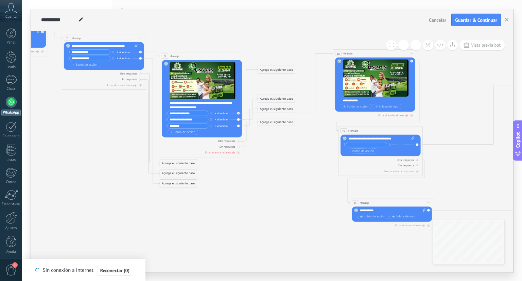
drag, startPoint x: 265, startPoint y: 67, endPoint x: 395, endPoint y: 124, distance: 142.1
click at [395, 124] on icon at bounding box center [288, 118] width 959 height 434
drag, startPoint x: 401, startPoint y: 146, endPoint x: 373, endPoint y: 136, distance: 29.8
click at [373, 136] on div "**********" at bounding box center [382, 145] width 66 height 18
click at [429, 199] on div "23 Mensaje ******* (a): Todos los contactos - canales seleccionados Todos los c…" at bounding box center [392, 203] width 84 height 8
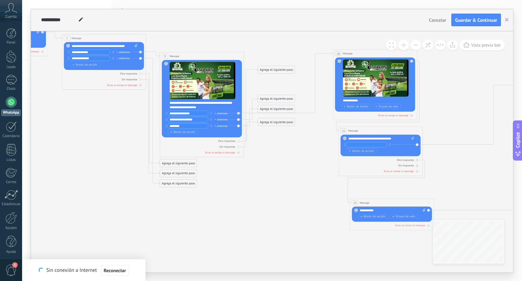
click at [429, 201] on span "Iniciar vista previa aquí Cambiar nombre Duplicar Borrar" at bounding box center [428, 202] width 7 height 6
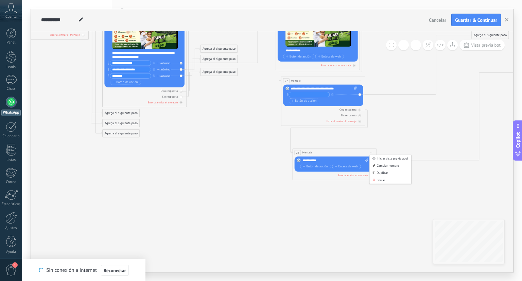
drag, startPoint x: 439, startPoint y: 184, endPoint x: 375, endPoint y: 129, distance: 84.4
click at [375, 129] on icon at bounding box center [230, 68] width 959 height 434
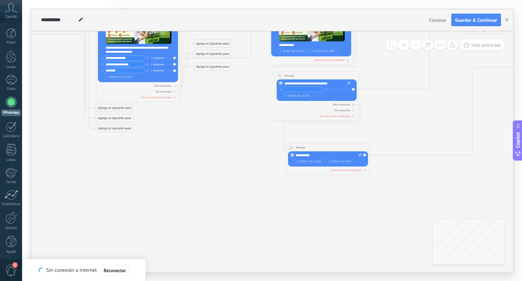
click at [366, 150] on div "23 Mensaje ******* (a): Todos los contactos - canales seleccionados Todos los c…" at bounding box center [328, 147] width 84 height 8
click at [364, 147] on icon at bounding box center [365, 147] width 2 height 0
click at [370, 174] on div "Borrar" at bounding box center [384, 174] width 42 height 7
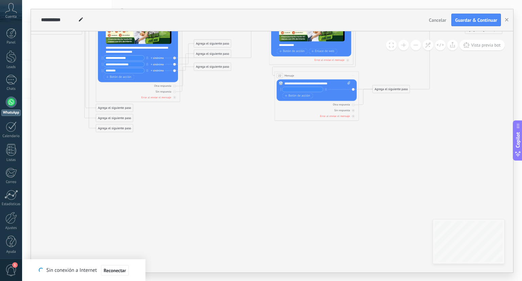
click at [354, 72] on span "Iniciar vista previa aquí Cambiar nombre Duplicar Borrar" at bounding box center [353, 75] width 7 height 6
click at [363, 100] on div "Borrar" at bounding box center [373, 102] width 42 height 7
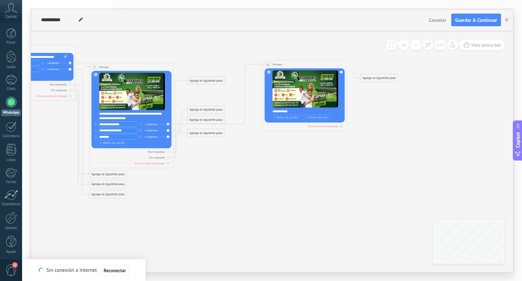
drag, startPoint x: 365, startPoint y: 118, endPoint x: 352, endPoint y: 203, distance: 86.3
click at [352, 203] on icon at bounding box center [113, 107] width 751 height 391
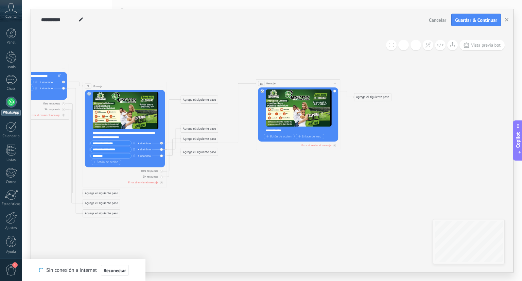
click at [335, 131] on div "Reemplazar Quitar Convertir a mensaje de voz Arrastre la imagen aquí para adjun…" at bounding box center [298, 114] width 80 height 54
click at [313, 131] on div "**********" at bounding box center [301, 130] width 70 height 4
drag, startPoint x: 366, startPoint y: 99, endPoint x: 388, endPoint y: 63, distance: 42.6
click at [388, 63] on div "Agrega el siguiente paso" at bounding box center [397, 60] width 37 height 7
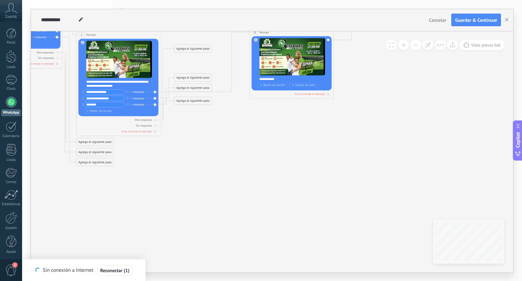
drag, startPoint x: 291, startPoint y: 203, endPoint x: 301, endPoint y: 150, distance: 53.8
click at [301, 150] on icon at bounding box center [111, 75] width 773 height 391
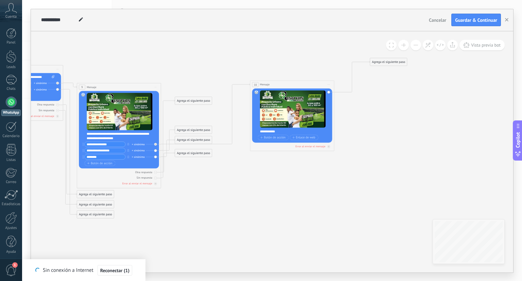
drag, startPoint x: 301, startPoint y: 150, endPoint x: 283, endPoint y: 208, distance: 60.8
click at [283, 208] on icon at bounding box center [112, 127] width 773 height 391
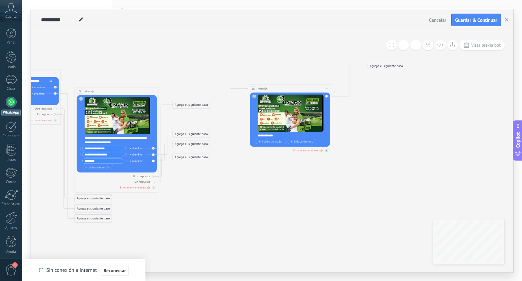
click at [276, 149] on div "Error al enviar el mensaje" at bounding box center [290, 150] width 80 height 4
drag, startPoint x: 365, startPoint y: 174, endPoint x: 293, endPoint y: 199, distance: 76.9
click at [293, 199] on div "Agrega el siguiente paso" at bounding box center [292, 198] width 37 height 7
click at [293, 199] on div "Agrega el siguiente paso" at bounding box center [291, 198] width 37 height 7
click at [295, 204] on span "Mensaje" at bounding box center [290, 205] width 11 height 4
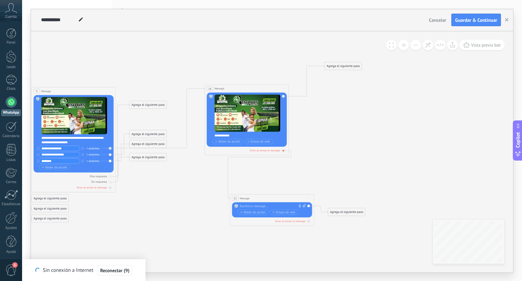
click at [284, 150] on icon at bounding box center [283, 150] width 1 height 1
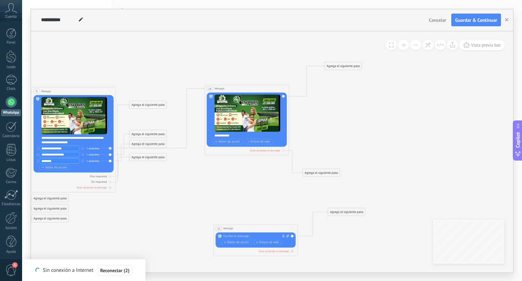
drag, startPoint x: 262, startPoint y: 197, endPoint x: 251, endPoint y: 237, distance: 41.7
click at [251, 232] on div "32 Mensaje ******* (a): Todos los contactos - canales seleccionados Todos los c…" at bounding box center [256, 228] width 84 height 8
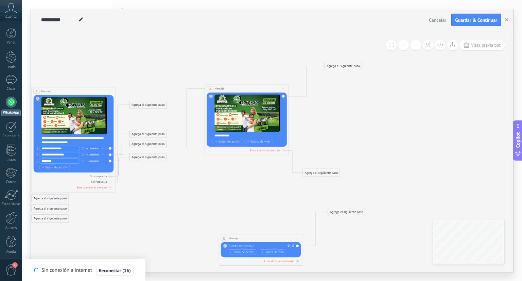
click at [254, 237] on div "32 Mensaje ******* (a): Todos los contactos - canales seleccionados Todos los c…" at bounding box center [261, 238] width 84 height 8
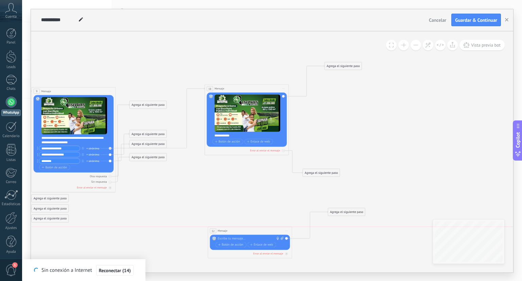
drag, startPoint x: 254, startPoint y: 237, endPoint x: 244, endPoint y: 231, distance: 11.6
click at [244, 231] on div "32 Mensaje ******* (a): Todos los contactos - canales seleccionados Todos los c…" at bounding box center [250, 231] width 84 height 8
click at [287, 228] on span "Iniciar vista previa aquí Cambiar nombre Duplicar Borrar" at bounding box center [287, 231] width 7 height 6
click at [302, 258] on div "Borrar" at bounding box center [307, 257] width 42 height 7
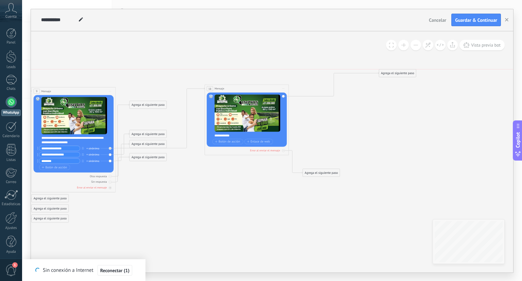
drag, startPoint x: 336, startPoint y: 67, endPoint x: 390, endPoint y: 77, distance: 55.2
click at [390, 77] on div "Agrega el siguiente paso Mensaje Mensaje Mensaje Reacción Comentario Enviar men…" at bounding box center [397, 73] width 37 height 8
click at [389, 74] on div "Agrega el siguiente paso" at bounding box center [397, 73] width 37 height 7
click at [399, 79] on span "Mensaje" at bounding box center [395, 81] width 11 height 4
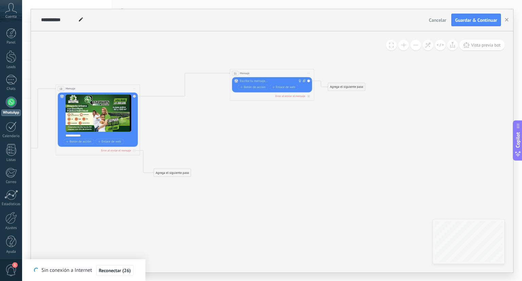
click at [276, 82] on div at bounding box center [271, 81] width 63 height 4
click at [261, 87] on span "Botón de acción" at bounding box center [252, 86] width 25 height 3
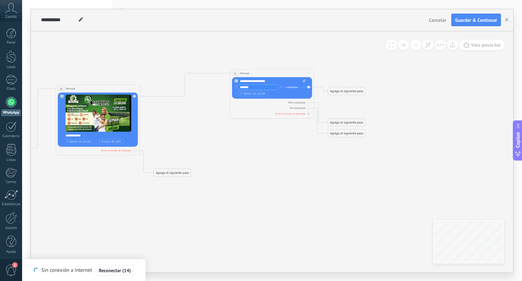
type input "*******"
drag, startPoint x: 336, startPoint y: 121, endPoint x: 343, endPoint y: 68, distance: 53.8
click at [343, 68] on div "Agrega el siguiente paso" at bounding box center [352, 68] width 37 height 7
drag, startPoint x: 343, startPoint y: 68, endPoint x: 321, endPoint y: 185, distance: 119.0
click at [321, 191] on div "Agrega el siguiente paso" at bounding box center [338, 194] width 37 height 7
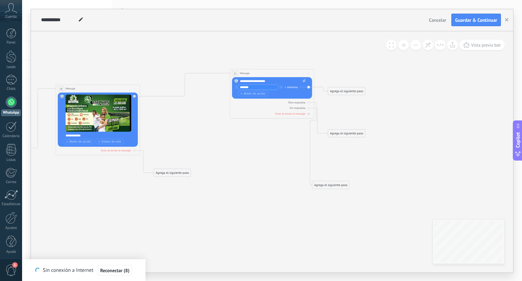
drag, startPoint x: 353, startPoint y: 136, endPoint x: 336, endPoint y: 150, distance: 22.9
click at [334, 145] on div "Agrega el siguiente paso" at bounding box center [331, 146] width 37 height 7
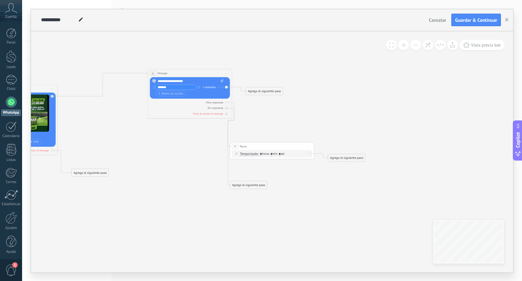
click at [302, 146] on div "37 Pausa ***** Iniciar vista previa aquí Cambiar nombre Duplicar Borrar" at bounding box center [272, 146] width 84 height 8
drag, startPoint x: 161, startPoint y: 97, endPoint x: 183, endPoint y: 146, distance: 53.7
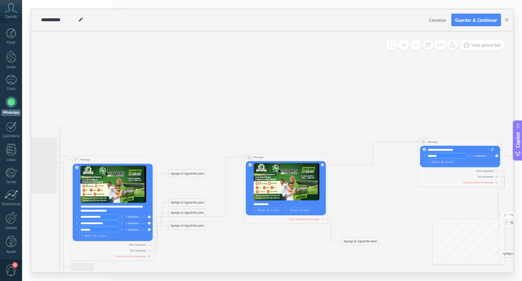
drag, startPoint x: 183, startPoint y: 146, endPoint x: 454, endPoint y: 211, distance: 278.8
click at [454, 211] on icon at bounding box center [222, 197] width 1007 height 384
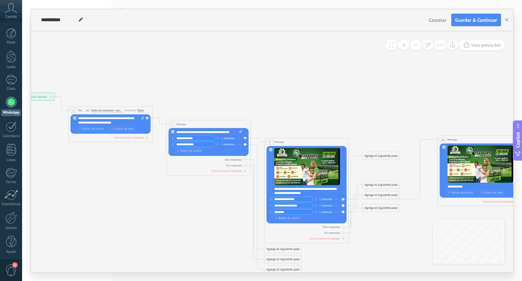
drag, startPoint x: 262, startPoint y: 99, endPoint x: 439, endPoint y: 94, distance: 177.9
click at [439, 94] on icon at bounding box center [417, 179] width 1007 height 384
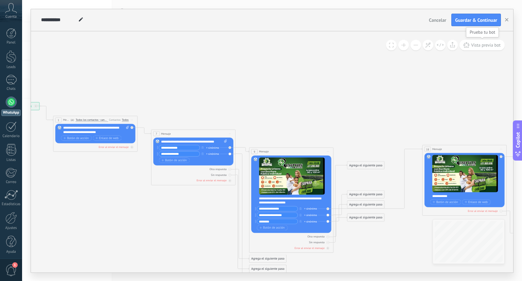
click at [501, 44] on span "Vista previa bot" at bounding box center [486, 45] width 30 height 6
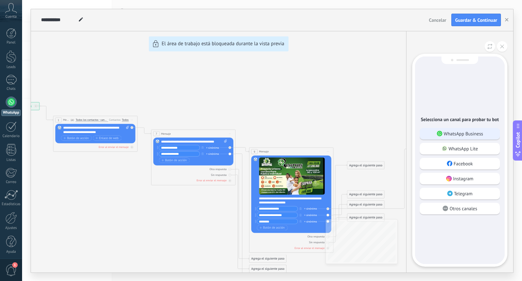
click at [480, 133] on p "WhatsApp Business" at bounding box center [463, 134] width 39 height 6
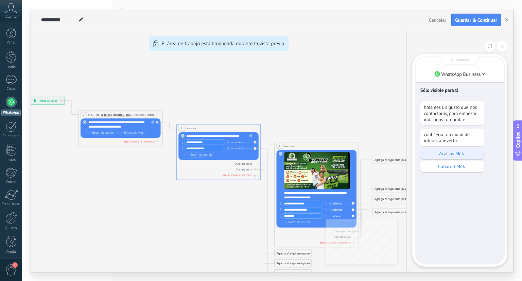
click at [449, 150] on div "Acacias Meta" at bounding box center [453, 154] width 64 height 12
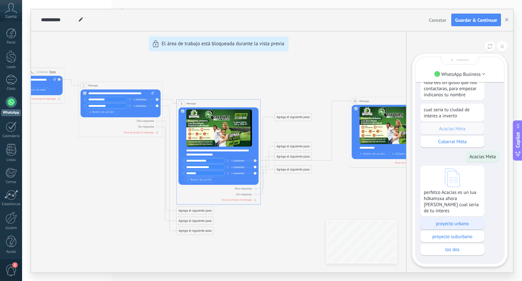
click at [458, 222] on p "proyecto urbano" at bounding box center [452, 223] width 57 height 6
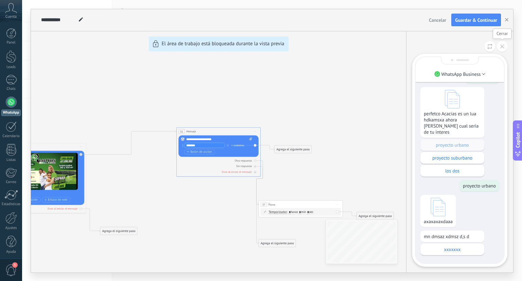
click at [503, 48] on icon at bounding box center [503, 47] width 4 height 4
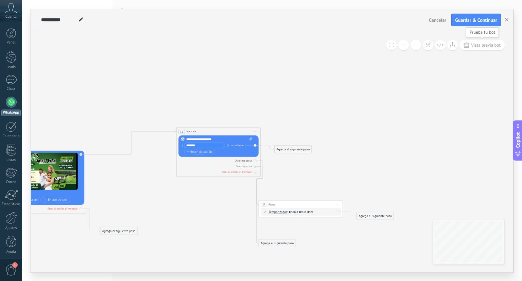
click at [482, 44] on span "Vista previa bot" at bounding box center [486, 45] width 30 height 6
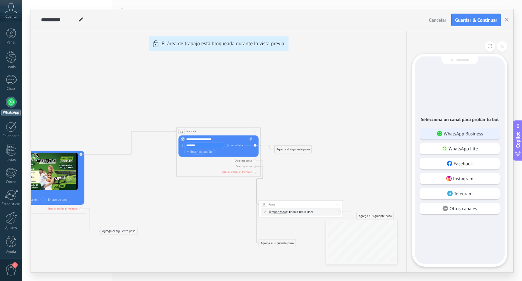
click at [482, 131] on p "WhatsApp Business" at bounding box center [463, 134] width 39 height 6
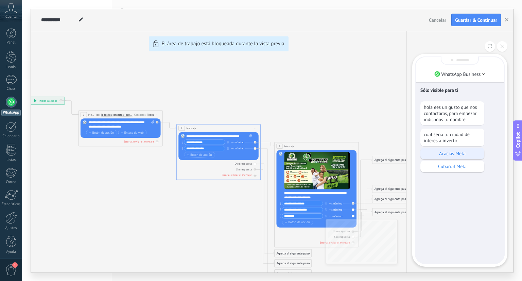
click at [458, 153] on p "Acacias Meta" at bounding box center [452, 153] width 57 height 6
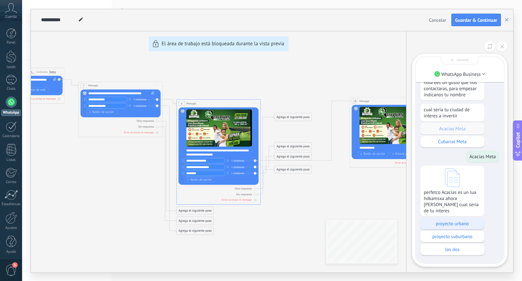
click at [458, 227] on div "proyecto urbano" at bounding box center [453, 224] width 64 height 12
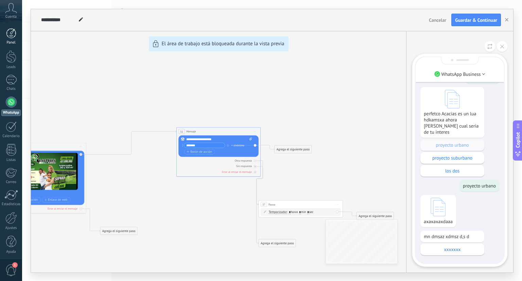
click at [14, 30] on div at bounding box center [11, 33] width 10 height 10
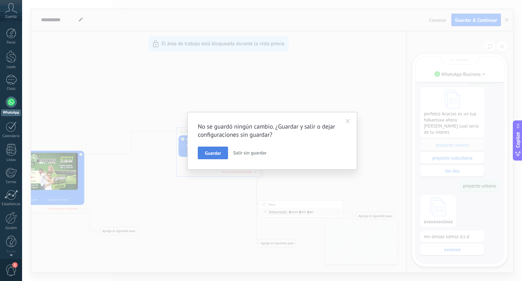
click at [221, 155] on span "Guardar" at bounding box center [213, 153] width 16 height 5
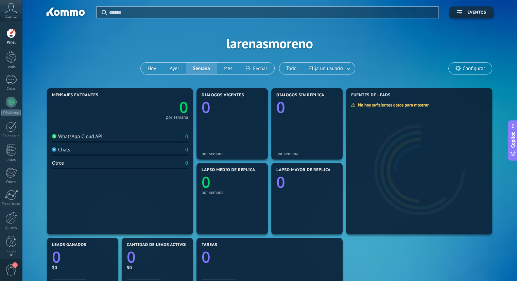
drag, startPoint x: 105, startPoint y: 52, endPoint x: 88, endPoint y: 51, distance: 17.1
click at [88, 51] on div "Aplicar Eventos larenasmoreno Hoy Ayer Semana Mes Todo Elija un usuario Configu…" at bounding box center [269, 43] width 475 height 86
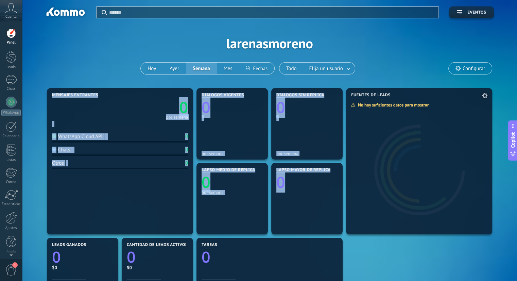
drag, startPoint x: 419, startPoint y: 251, endPoint x: 389, endPoint y: 225, distance: 39.7
click at [389, 225] on div "Mensajes entrantes 0 por semana WhatsApp Cloud API 0 Chats 0 Otros 0 Diálogos v…" at bounding box center [269, 273] width 449 height 374
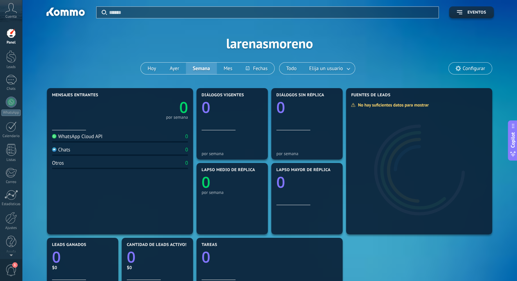
click at [366, 45] on div "Aplicar Eventos larenasmoreno Hoy Ayer Semana Mes Todo Elija un usuario Configu…" at bounding box center [269, 43] width 475 height 86
click at [11, 87] on div "Chats" at bounding box center [11, 89] width 20 height 4
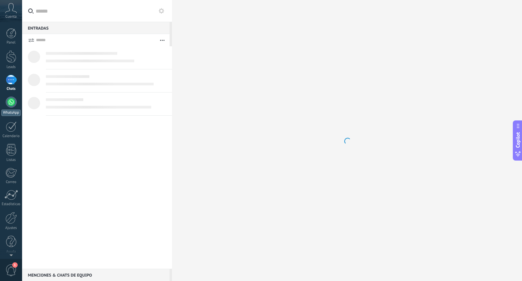
drag, startPoint x: 11, startPoint y: 95, endPoint x: 13, endPoint y: 102, distance: 7.6
click at [13, 102] on div "Panel Leads Chats WhatsApp Clientes" at bounding box center [11, 144] width 22 height 233
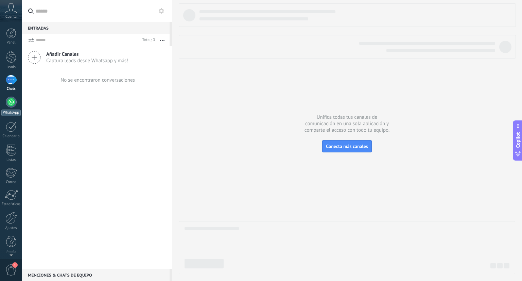
click at [13, 102] on div at bounding box center [11, 102] width 11 height 11
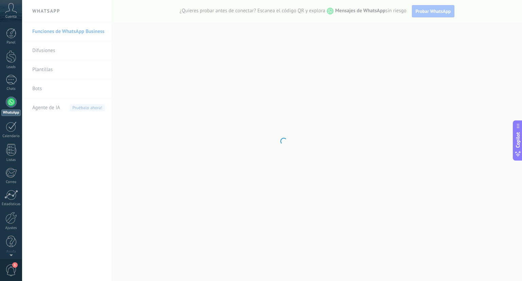
click at [49, 50] on body ".abccls-1,.abccls-2{fill-rule:evenodd}.abccls-2{fill:#fff} .abfcls-1{fill:none}…" at bounding box center [261, 140] width 522 height 281
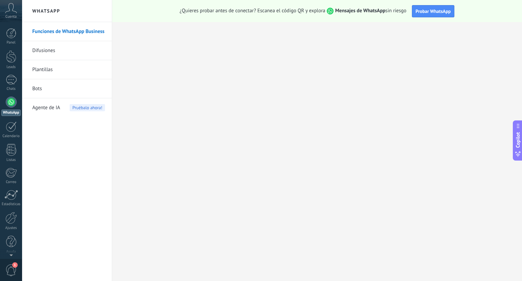
click at [49, 50] on link "Difusiones" at bounding box center [68, 50] width 73 height 19
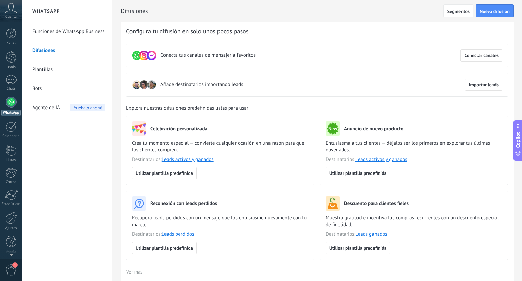
click at [12, 101] on div at bounding box center [11, 102] width 11 height 11
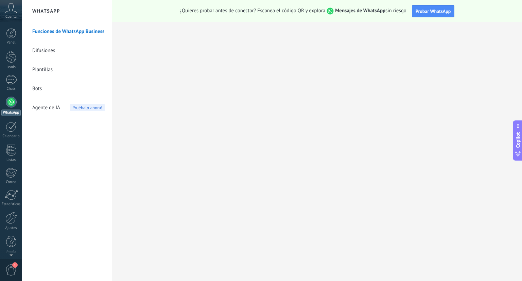
click at [84, 31] on link "Funciones de WhatsApp Business" at bounding box center [68, 31] width 73 height 19
click at [8, 102] on div at bounding box center [11, 102] width 11 height 11
click at [13, 12] on icon at bounding box center [11, 8] width 12 height 10
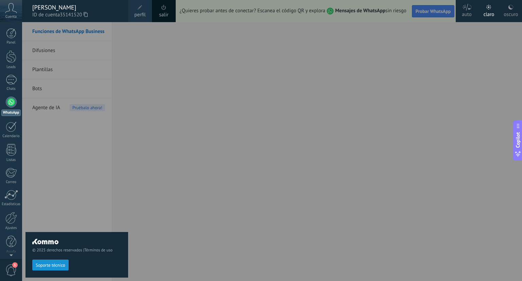
click at [54, 9] on div "[PERSON_NAME]" at bounding box center [76, 7] width 89 height 7
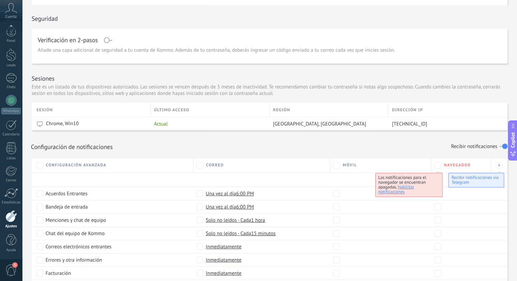
scroll to position [160, 0]
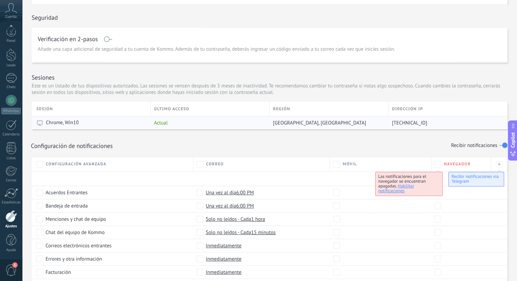
click at [451, 127] on div "95.173.216.111" at bounding box center [446, 122] width 114 height 13
drag, startPoint x: 517, startPoint y: 110, endPoint x: 510, endPoint y: 106, distance: 8.1
click at [510, 106] on div "**********" at bounding box center [269, 145] width 495 height 567
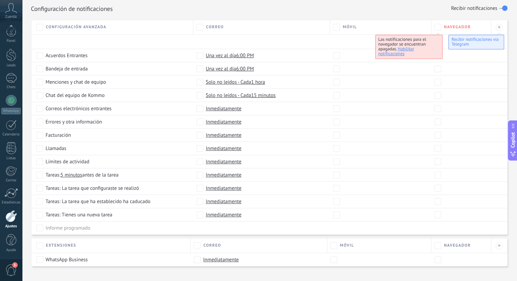
scroll to position [307, 0]
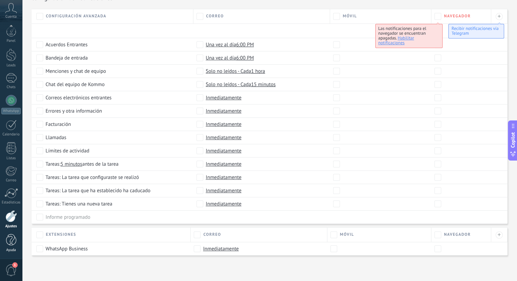
click at [12, 240] on div at bounding box center [11, 240] width 10 height 12
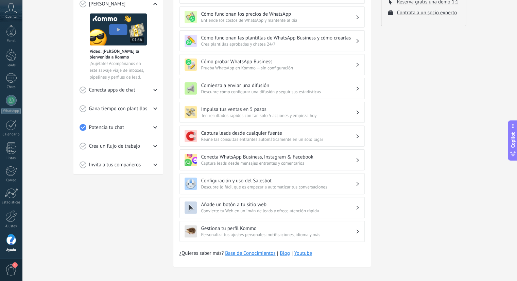
scroll to position [138, 0]
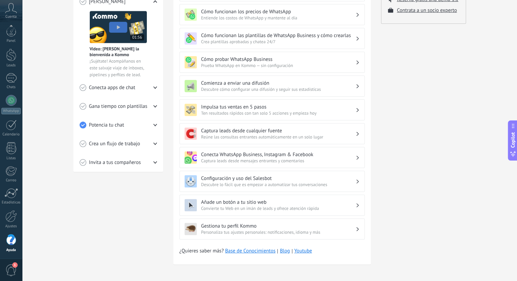
click at [11, 270] on span "1" at bounding box center [11, 270] width 12 height 12
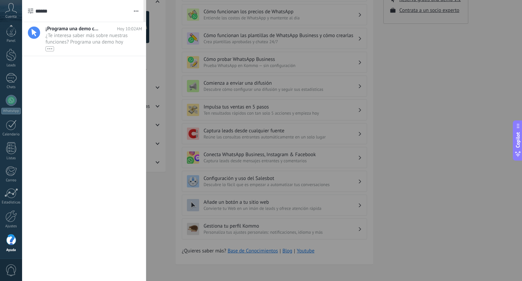
click at [137, 11] on icon "button" at bounding box center [136, 11] width 4 height 1
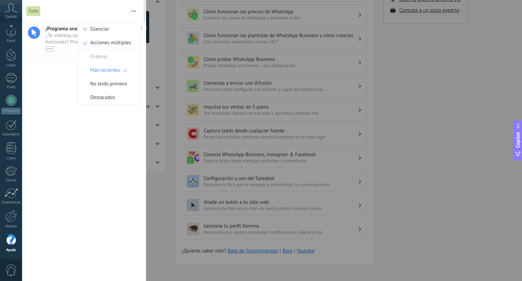
click at [392, 48] on div at bounding box center [261, 140] width 522 height 281
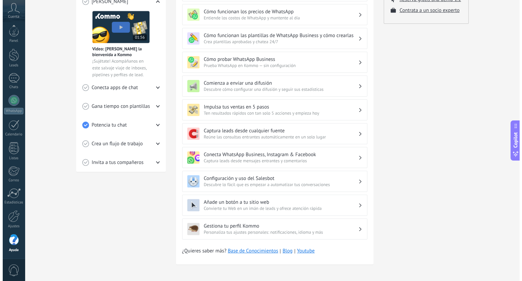
scroll to position [0, 0]
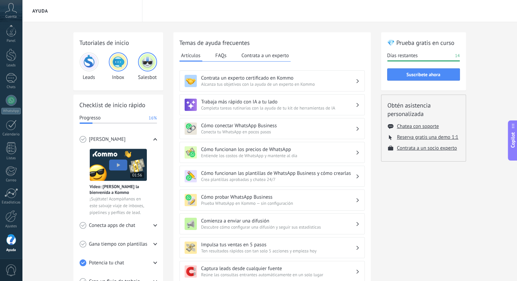
click at [146, 67] on img at bounding box center [147, 62] width 16 height 16
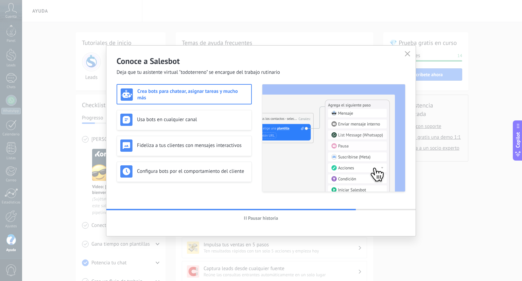
click at [260, 219] on span "Pausar historia" at bounding box center [263, 218] width 30 height 5
click at [218, 177] on div "Configura bots por el comportamiento del cliente" at bounding box center [184, 171] width 128 height 12
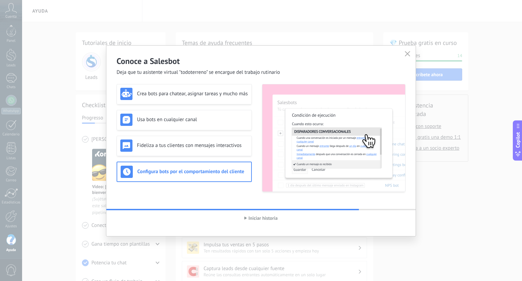
click at [245, 217] on use "button" at bounding box center [246, 217] width 2 height 3
click at [245, 217] on icon "button" at bounding box center [245, 217] width 3 height 3
click at [245, 217] on use "button" at bounding box center [246, 217] width 2 height 3
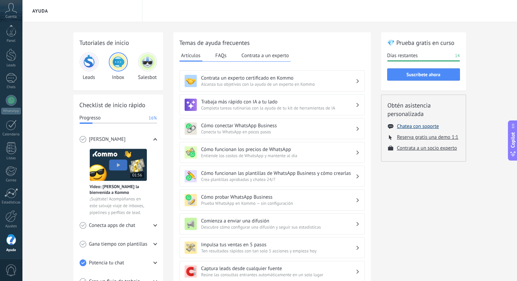
click at [403, 128] on button "Chatea con soporte" at bounding box center [418, 126] width 42 height 6
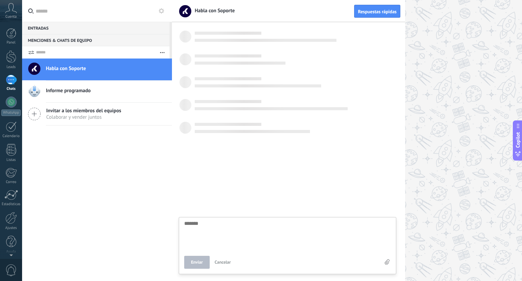
scroll to position [6, 0]
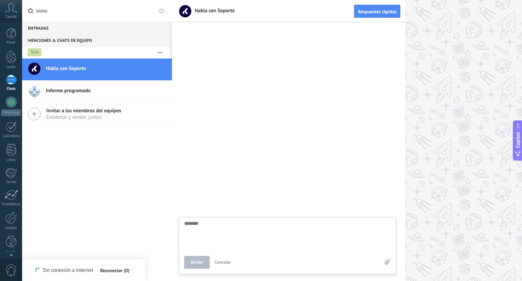
type textarea "*"
type textarea "**"
type textarea "***"
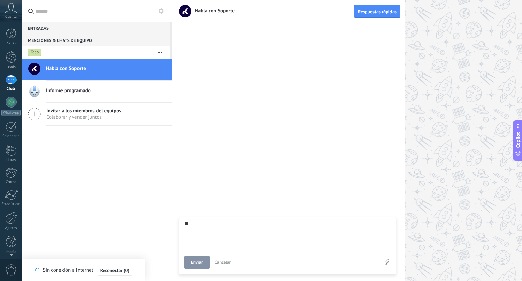
type textarea "***"
type textarea "****"
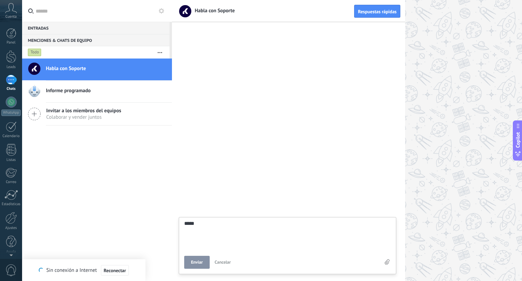
type textarea "******"
type textarea "****"
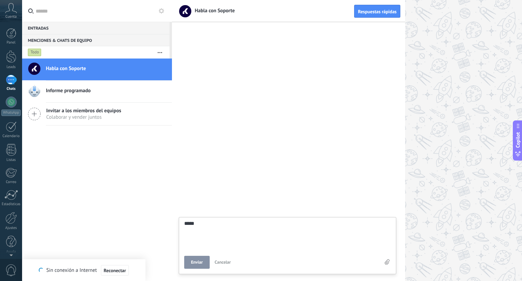
type textarea "****"
type textarea "***"
type textarea "**"
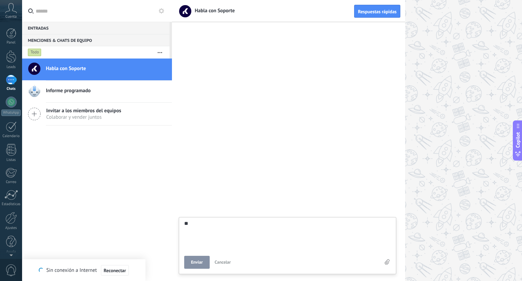
type textarea "***"
type textarea "****"
type textarea "*****"
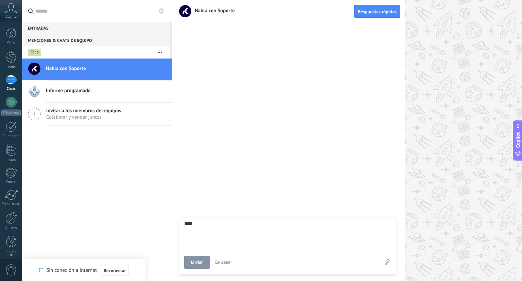
type textarea "*****"
type textarea "*******"
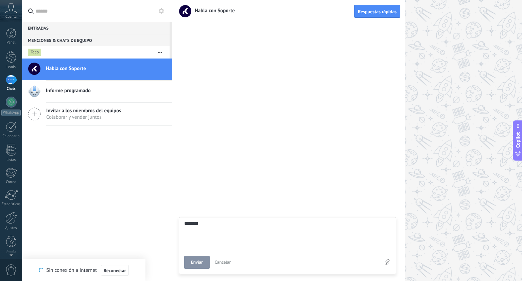
type textarea "********"
type textarea "*********"
type textarea "**********"
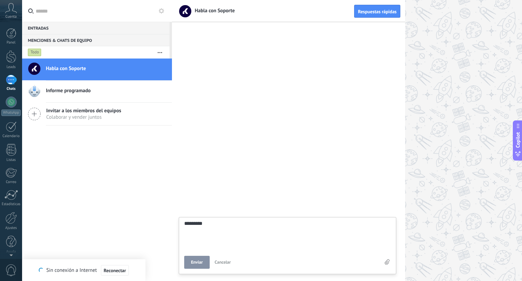
type textarea "**********"
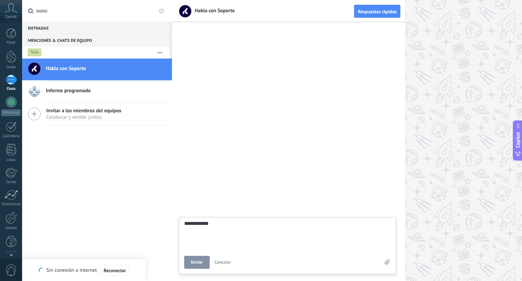
type textarea "**********"
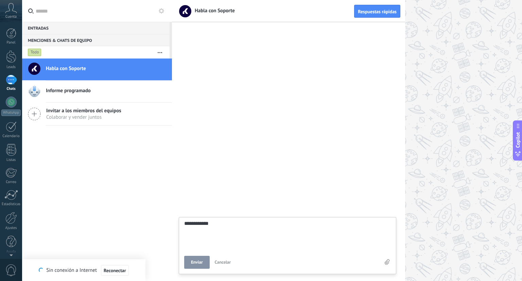
type textarea "**********"
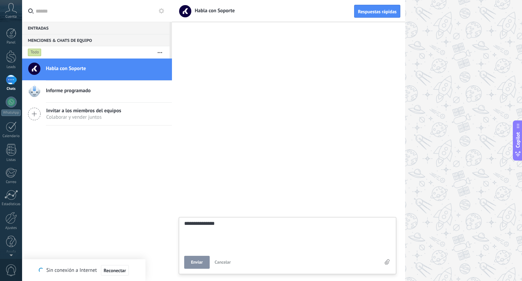
type textarea "**********"
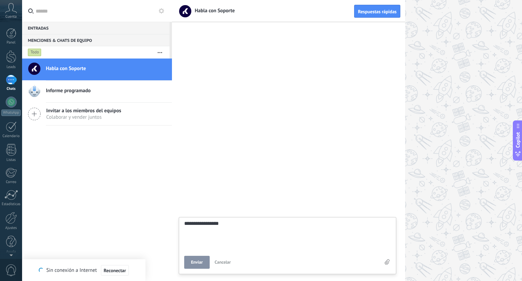
type textarea "**********"
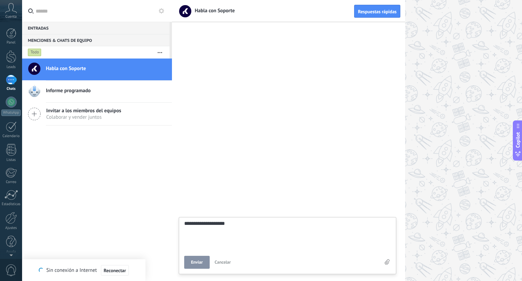
type textarea "**********"
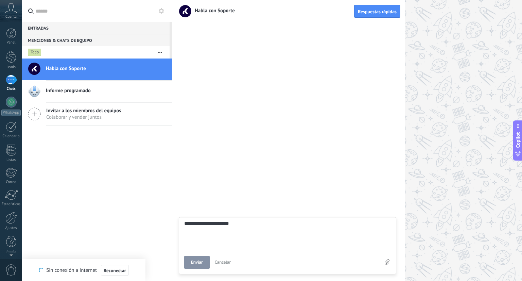
type textarea "**********"
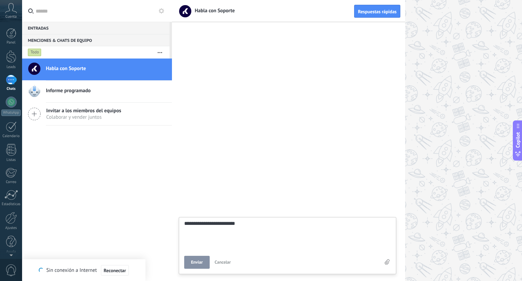
type textarea "**********"
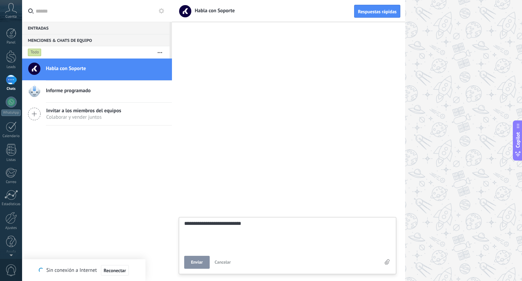
type textarea "**********"
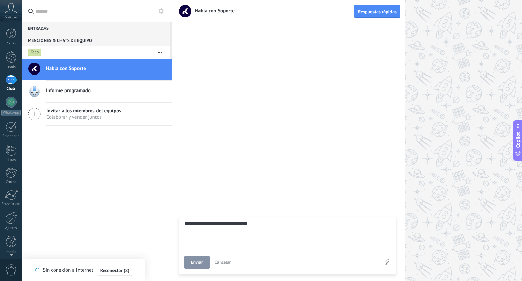
type textarea "**********"
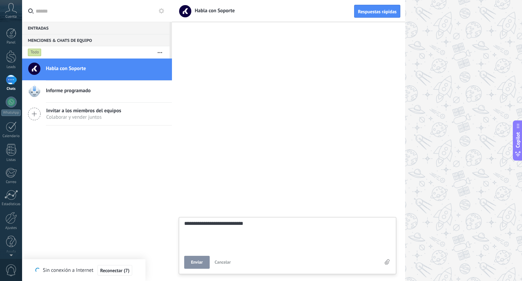
type textarea "**********"
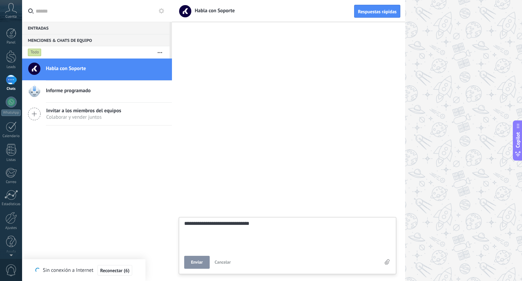
type textarea "**********"
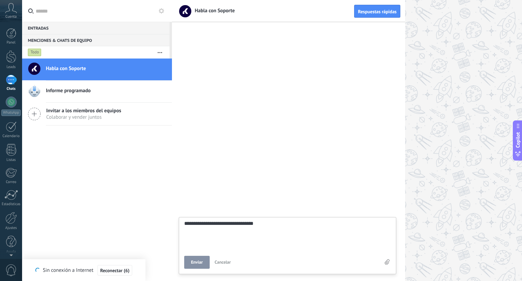
type textarea "**********"
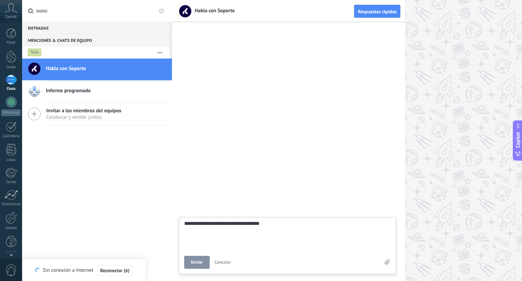
type textarea "**********"
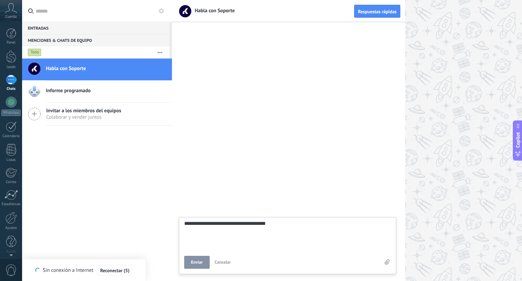
type textarea "**********"
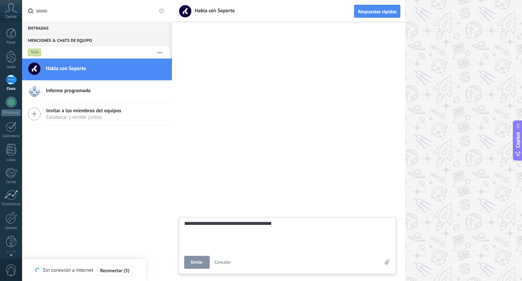
type textarea "**********"
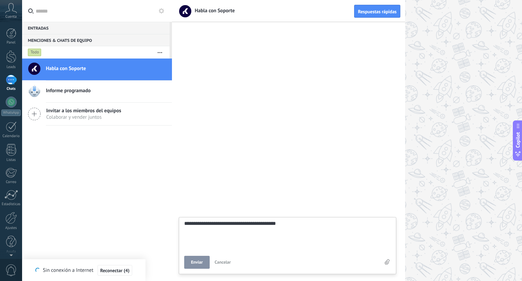
type textarea "**********"
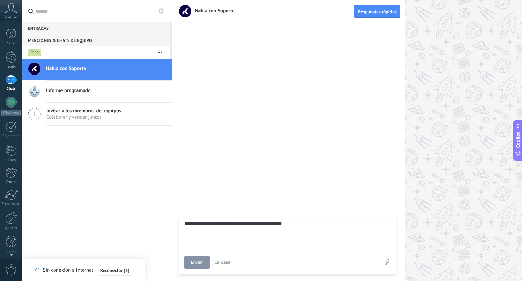
type textarea "**********"
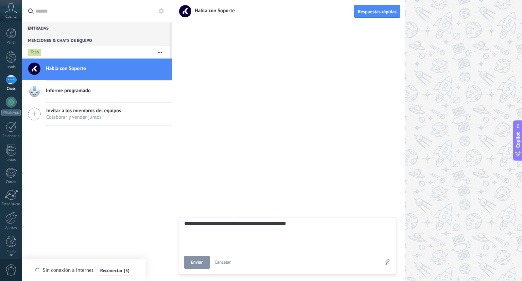
type textarea "**********"
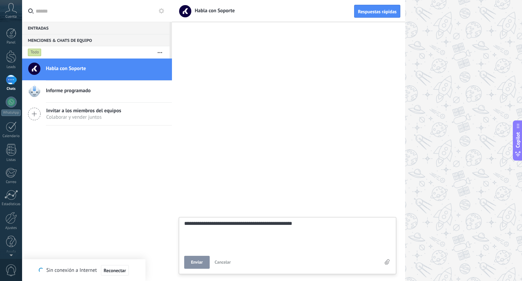
type textarea "**********"
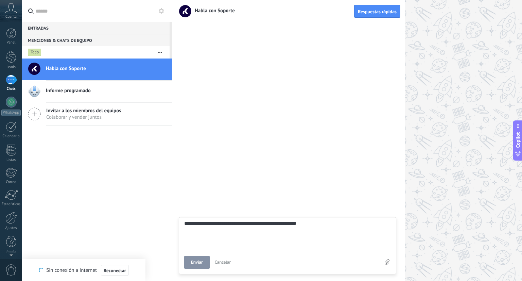
type textarea "**********"
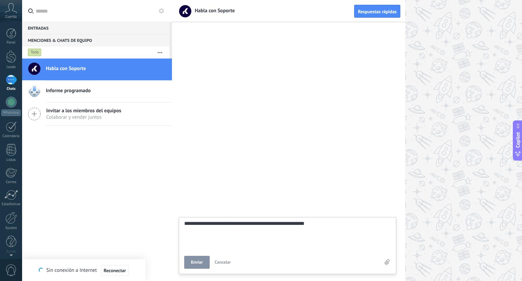
type textarea "**********"
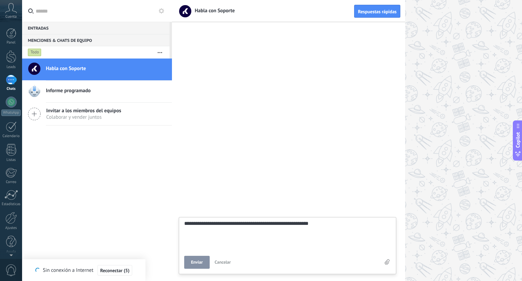
type textarea "**********"
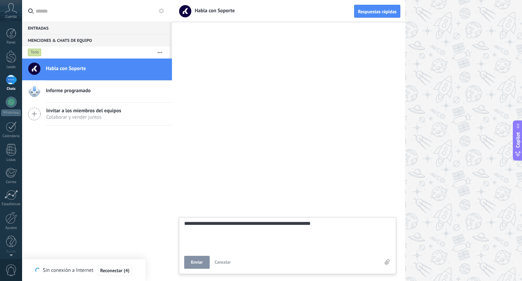
type textarea "**********"
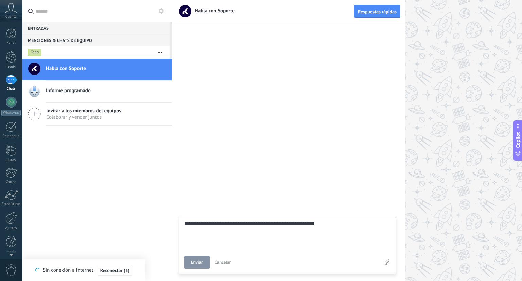
type textarea "**********"
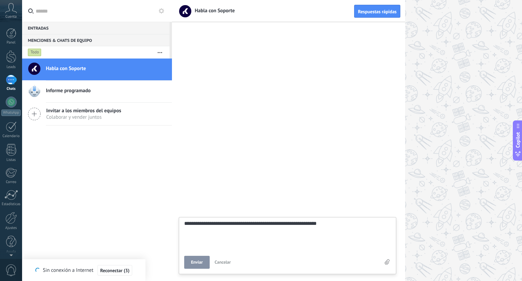
type textarea "**********"
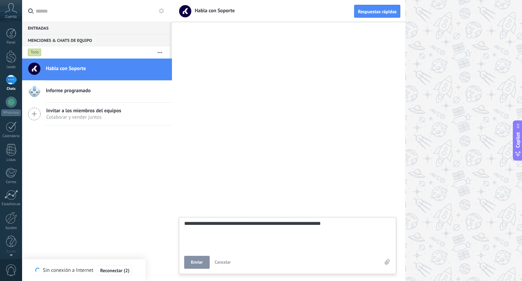
type textarea "**********"
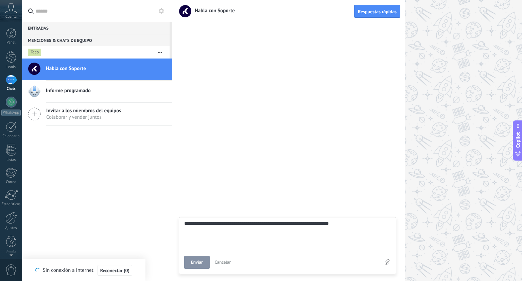
type textarea "**********"
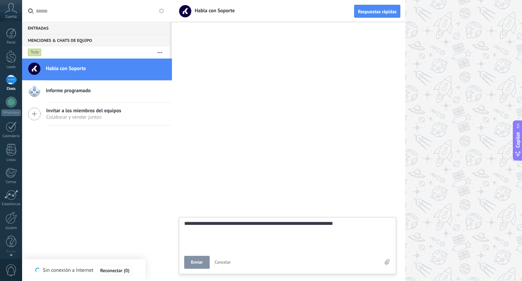
type textarea "**********"
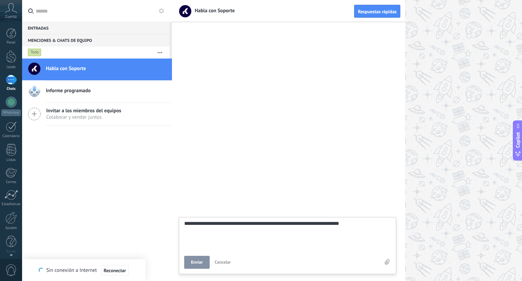
type textarea "**********"
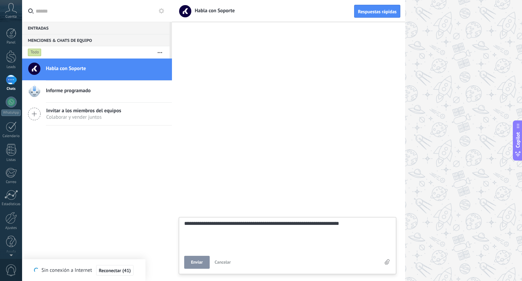
type textarea "**********"
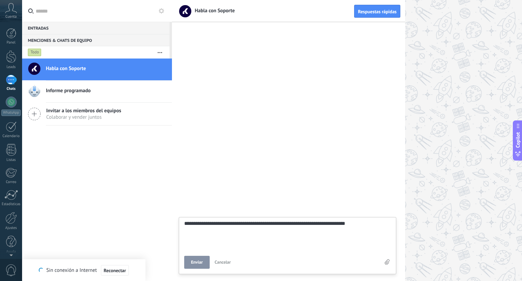
type textarea "**********"
click at [206, 265] on button "Enviar" at bounding box center [197, 262] width 26 height 13
type textarea "*******"
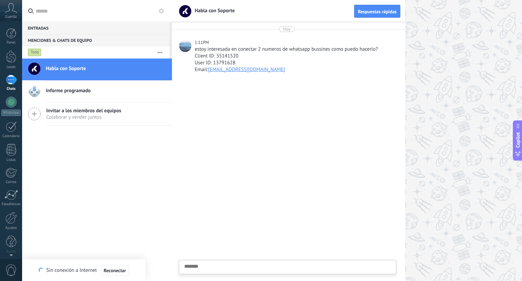
scroll to position [6, 0]
type textarea "*******"
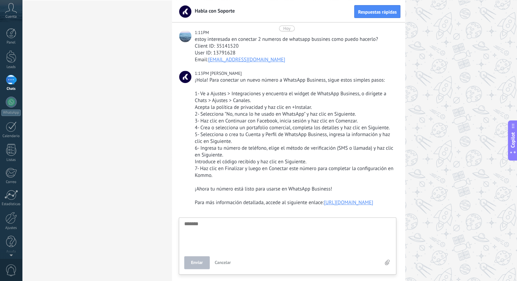
scroll to position [10, 0]
click at [324, 206] on link "https://www.kommo.com/es/recursos/apps-de-mensajeria/whatsapp-cloud-api-how-to-…" at bounding box center [348, 203] width 49 height 6
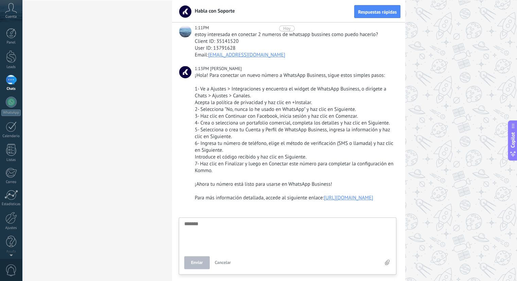
scroll to position [271, 0]
